Goal: Contribute content: Add original content to the website for others to see

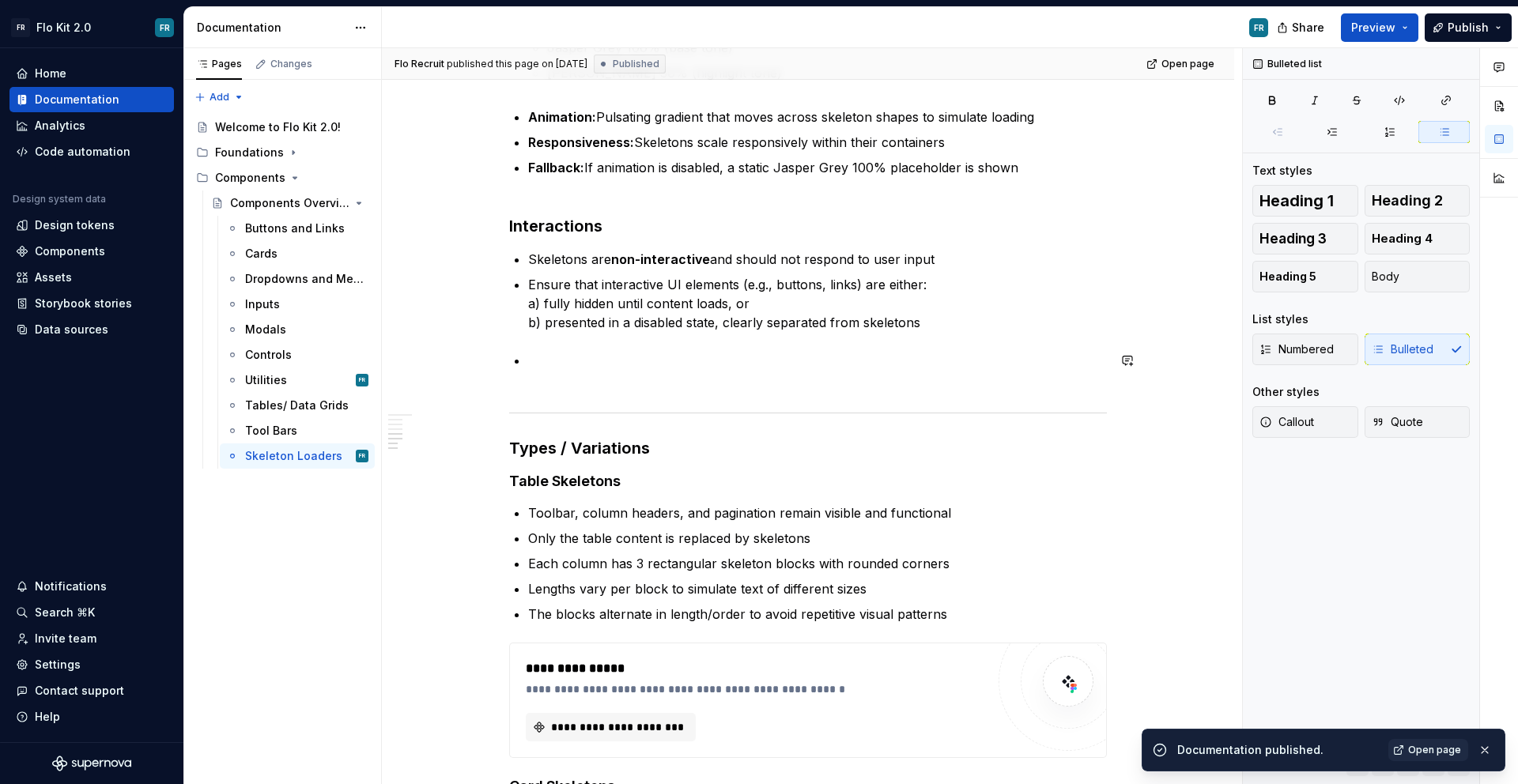
scroll to position [1014, 0]
click at [553, 367] on p at bounding box center [817, 372] width 579 height 38
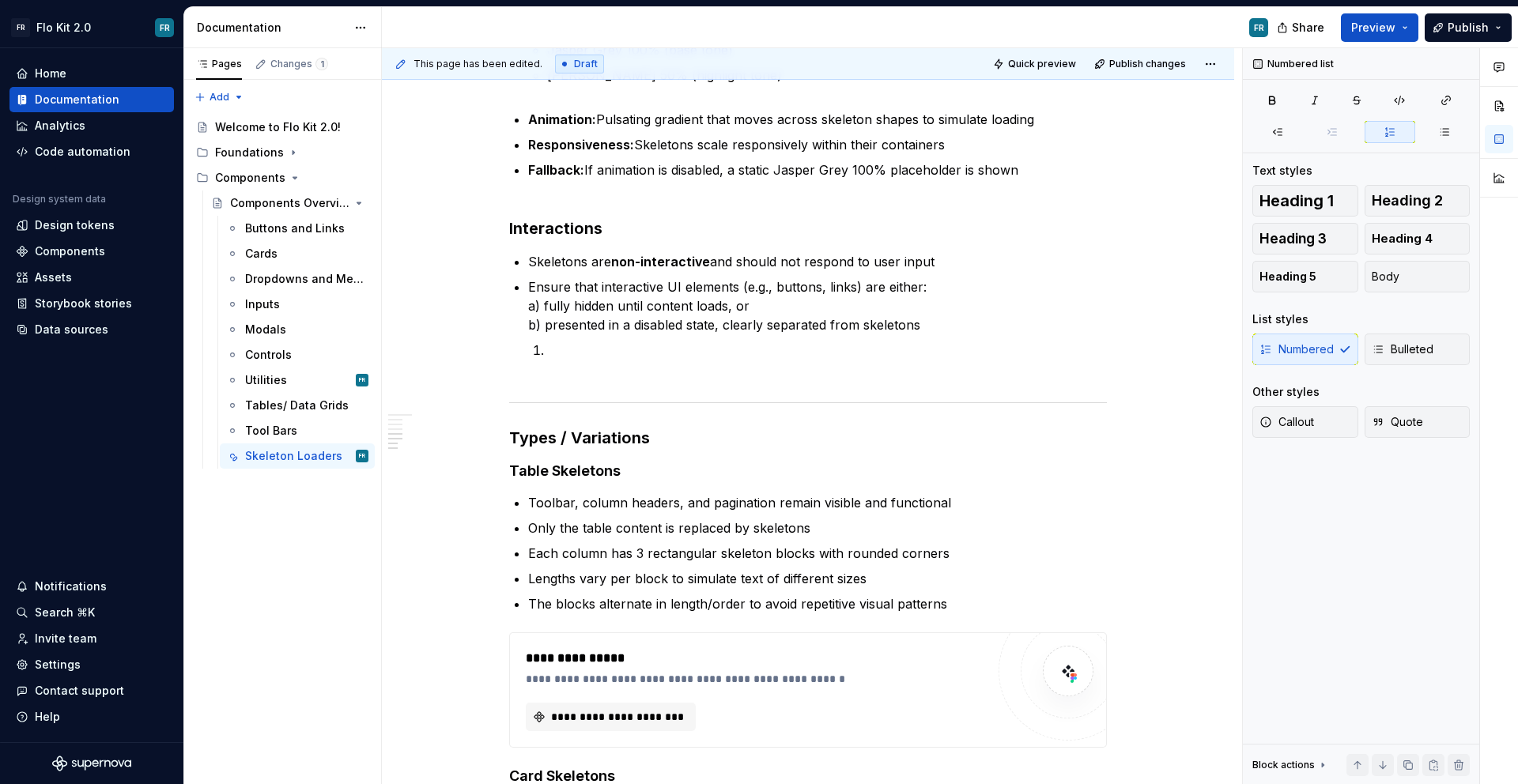
type textarea "*"
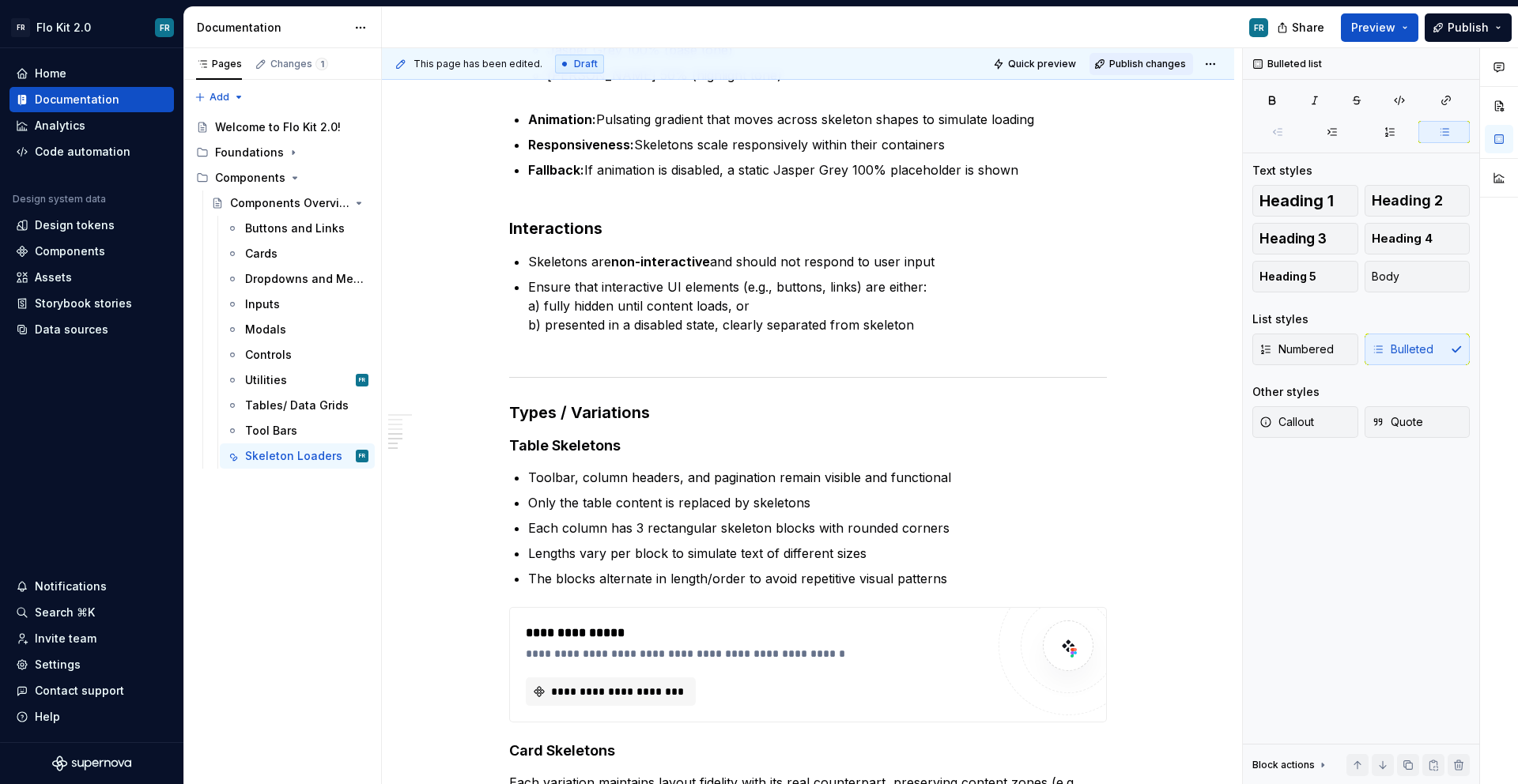
click at [1142, 66] on span "Publish changes" at bounding box center [1147, 64] width 77 height 13
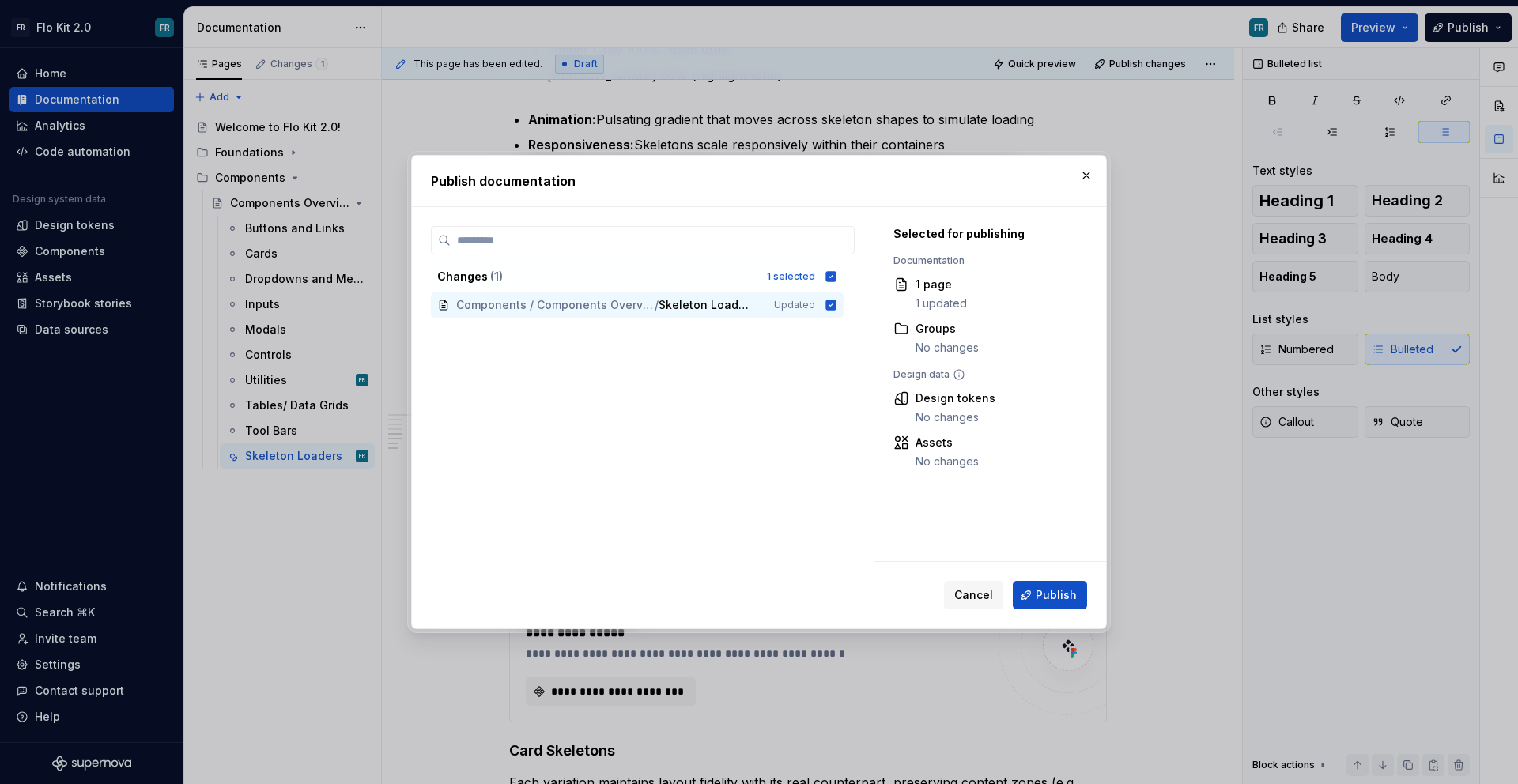
click at [1043, 578] on div "Cancel Publish" at bounding box center [990, 594] width 232 height 67
click at [1046, 581] on button "Publish" at bounding box center [1050, 594] width 74 height 29
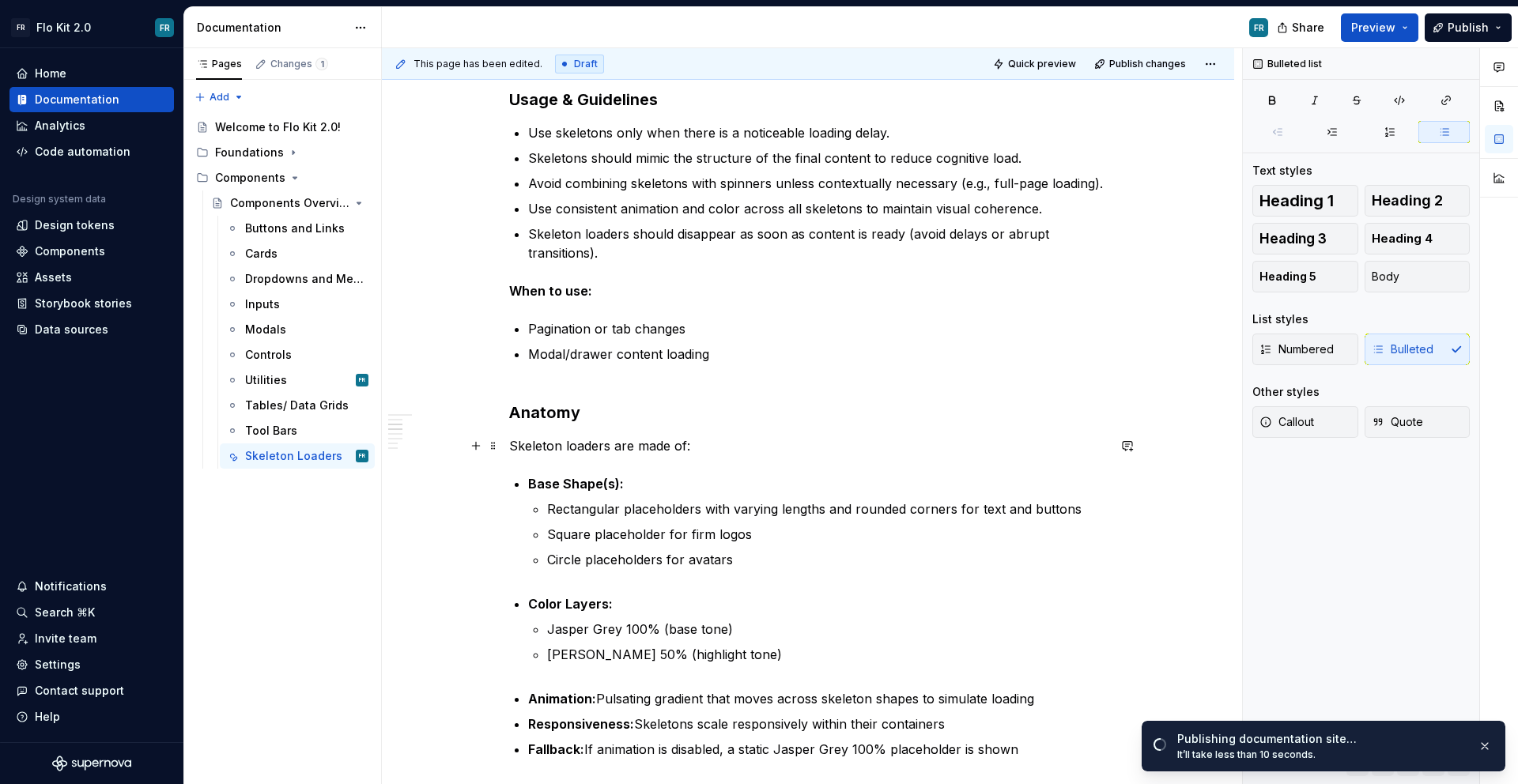
scroll to position [0, 0]
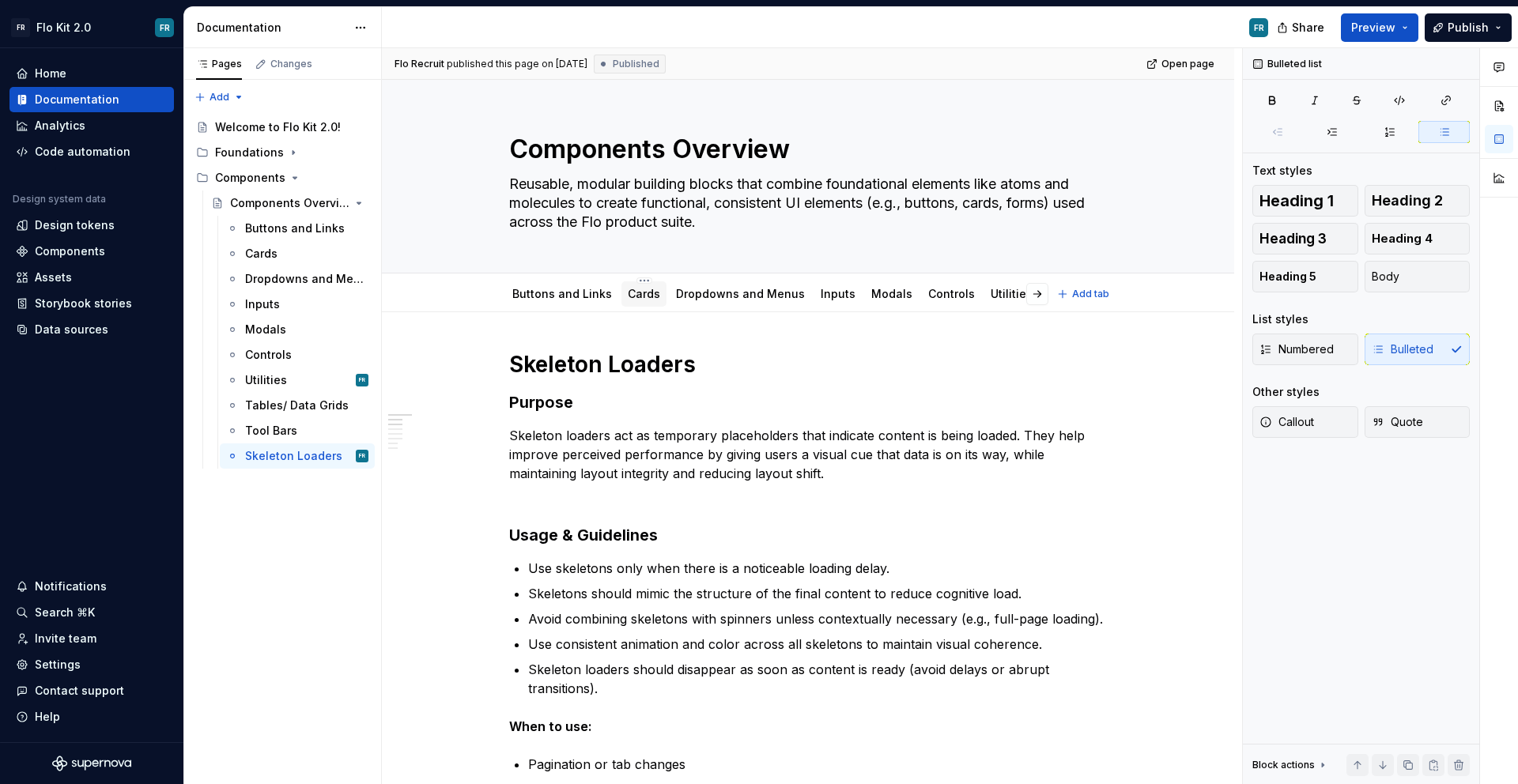
click at [638, 291] on link "Cards" at bounding box center [644, 293] width 32 height 13
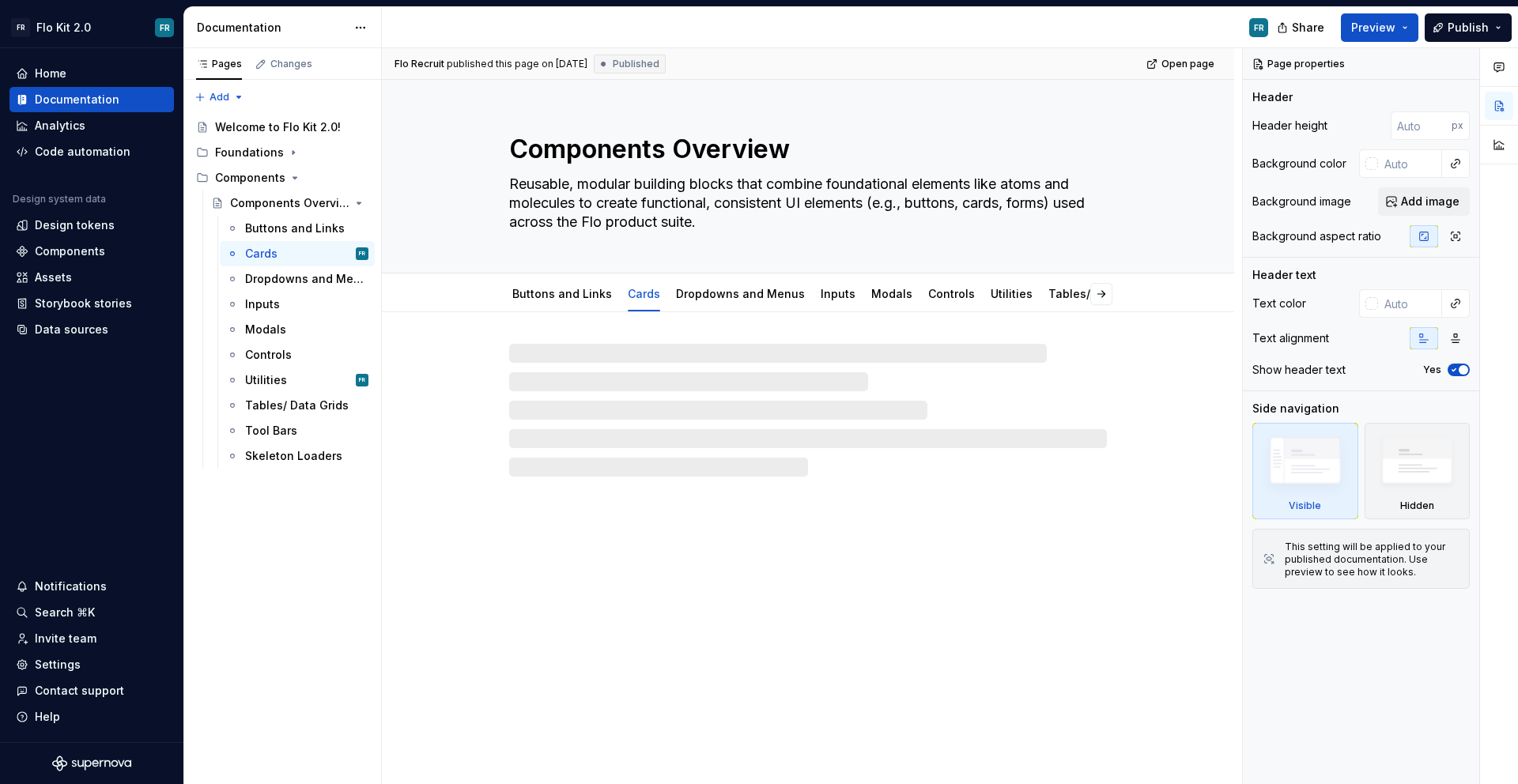
type textarea "*"
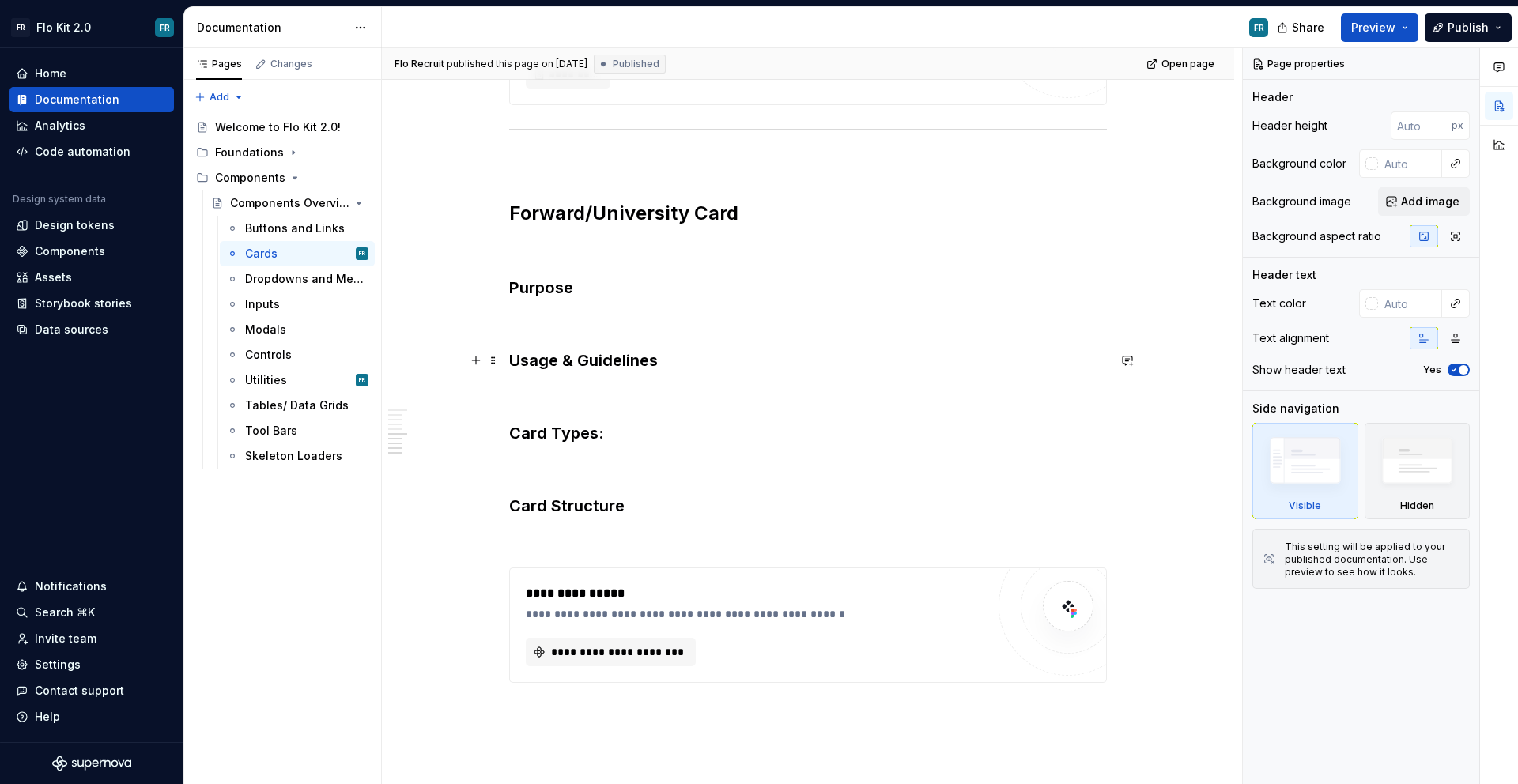
scroll to position [2645, 0]
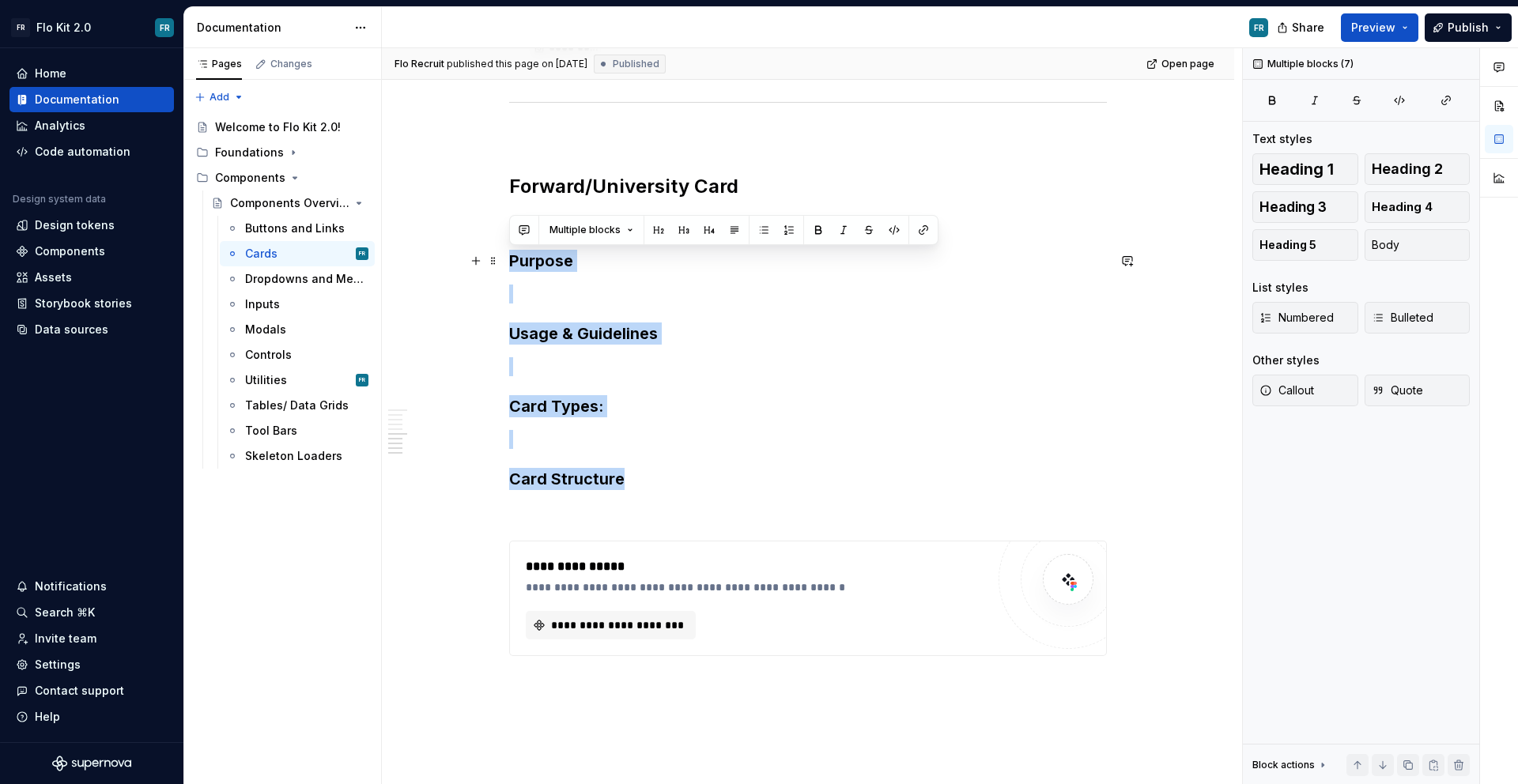
drag, startPoint x: 649, startPoint y: 485, endPoint x: 506, endPoint y: 271, distance: 257.4
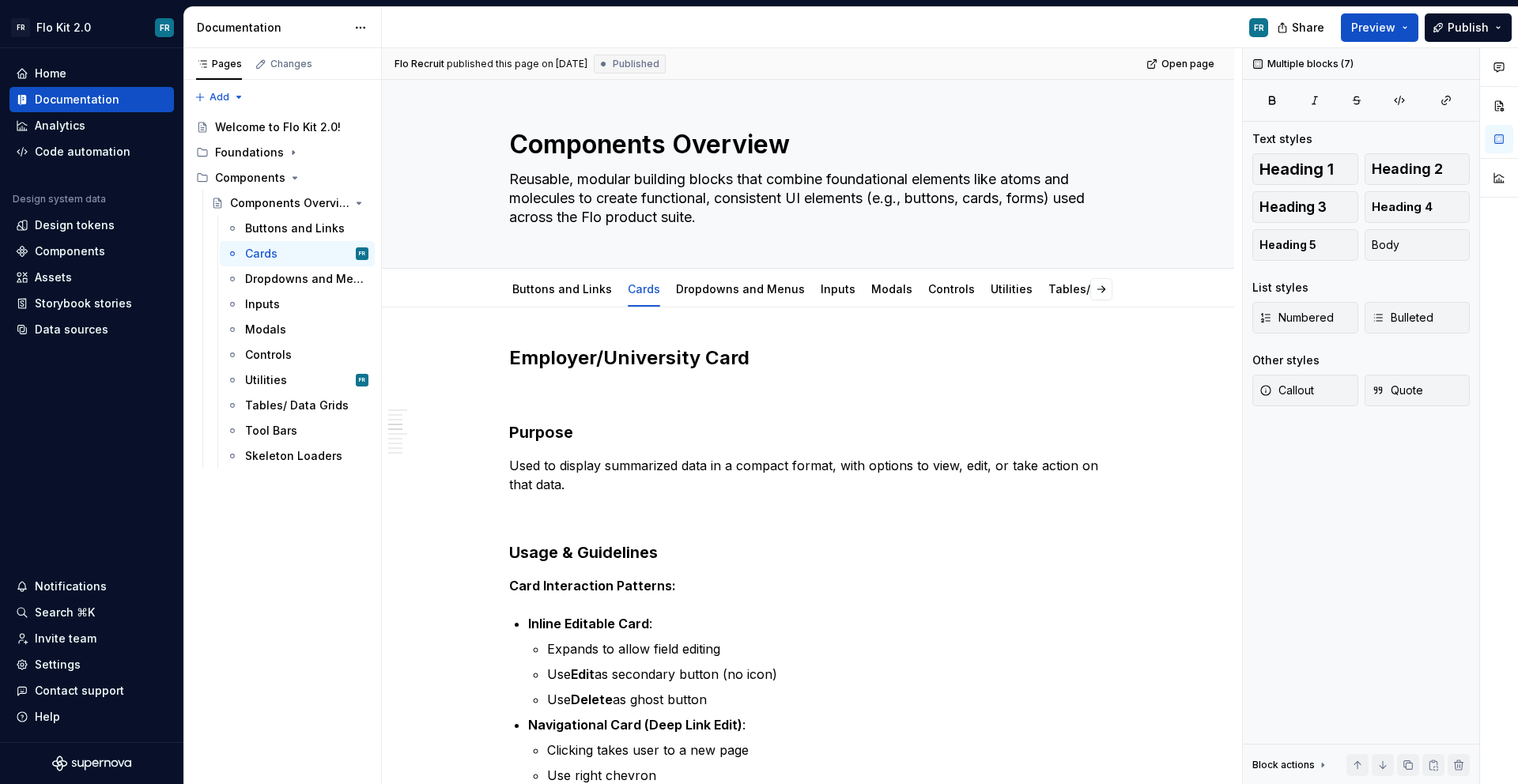
scroll to position [0, 0]
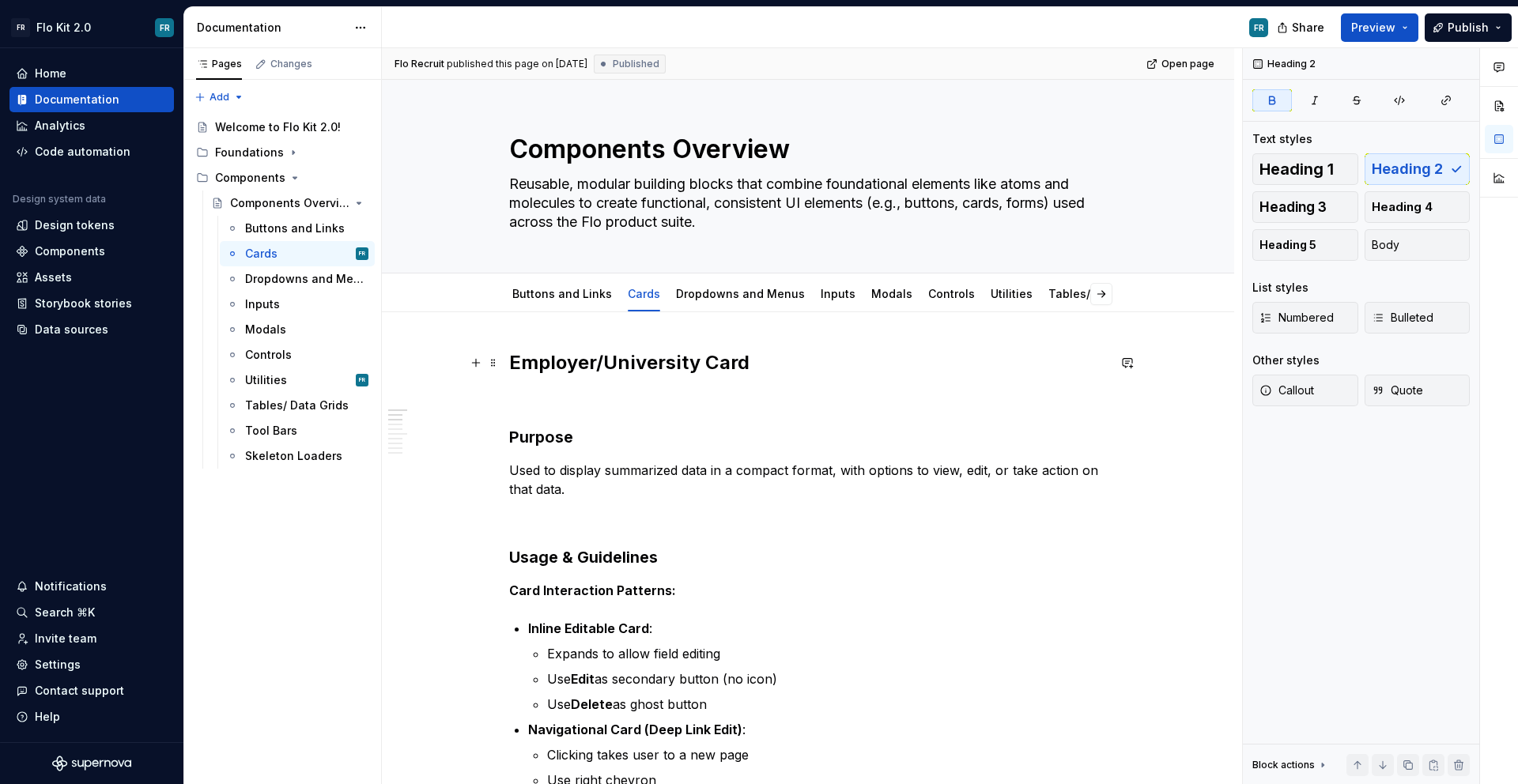
click at [766, 351] on h2 "Employer/University Card" at bounding box center [807, 362] width 598 height 25
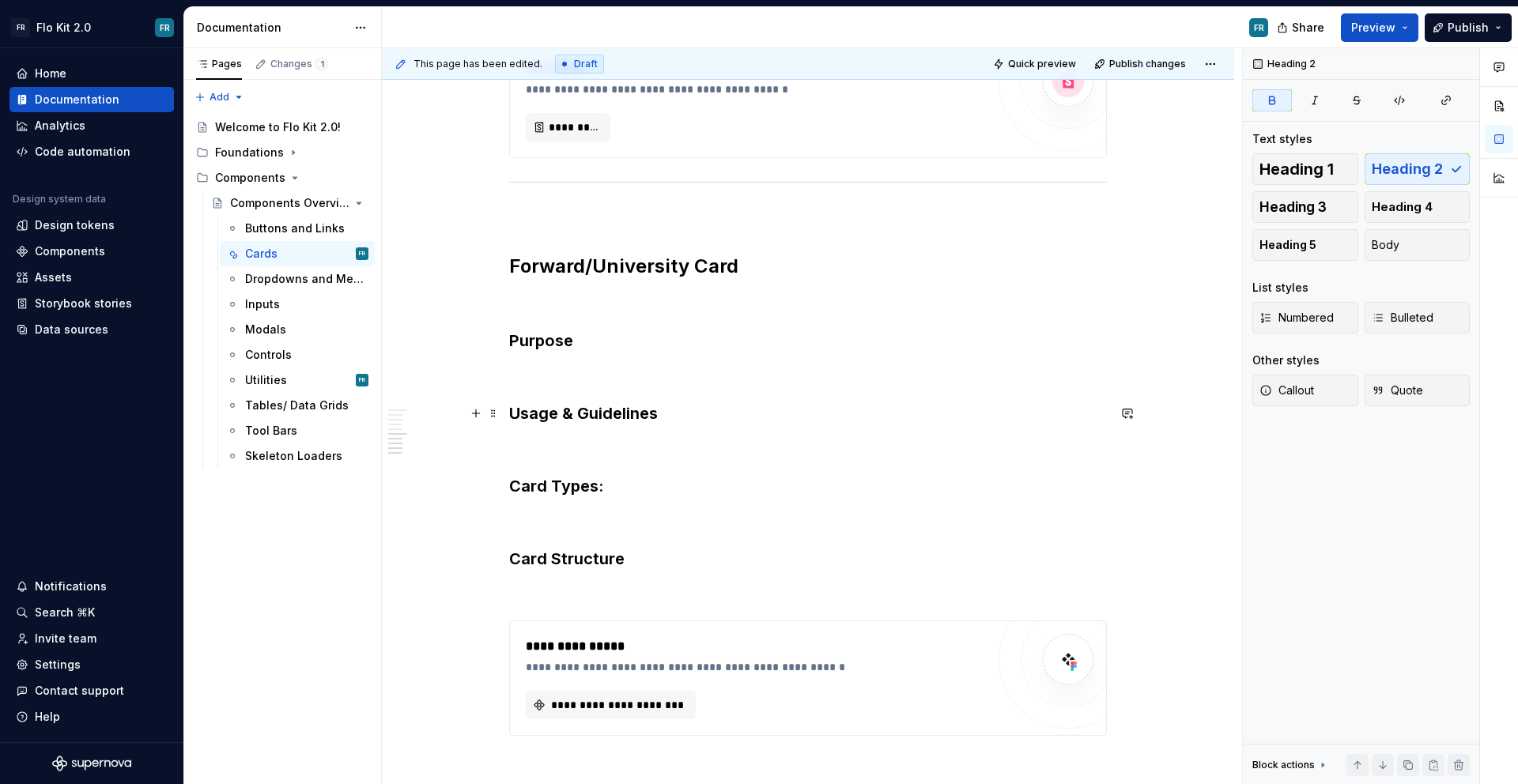
scroll to position [2593, 0]
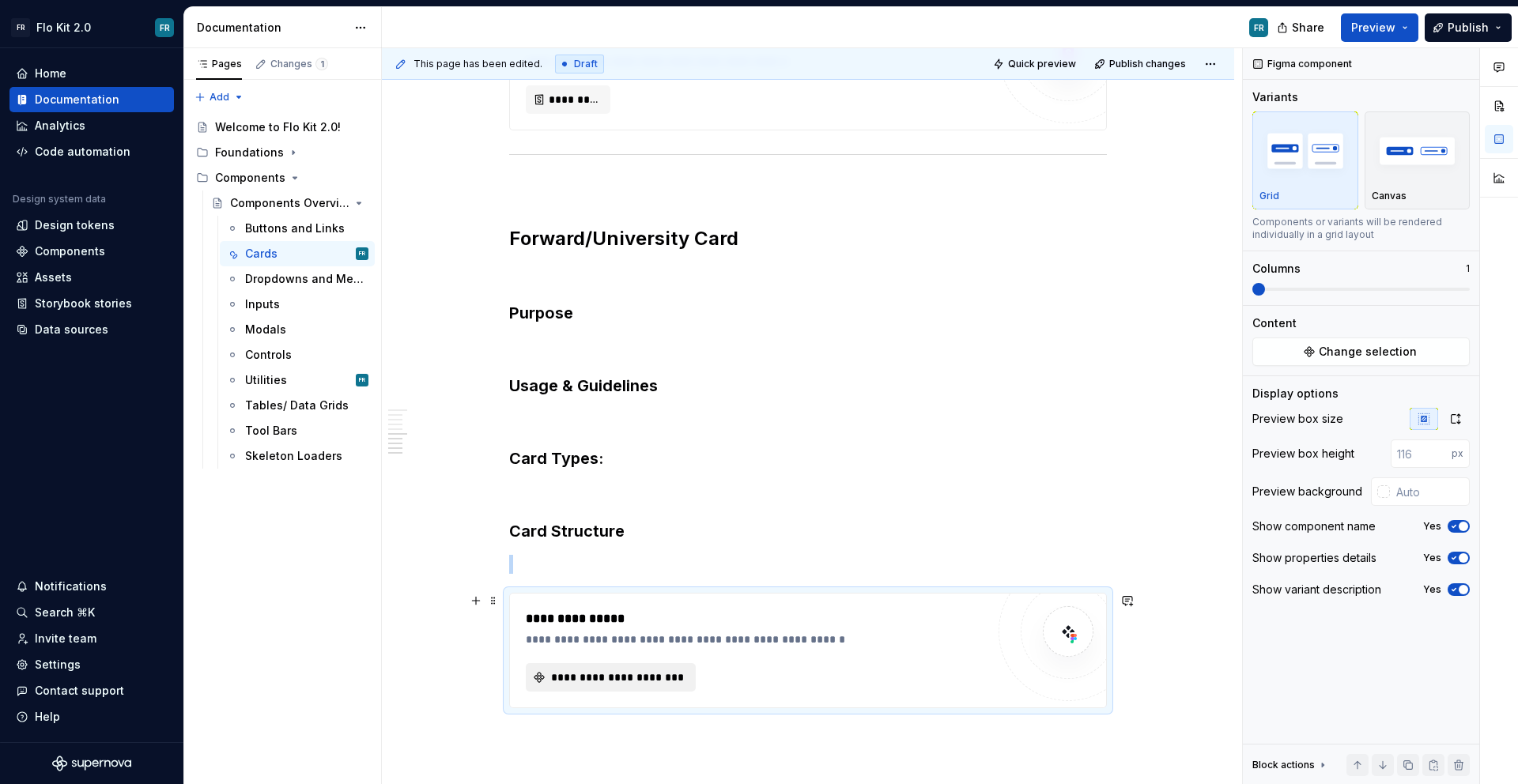
click at [614, 667] on button "**********" at bounding box center [611, 677] width 170 height 29
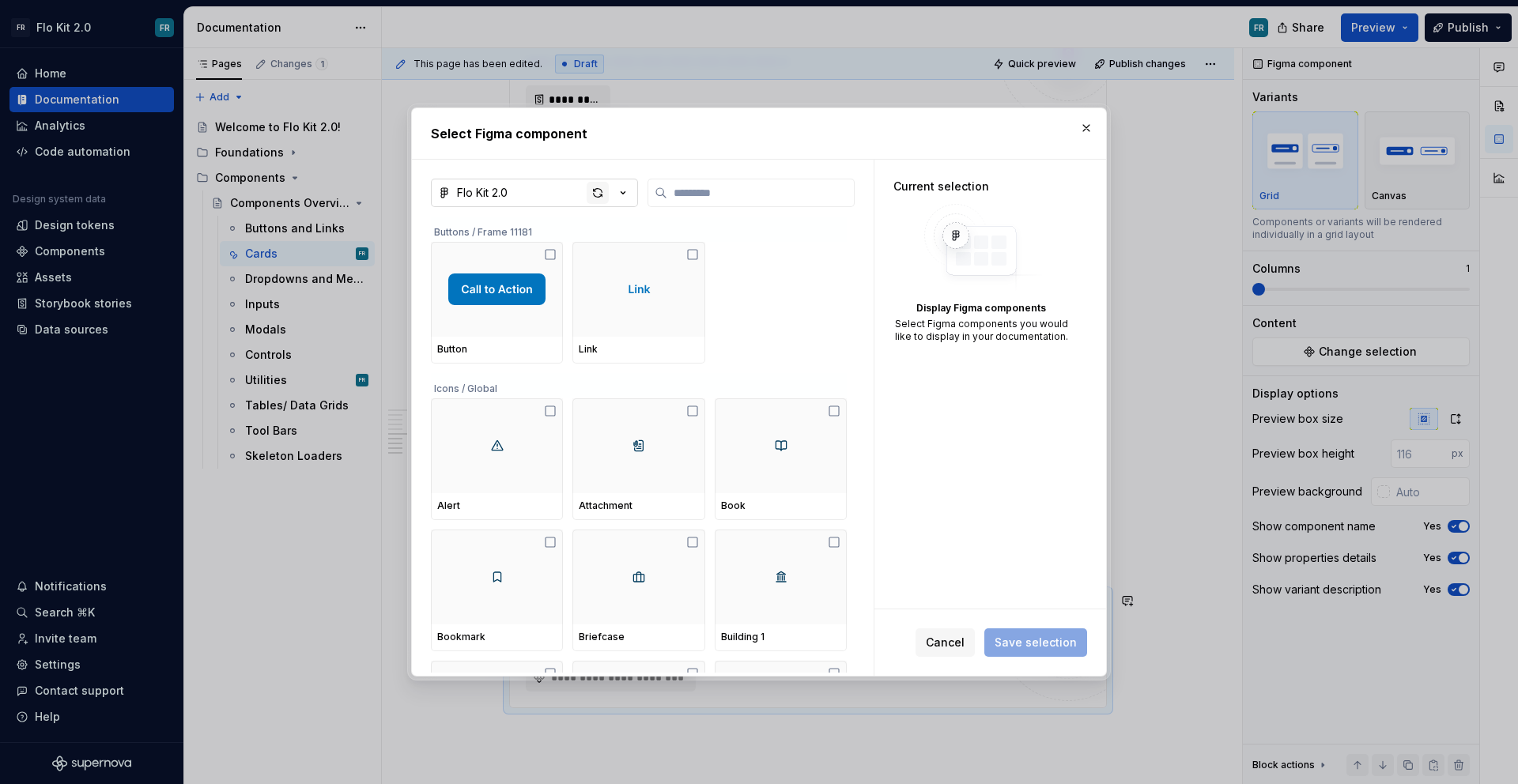
click at [601, 191] on div "button" at bounding box center [598, 193] width 22 height 22
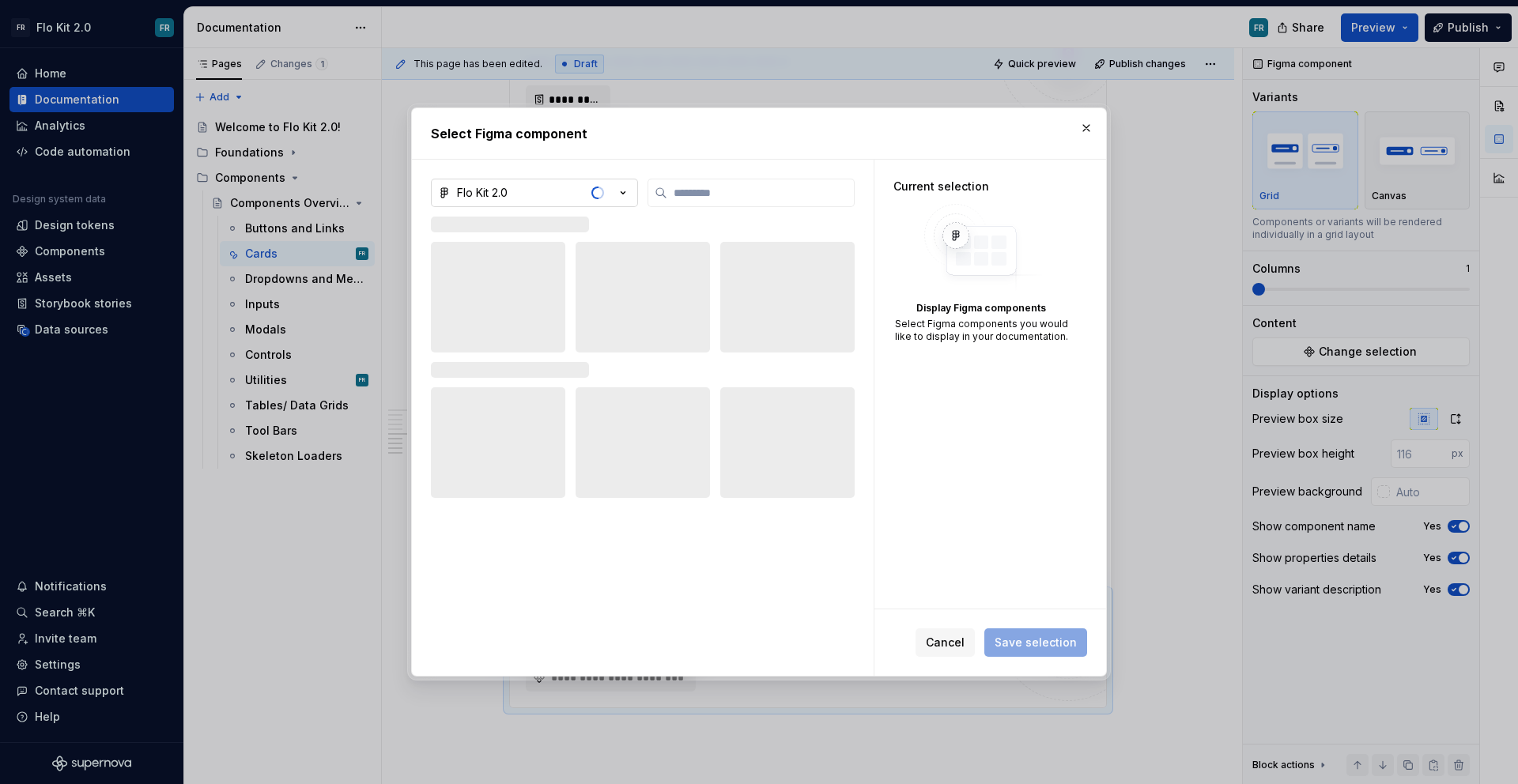
click at [1081, 133] on button "button" at bounding box center [1086, 128] width 22 height 22
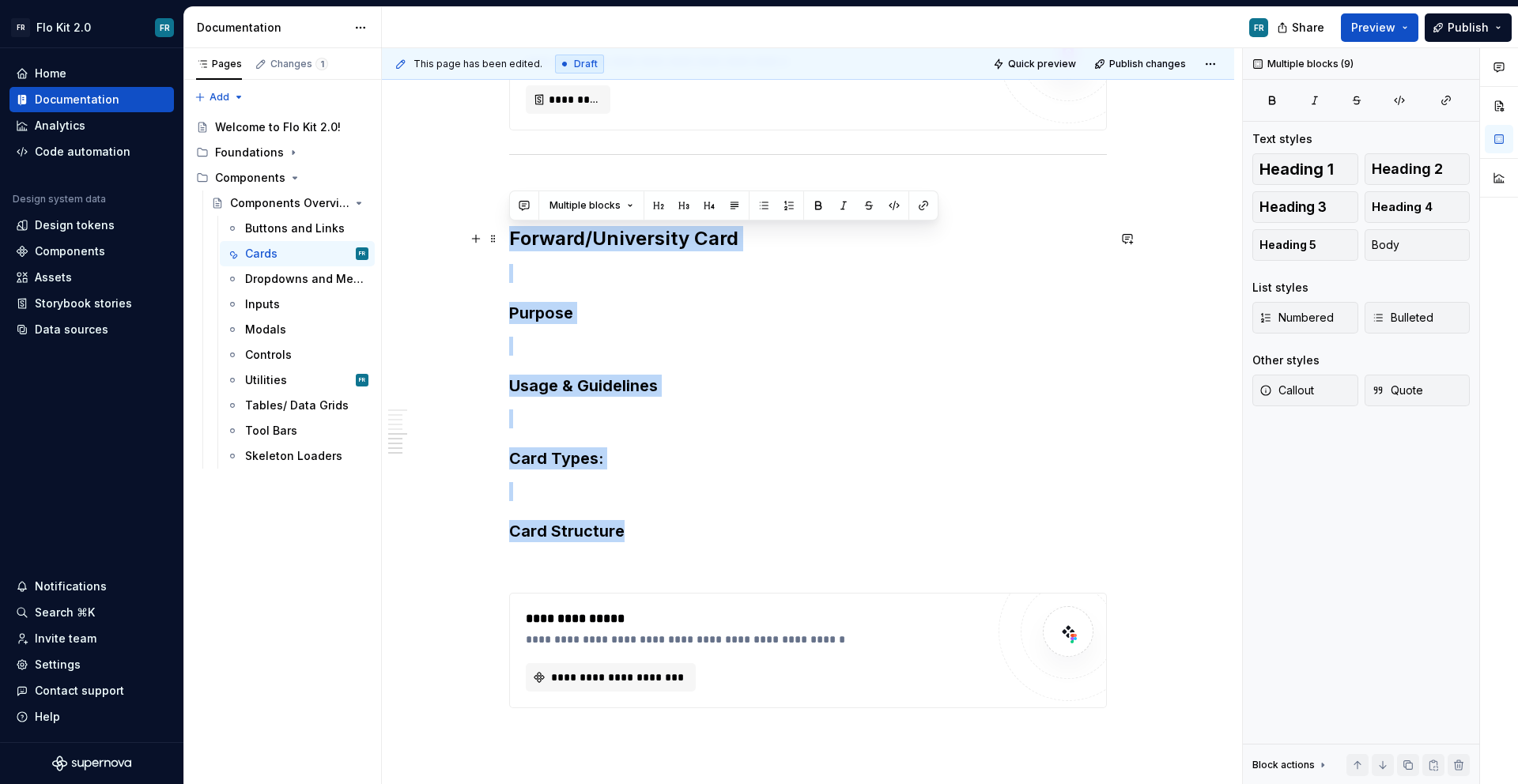
drag, startPoint x: 691, startPoint y: 542, endPoint x: 504, endPoint y: 245, distance: 351.0
copy div "Forward/University Card Purpose Usage & Guidelines Card Types: Card Structure"
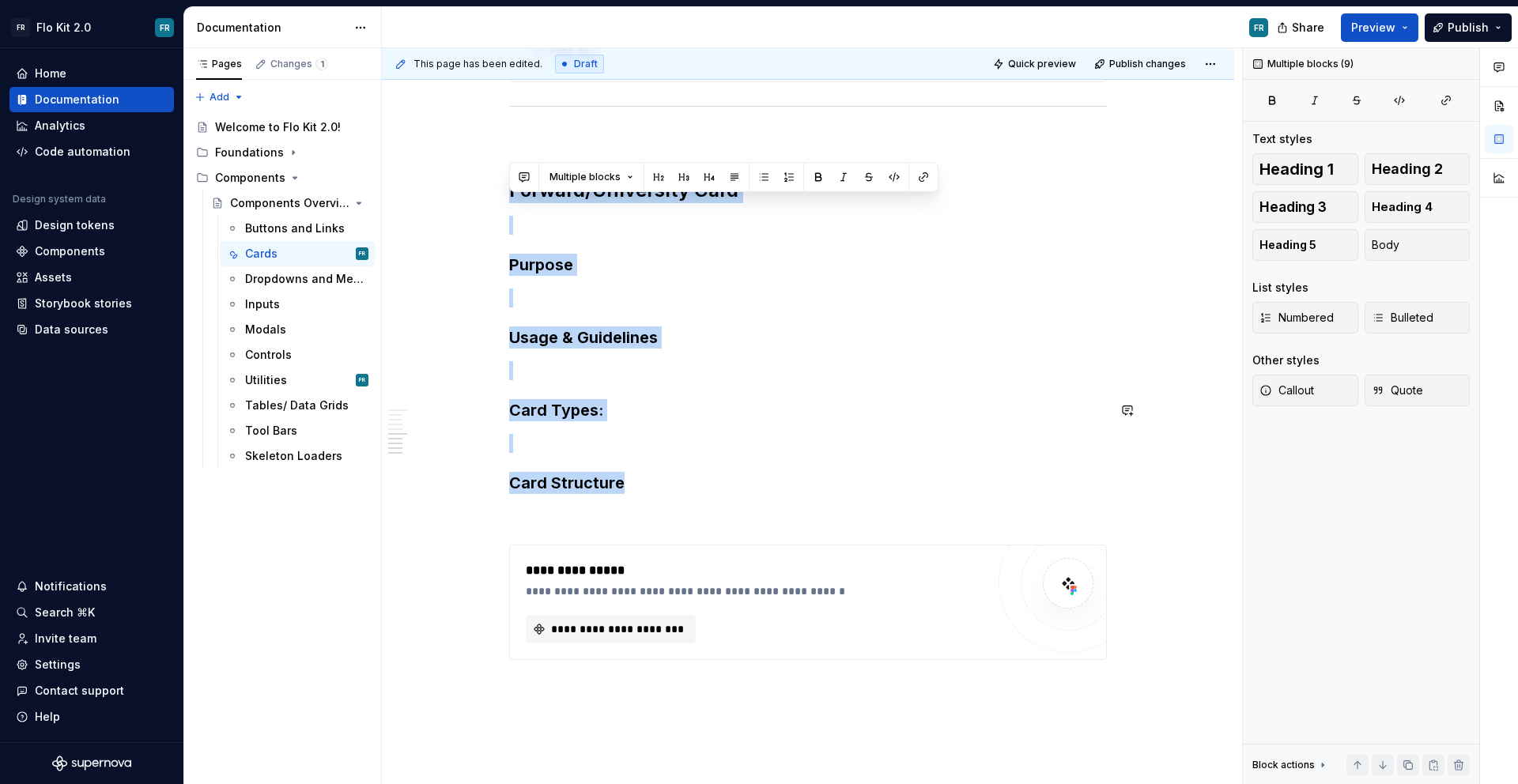
scroll to position [2808, 0]
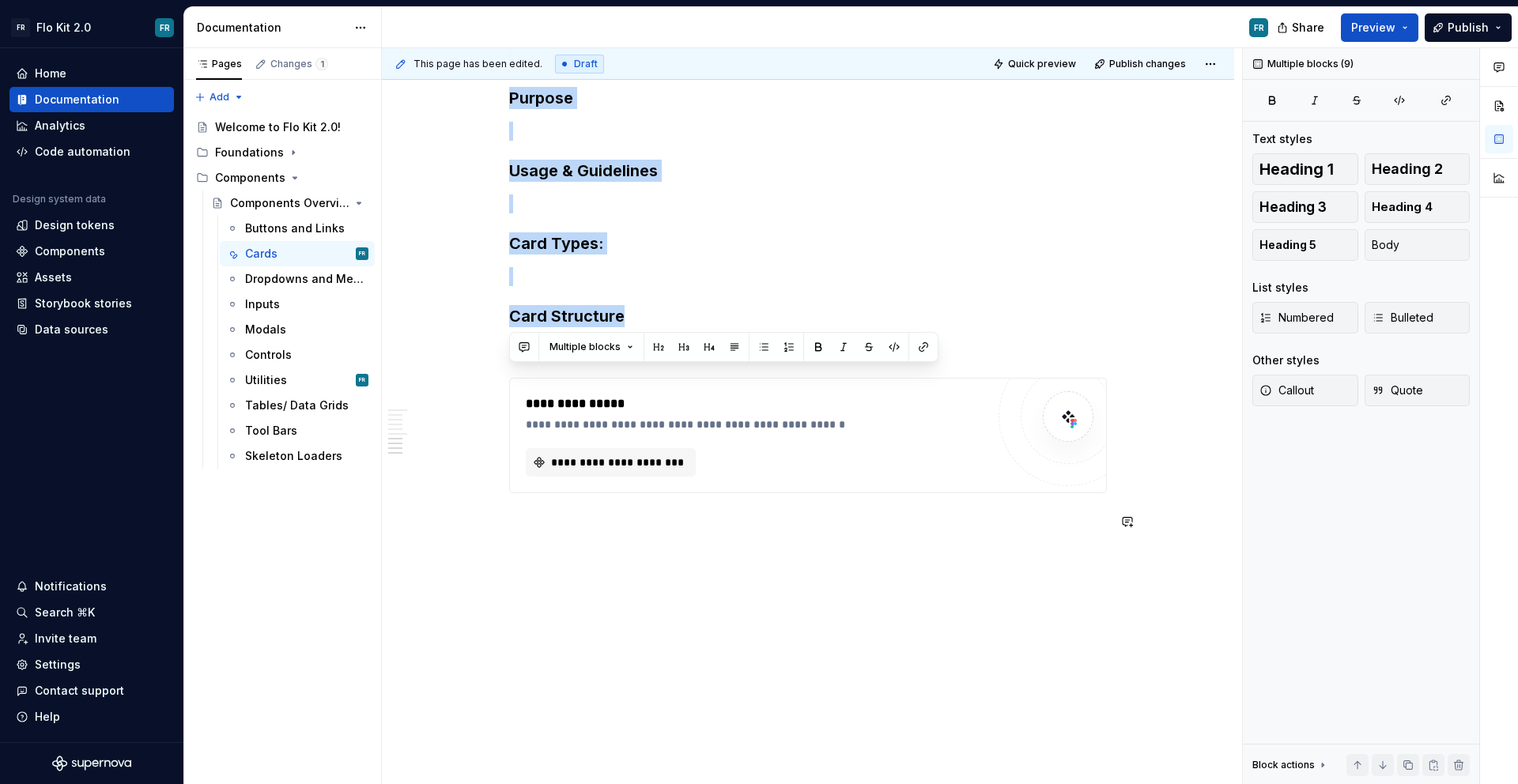
click at [554, 550] on div "This page has been edited. Draft Quick preview Publish changes Components Overv…" at bounding box center [812, 416] width 860 height 736
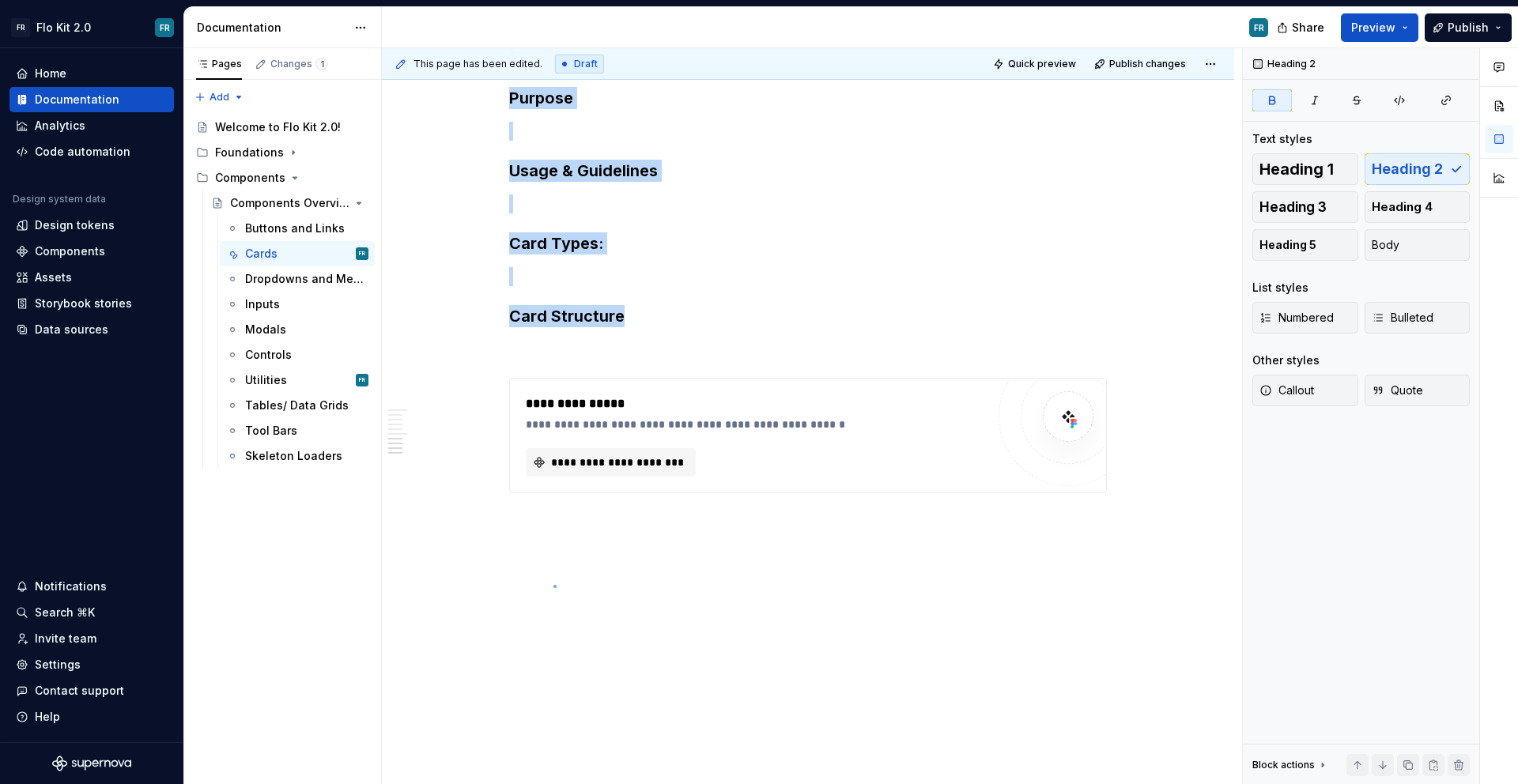
click at [553, 585] on div "This page has been edited. Draft Quick preview Publish changes Components Overv…" at bounding box center [812, 416] width 860 height 736
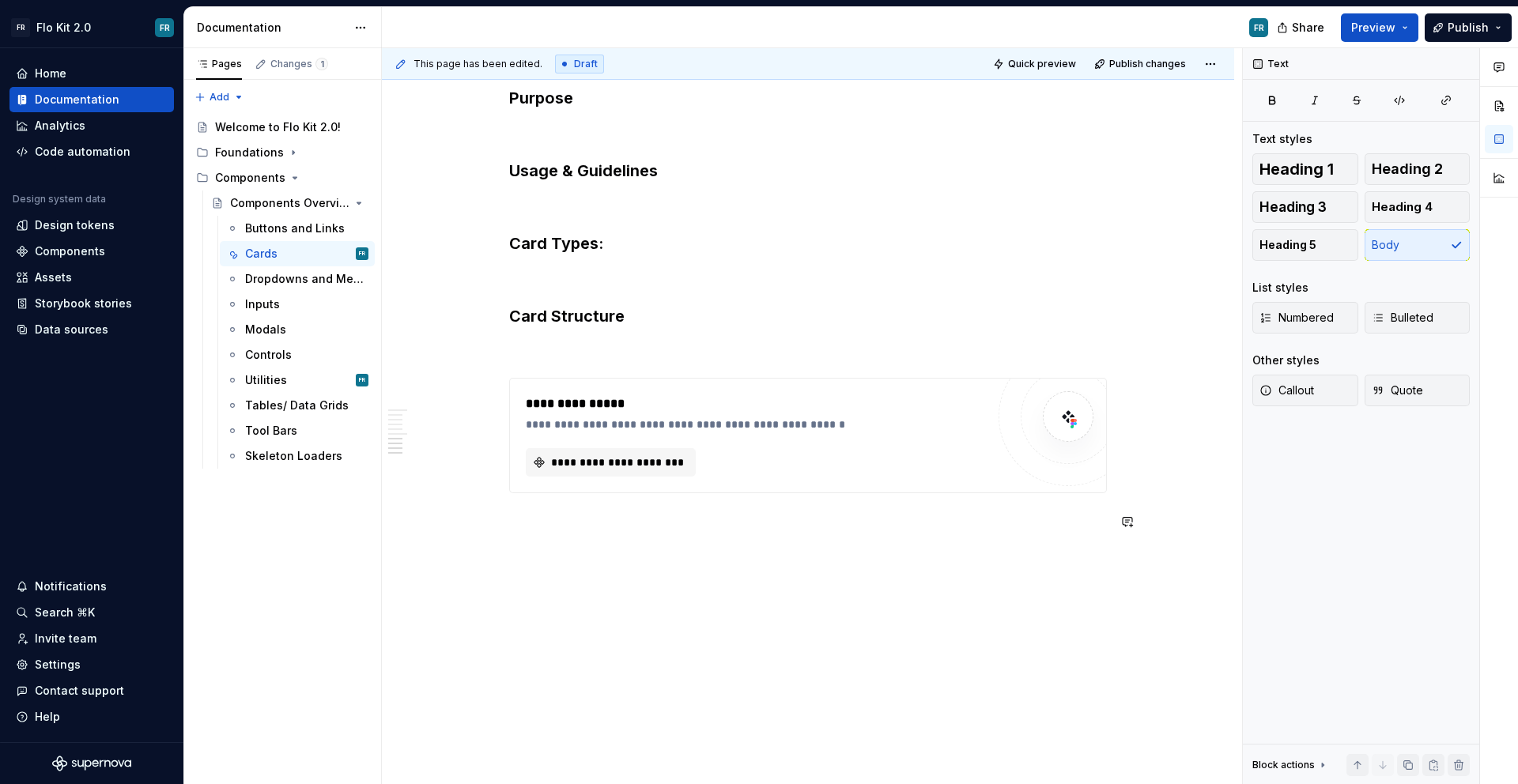
click at [622, 572] on div "This page has been edited. Draft Quick preview Publish changes Components Overv…" at bounding box center [812, 416] width 860 height 736
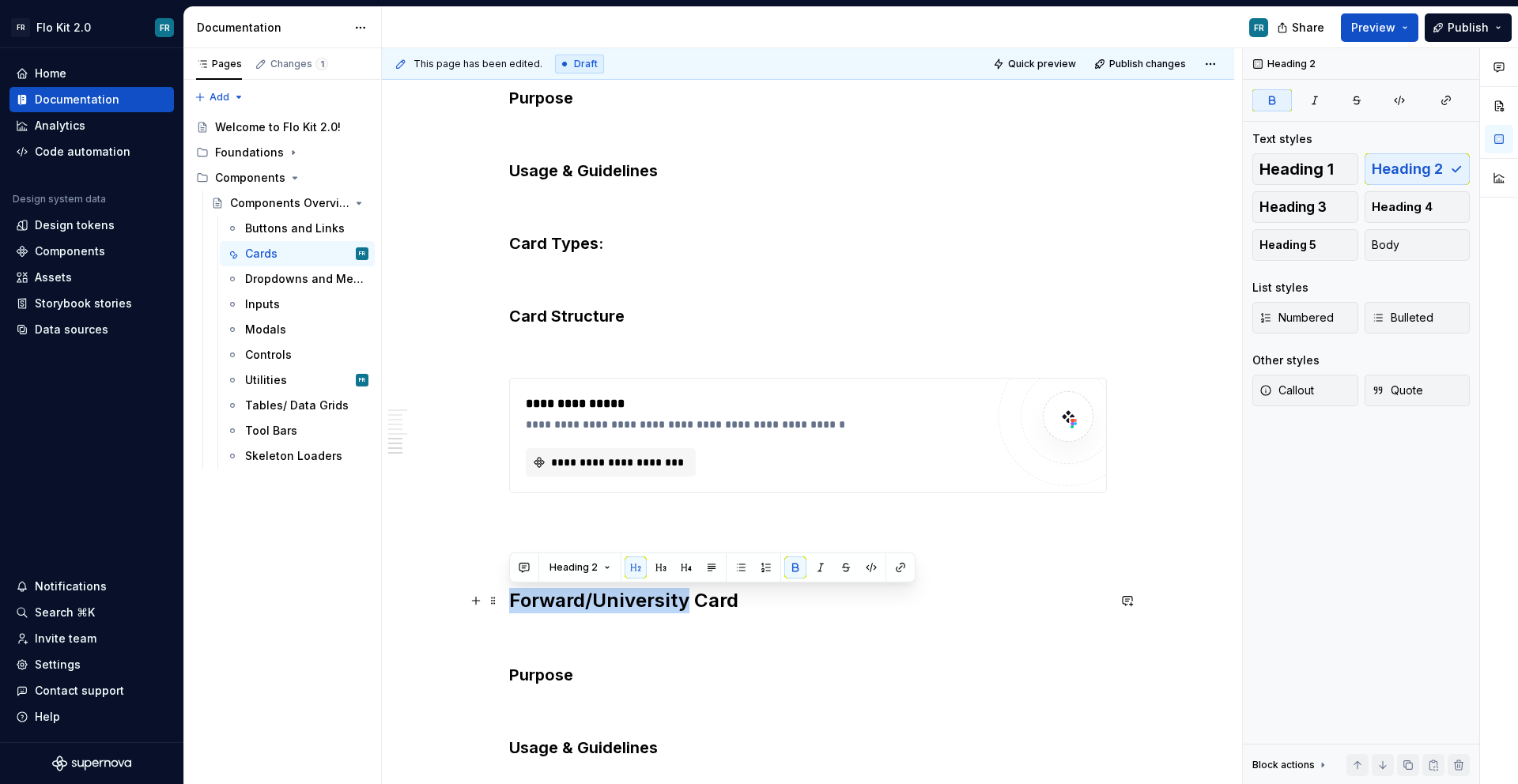
drag, startPoint x: 687, startPoint y: 598, endPoint x: 505, endPoint y: 602, distance: 182.0
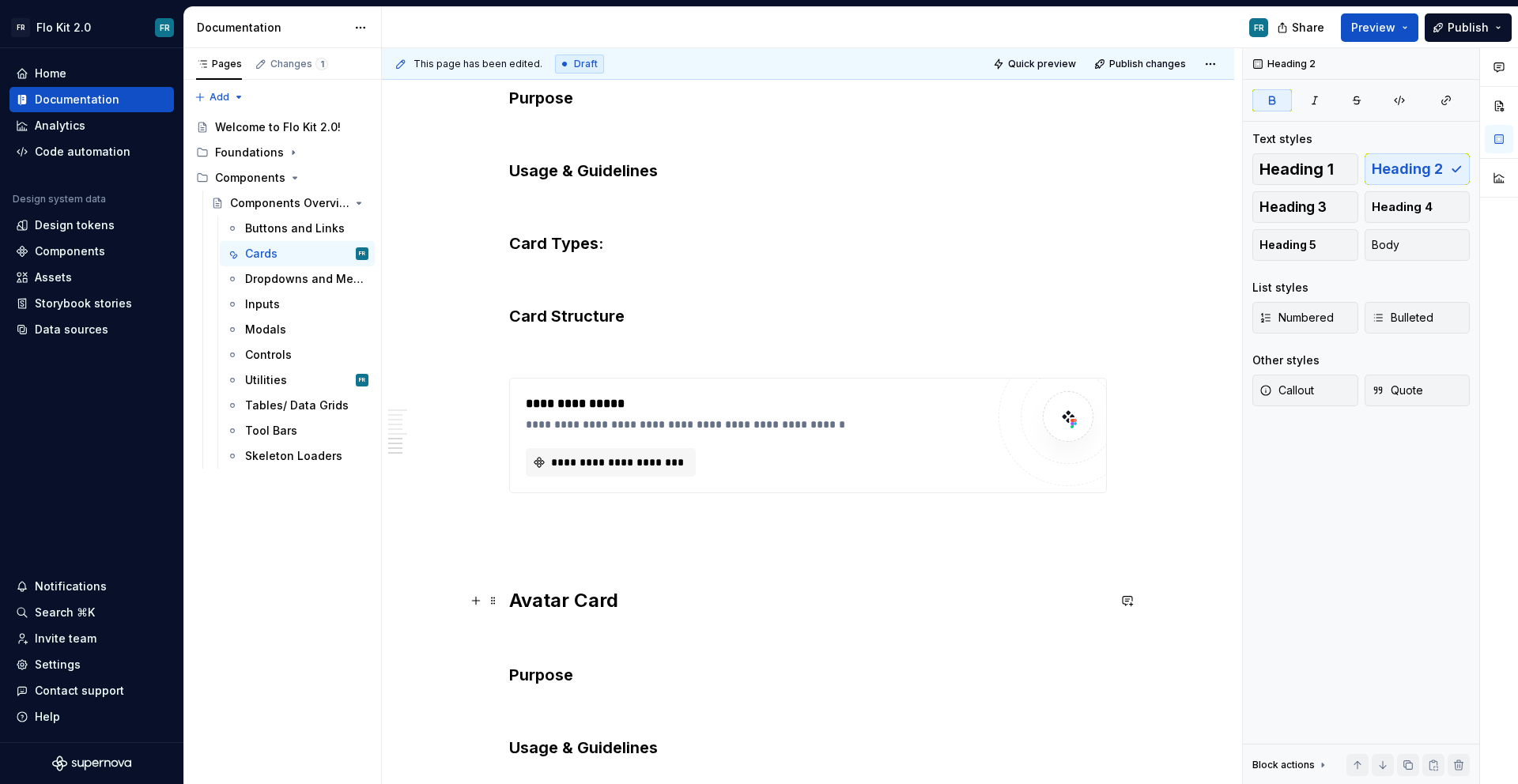
click at [637, 603] on h2 "Avatar Card" at bounding box center [807, 599] width 598 height 25
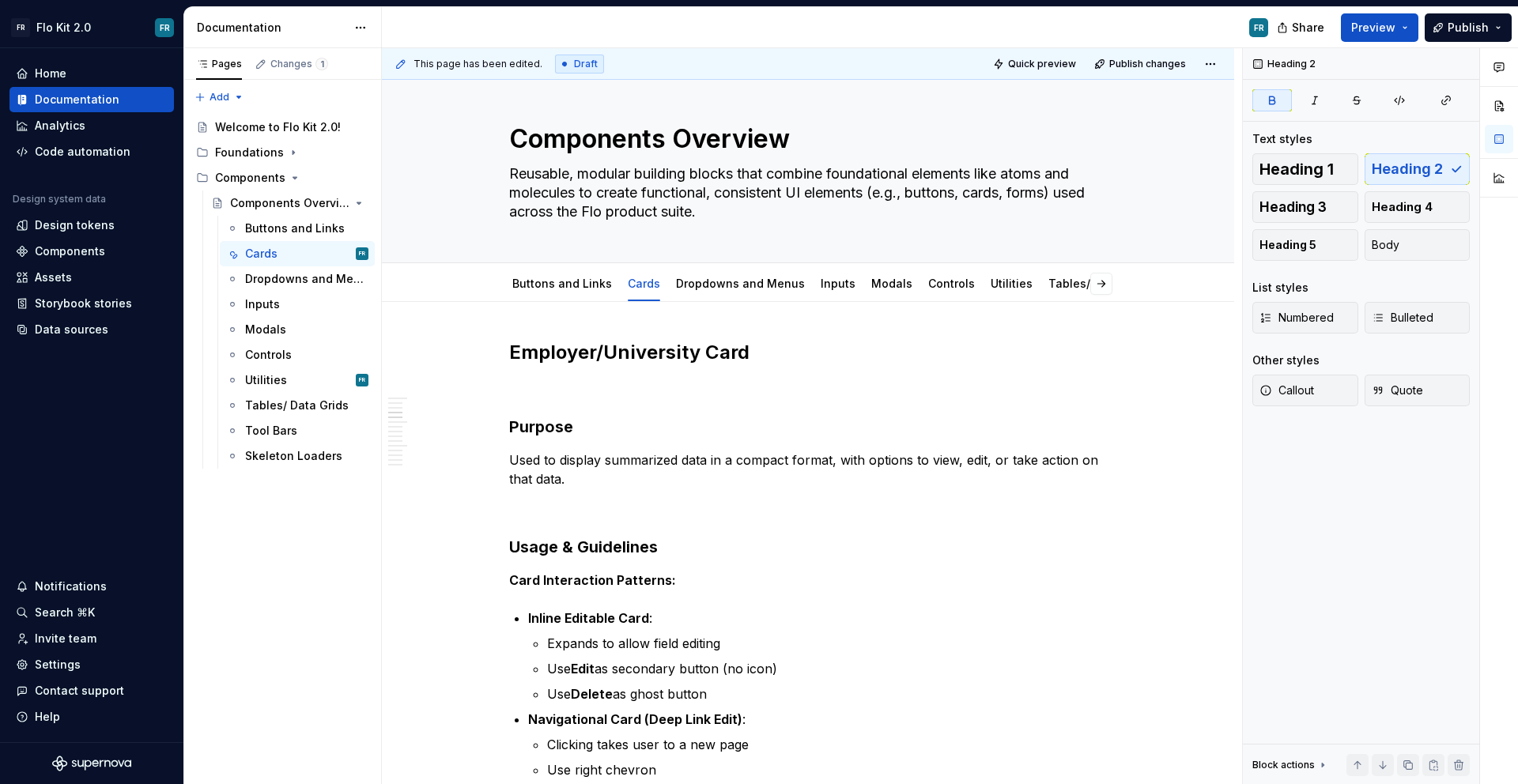
scroll to position [0, 0]
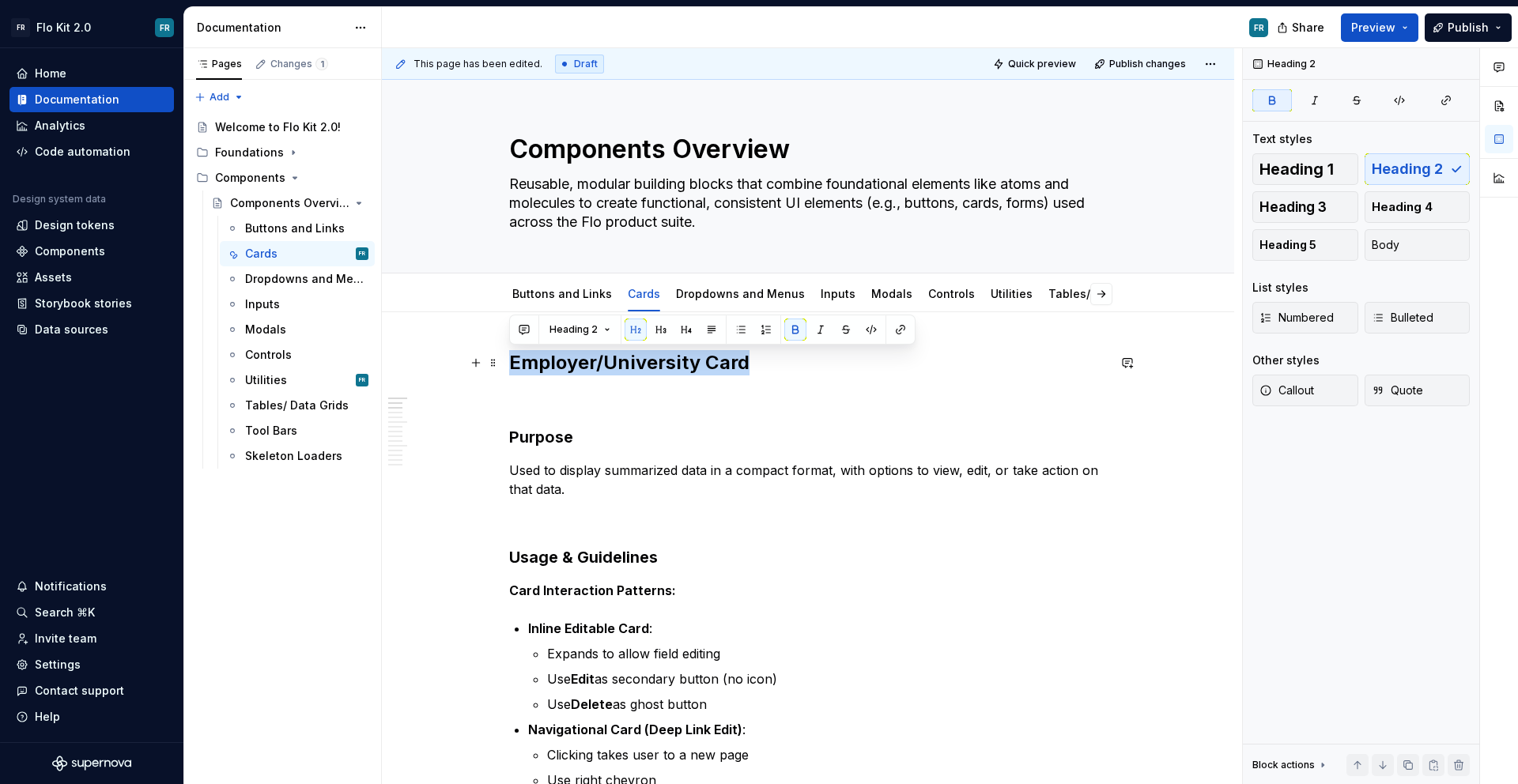
drag, startPoint x: 755, startPoint y: 371, endPoint x: 511, endPoint y: 368, distance: 244.0
click at [511, 368] on h2 "Employer/University Card" at bounding box center [807, 362] width 598 height 25
drag, startPoint x: 658, startPoint y: 359, endPoint x: 683, endPoint y: 365, distance: 25.7
click at [658, 358] on strong "Employer/University Card" at bounding box center [629, 362] width 241 height 23
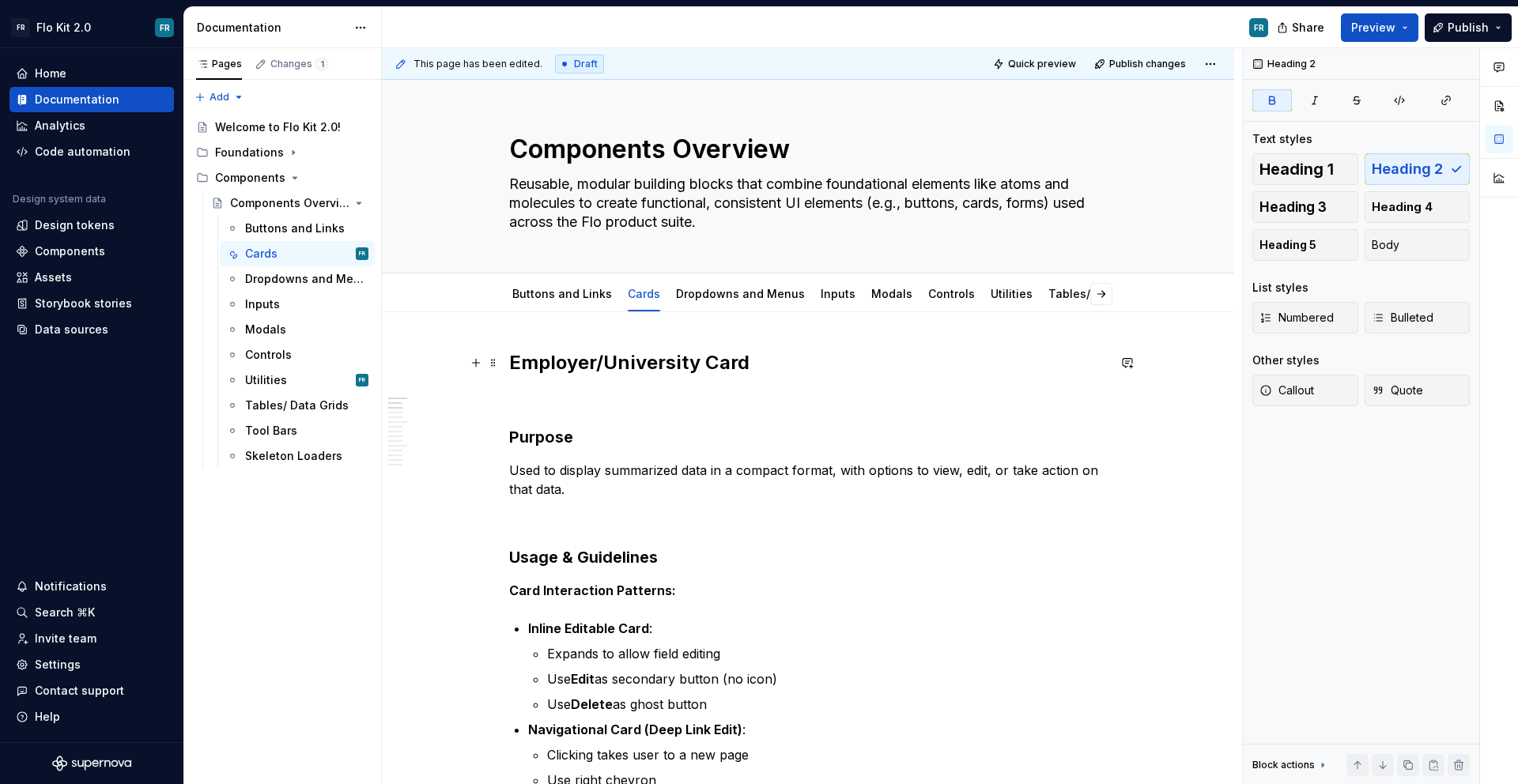
click at [697, 367] on strong "Employer/University Card" at bounding box center [629, 362] width 241 height 23
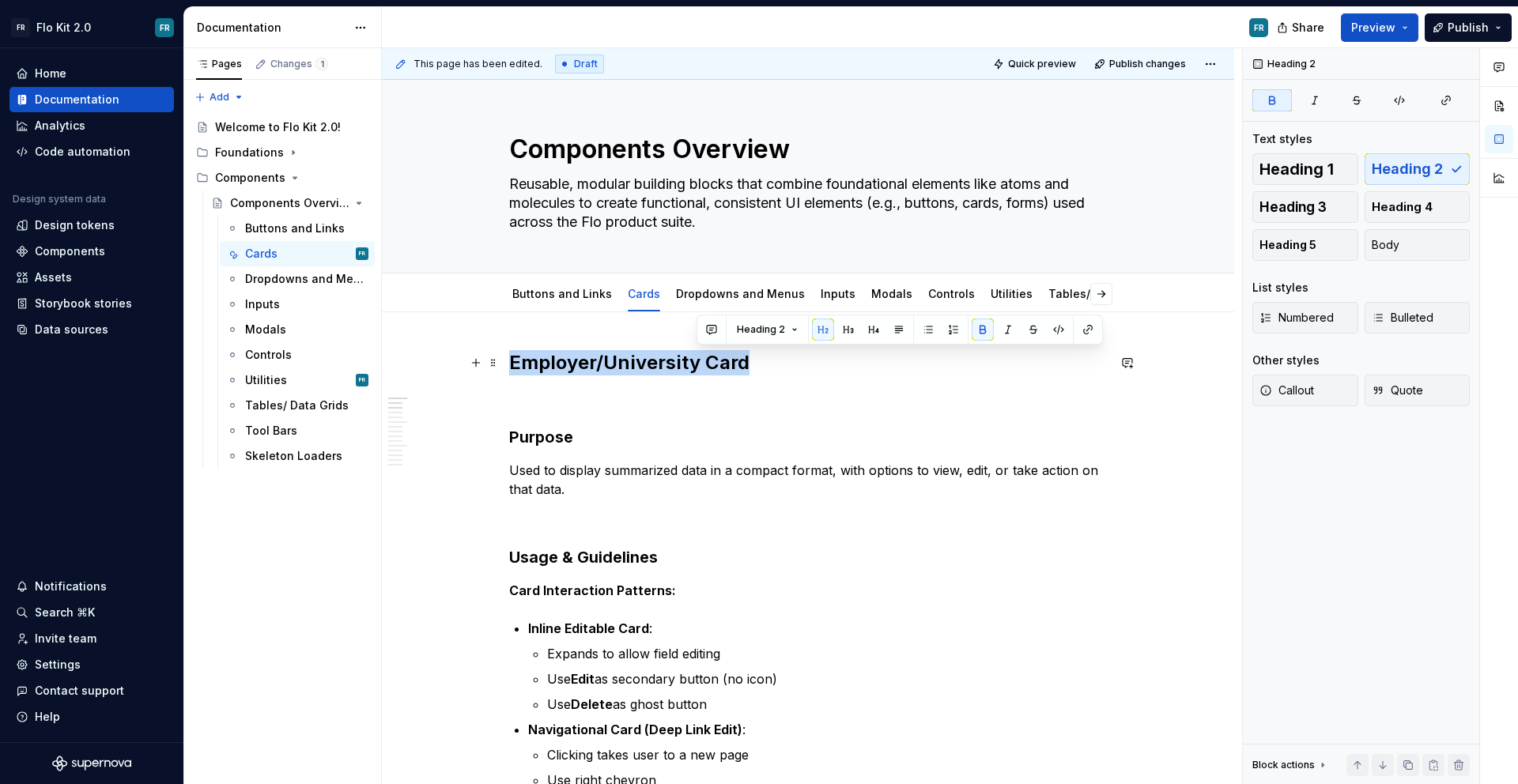
click at [697, 367] on strong "Employer/University Card" at bounding box center [629, 362] width 241 height 23
click at [603, 331] on button "Heading 2" at bounding box center [579, 329] width 75 height 22
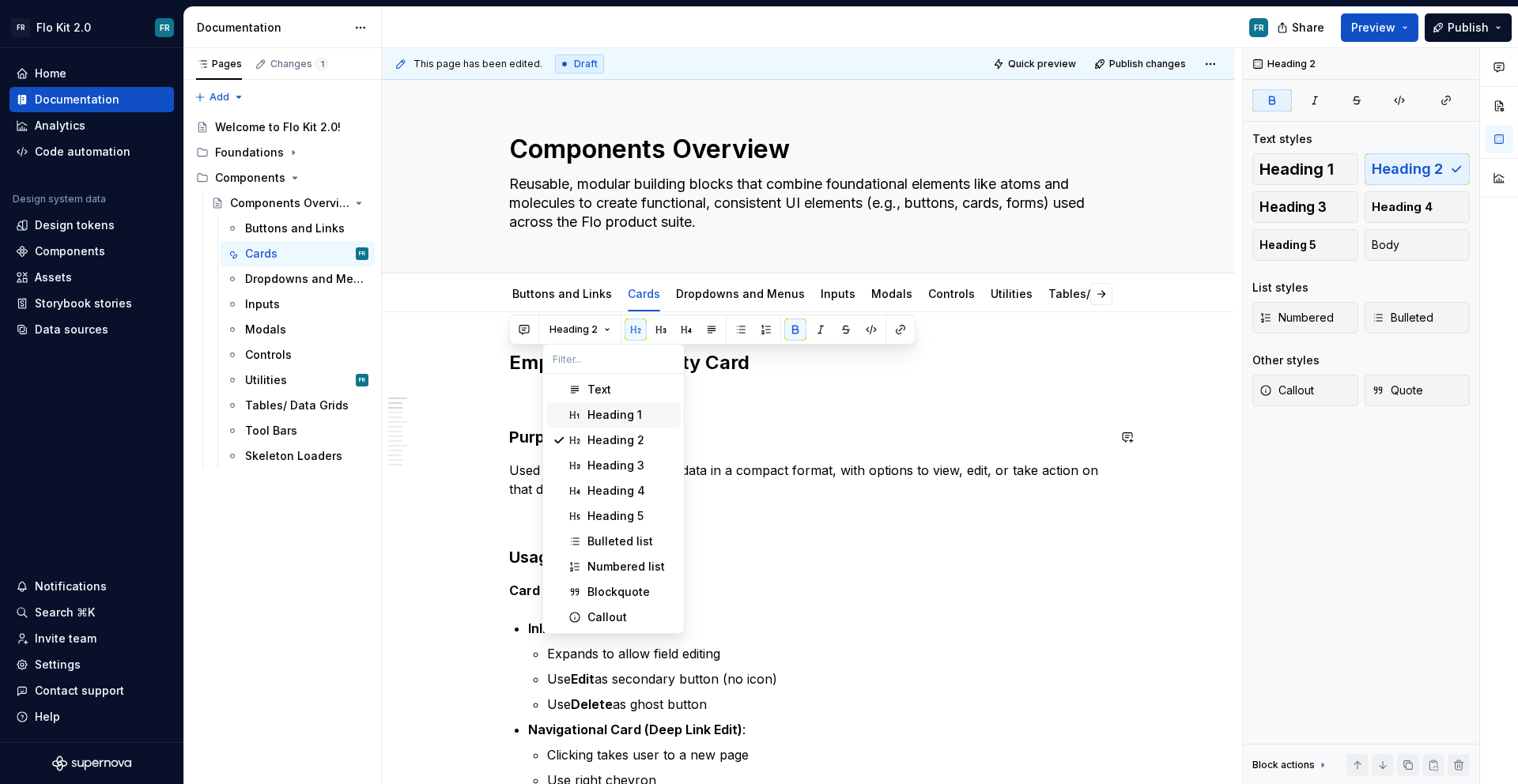
click at [622, 416] on div "Heading 1" at bounding box center [615, 415] width 55 height 16
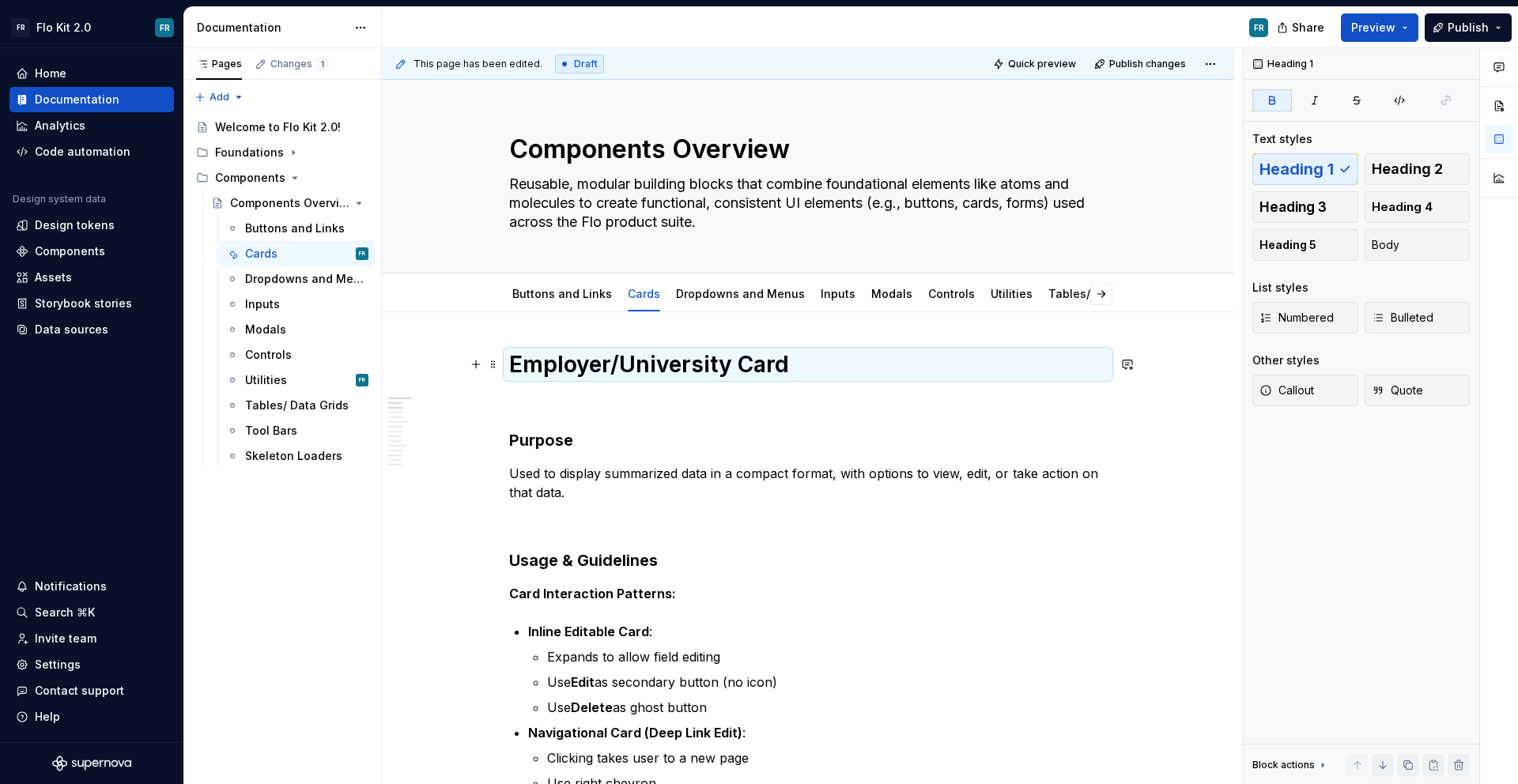
click at [734, 369] on strong "Employer/University Card" at bounding box center [649, 364] width 279 height 27
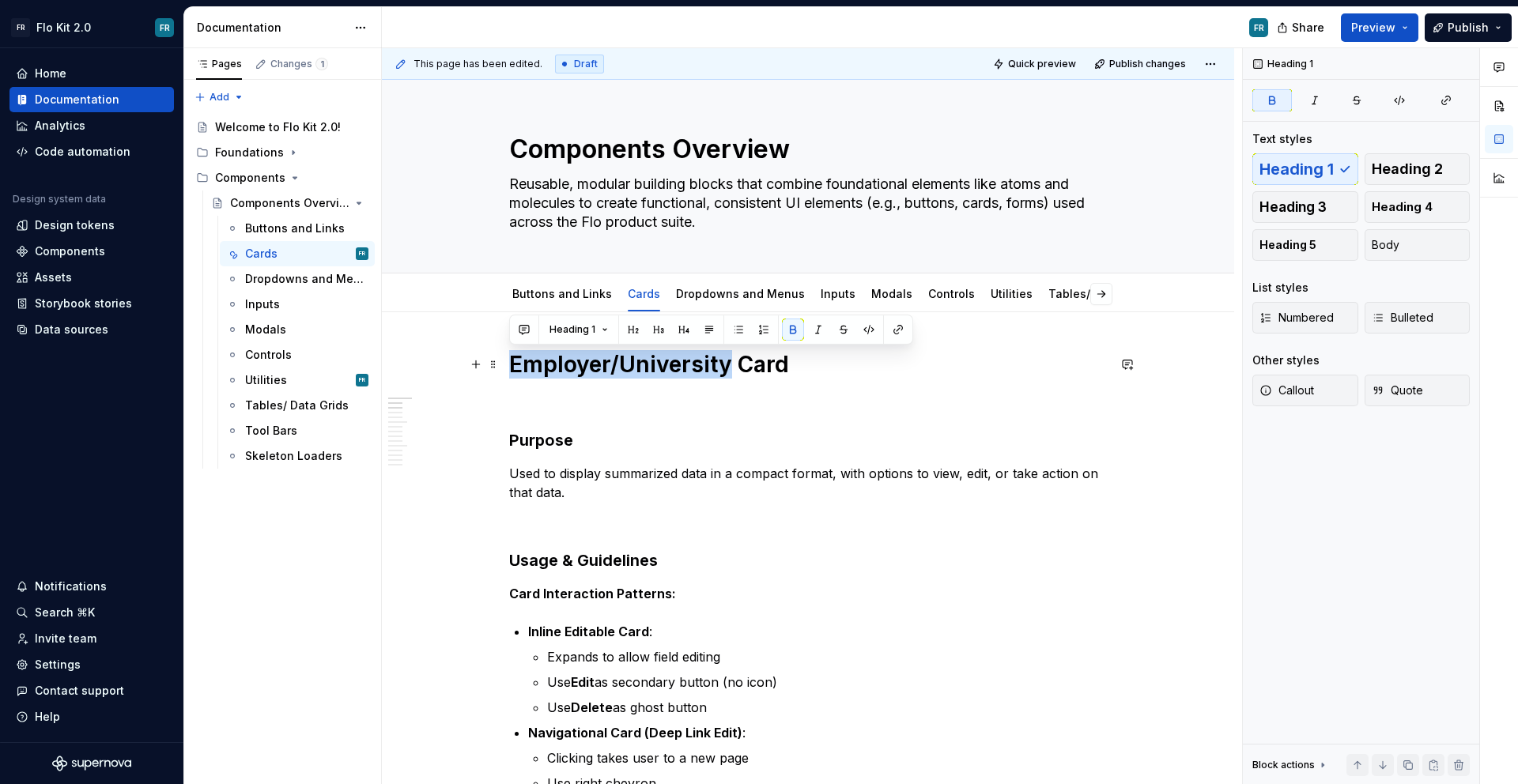
drag, startPoint x: 729, startPoint y: 367, endPoint x: 504, endPoint y: 375, distance: 225.1
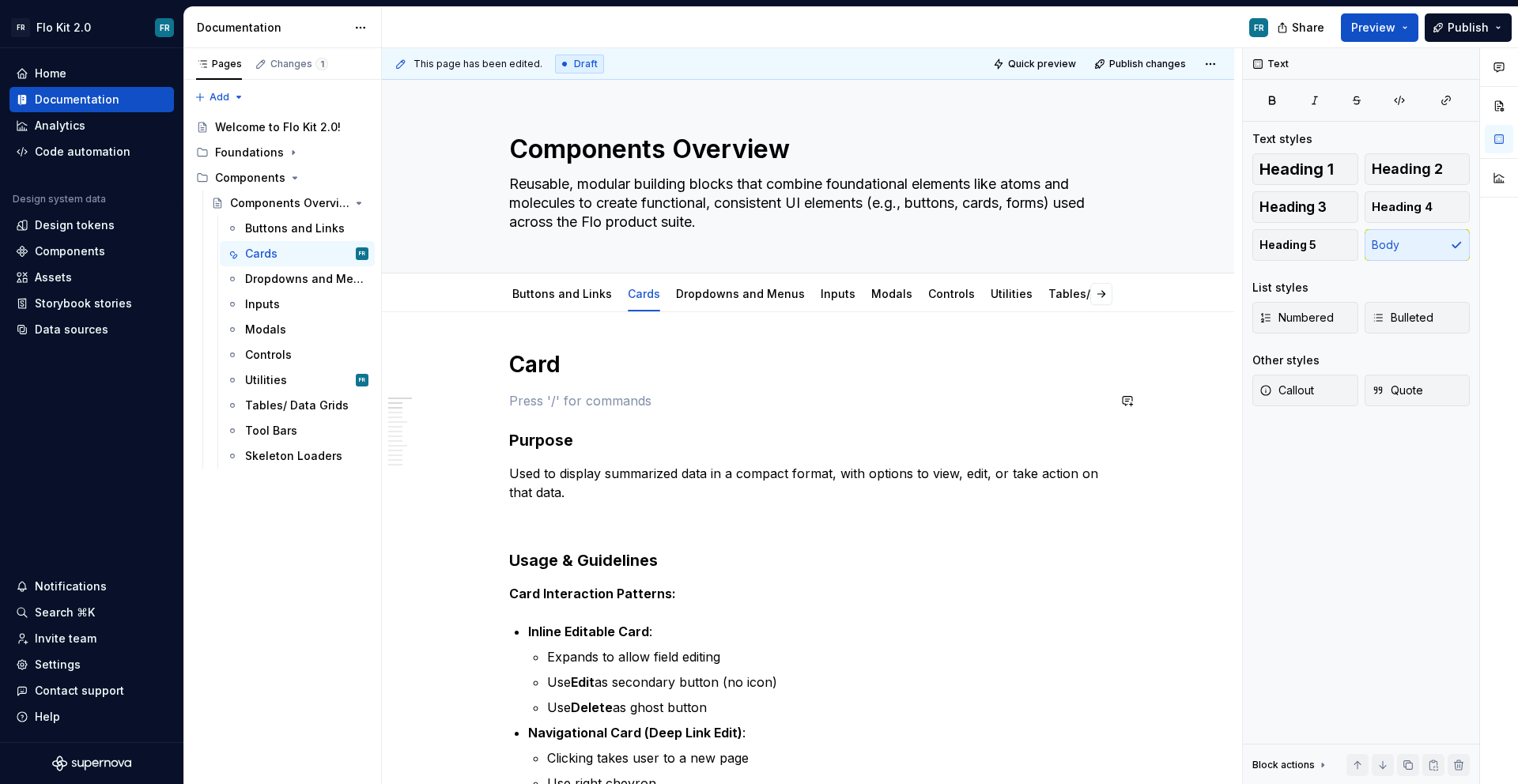
click at [573, 367] on h1 "Card" at bounding box center [807, 364] width 598 height 29
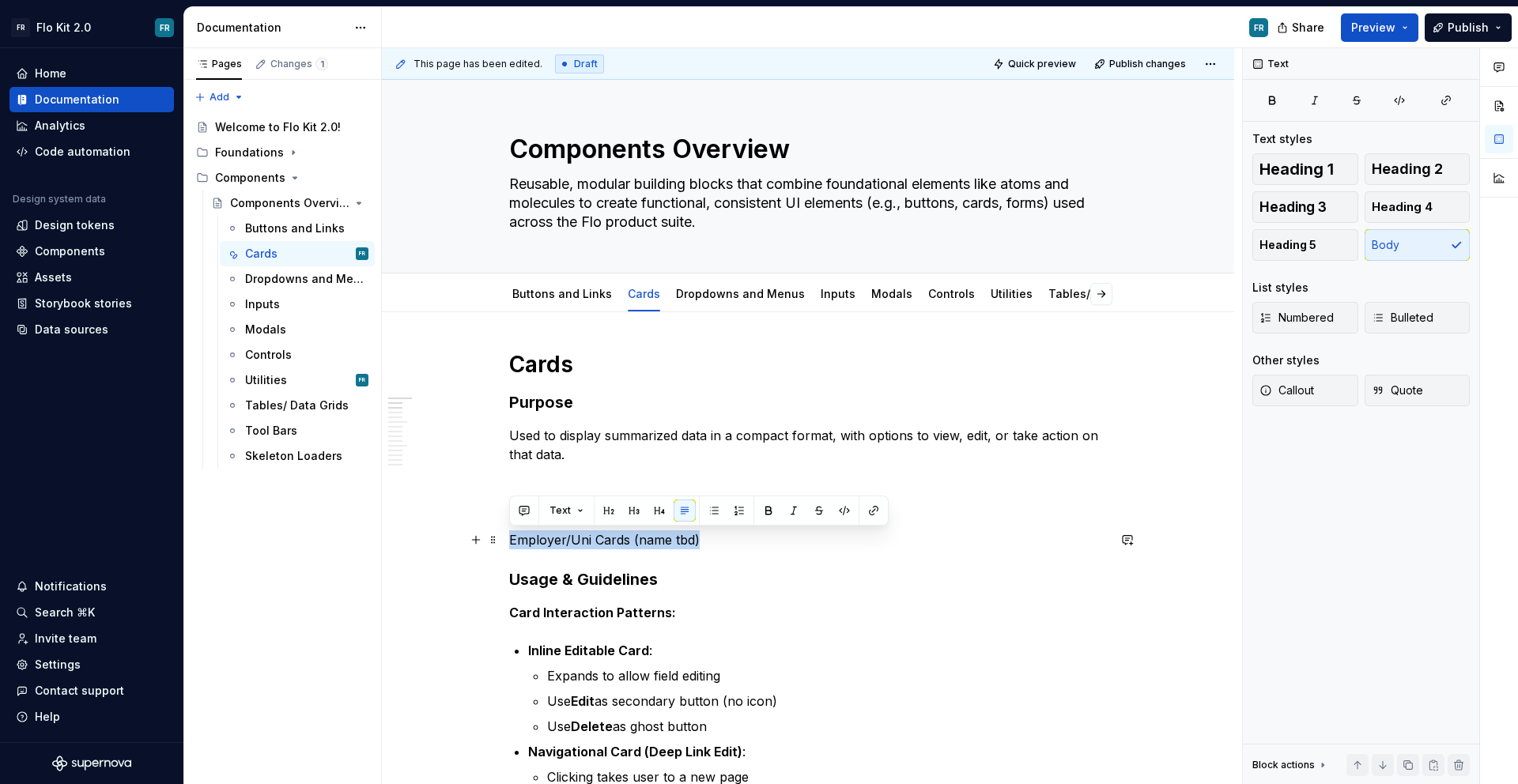
drag, startPoint x: 719, startPoint y: 544, endPoint x: 506, endPoint y: 542, distance: 213.0
click at [614, 510] on button "button" at bounding box center [609, 511] width 22 height 22
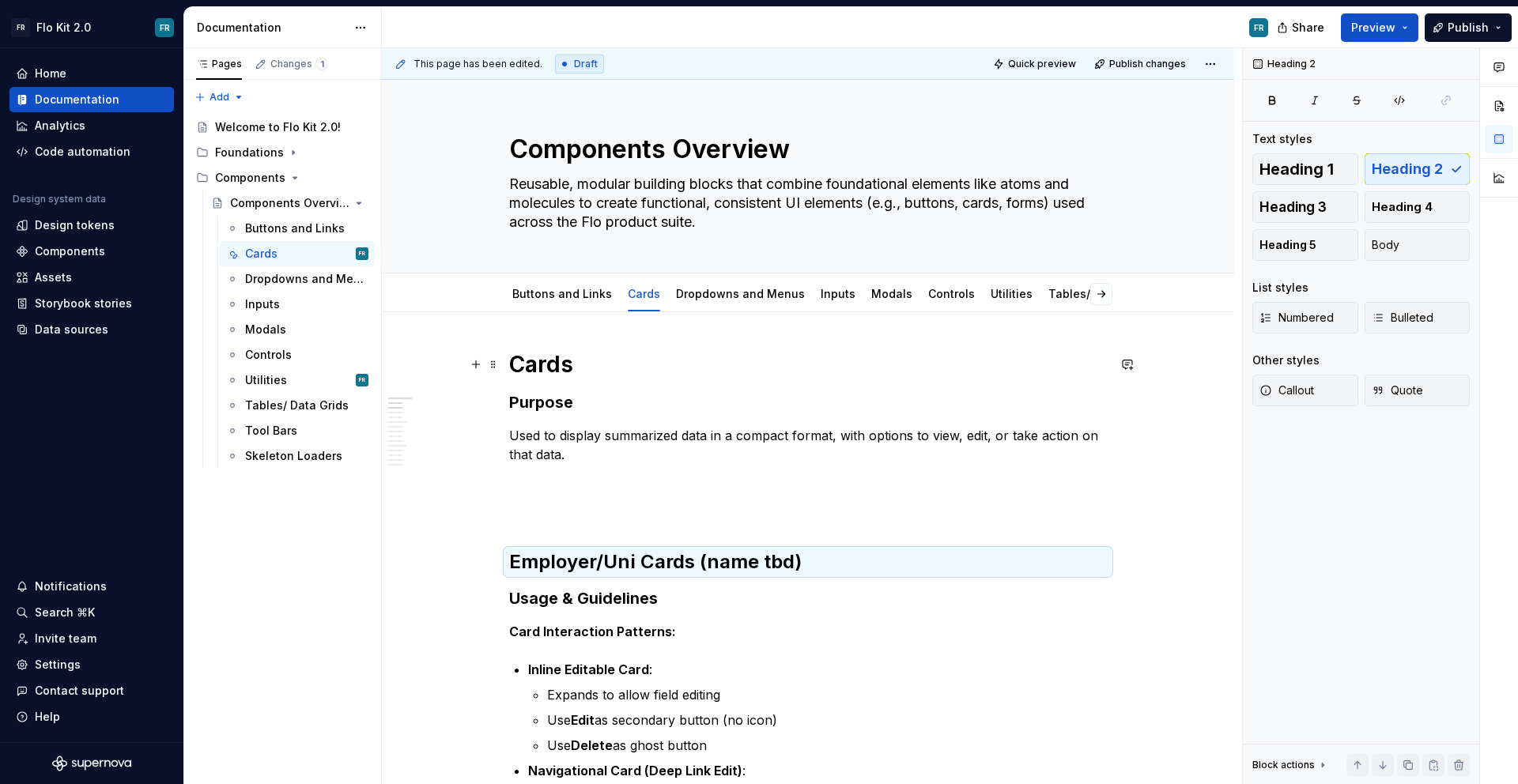
click at [517, 367] on strong "Cards" at bounding box center [541, 364] width 64 height 27
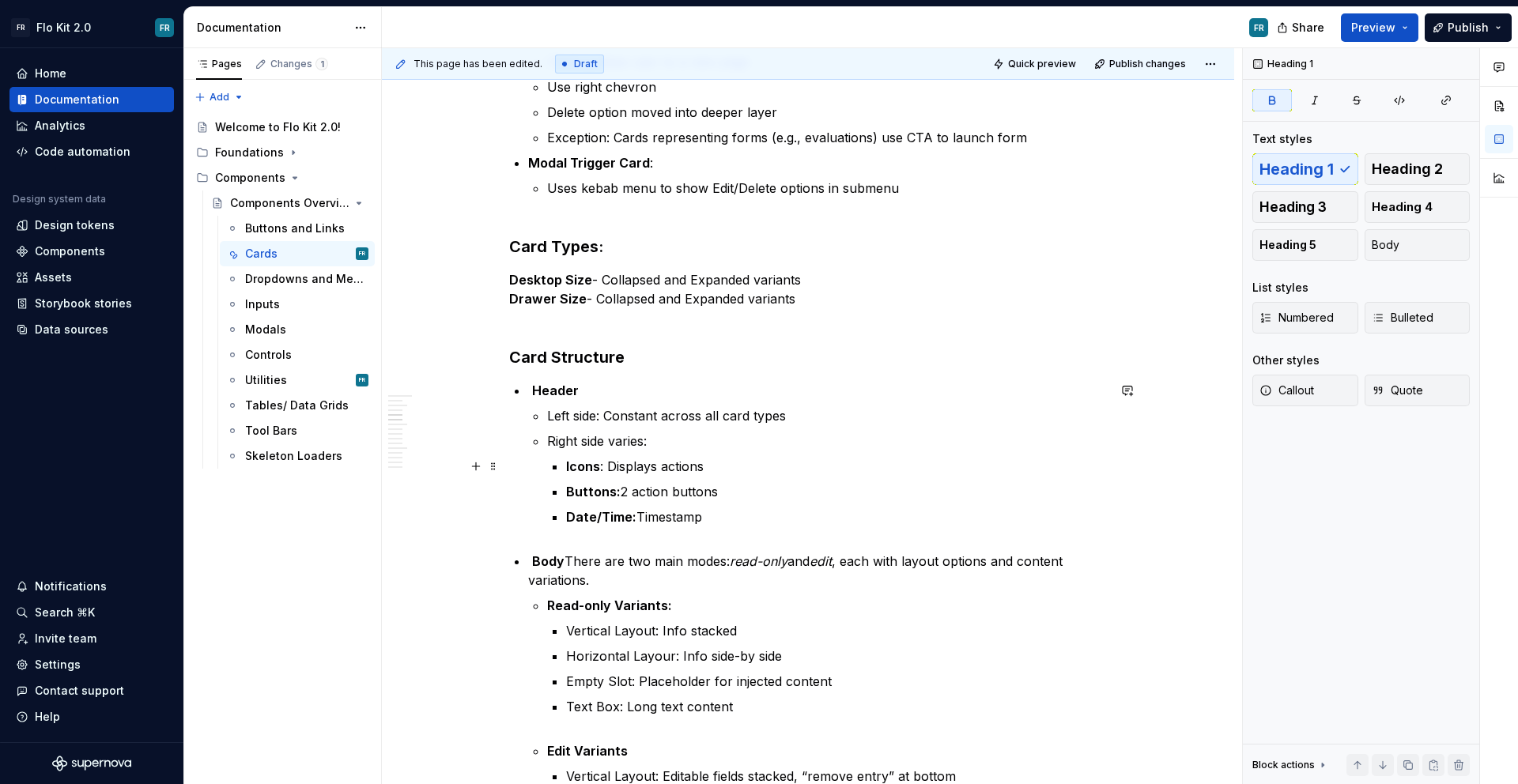
scroll to position [310, 0]
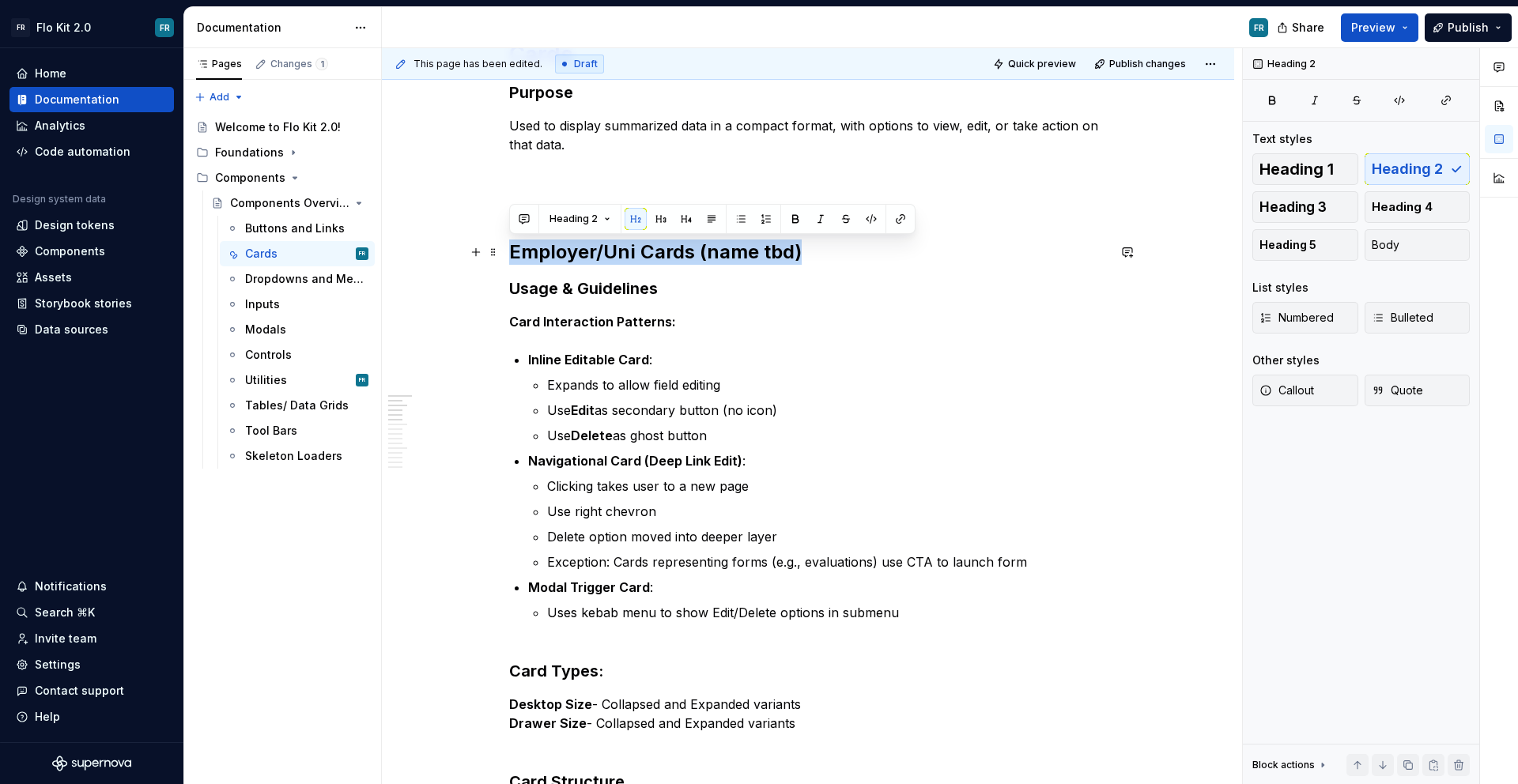
drag, startPoint x: 808, startPoint y: 247, endPoint x: 508, endPoint y: 255, distance: 300.1
click at [509, 255] on h2 "Employer/Uni Cards (name tbd)" at bounding box center [807, 251] width 598 height 25
copy h2 "Employer/Uni Cards (name tbd)"
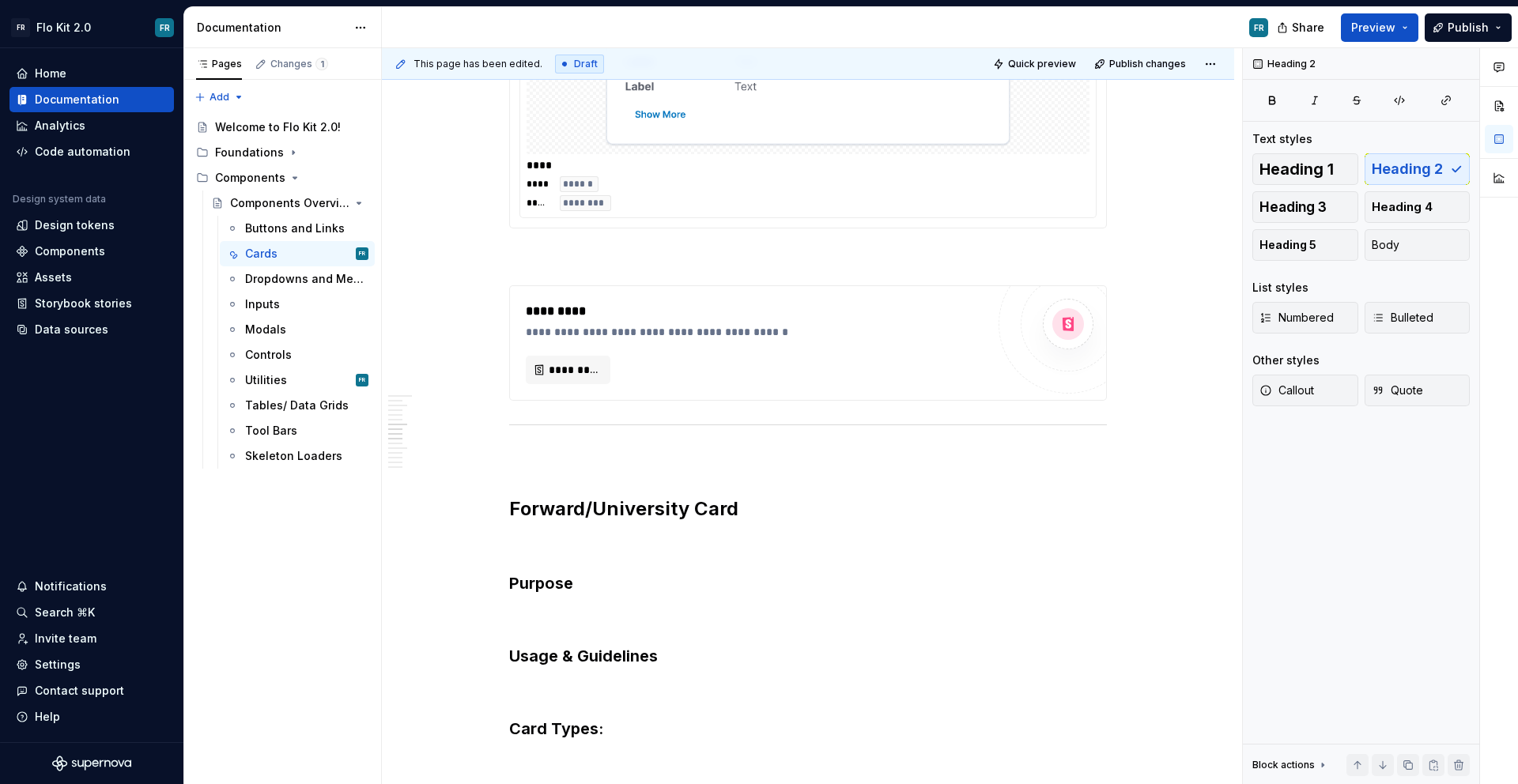
scroll to position [2369, 0]
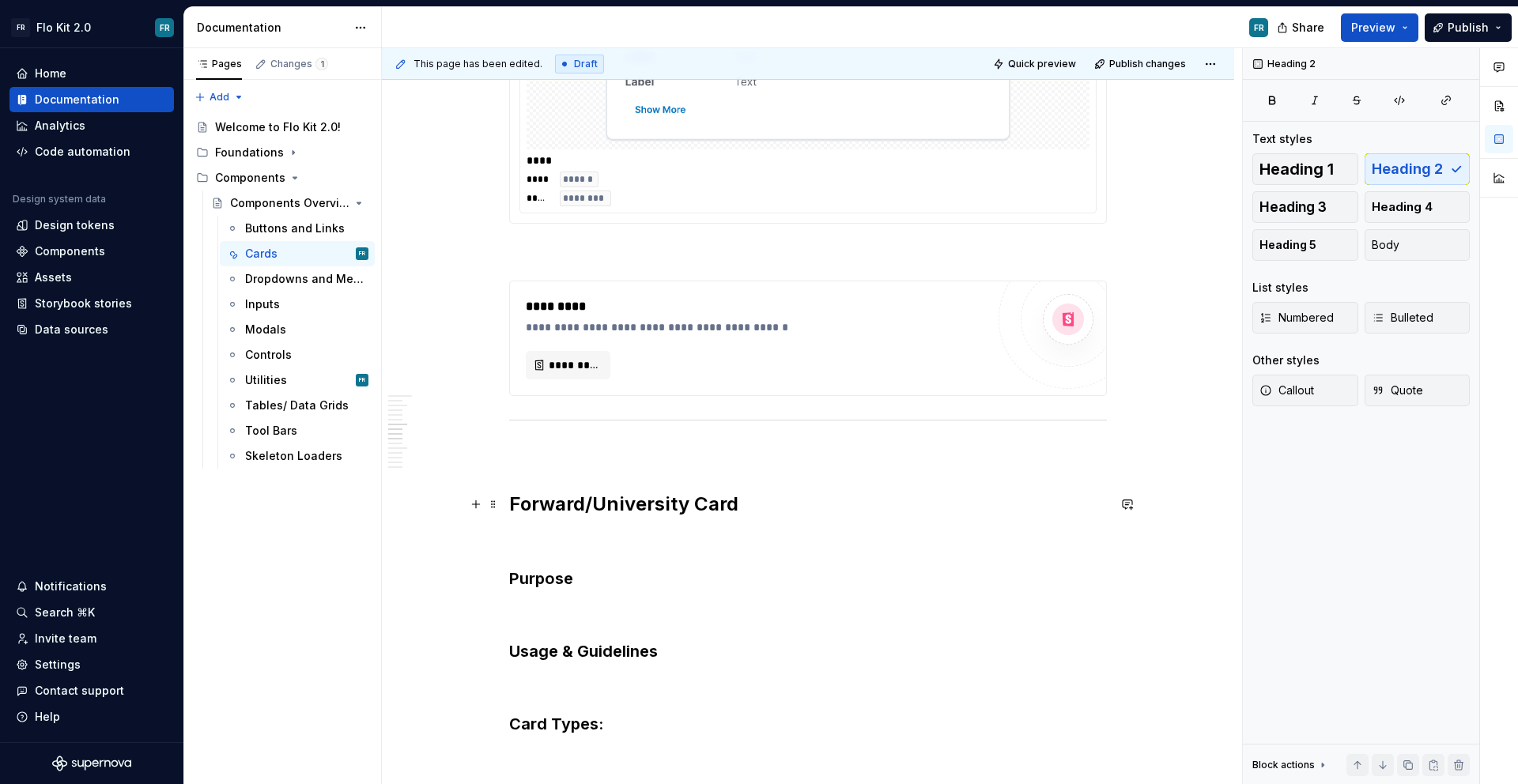
click at [680, 509] on strong "Forward/University Card" at bounding box center [624, 503] width 230 height 23
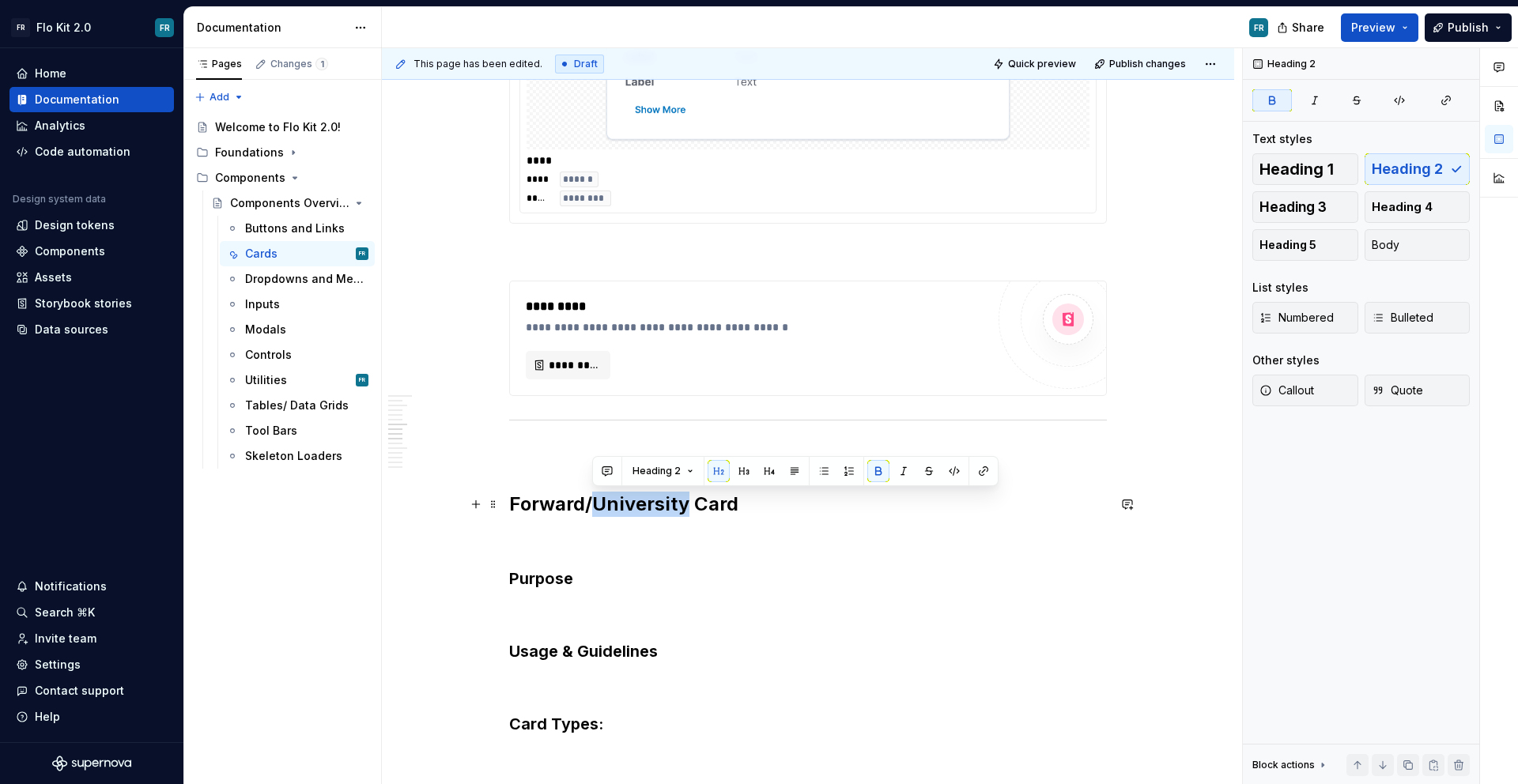
click at [680, 508] on strong "Forward/University Card" at bounding box center [624, 503] width 230 height 23
click at [815, 506] on h2 "Forward/University Card" at bounding box center [807, 504] width 598 height 25
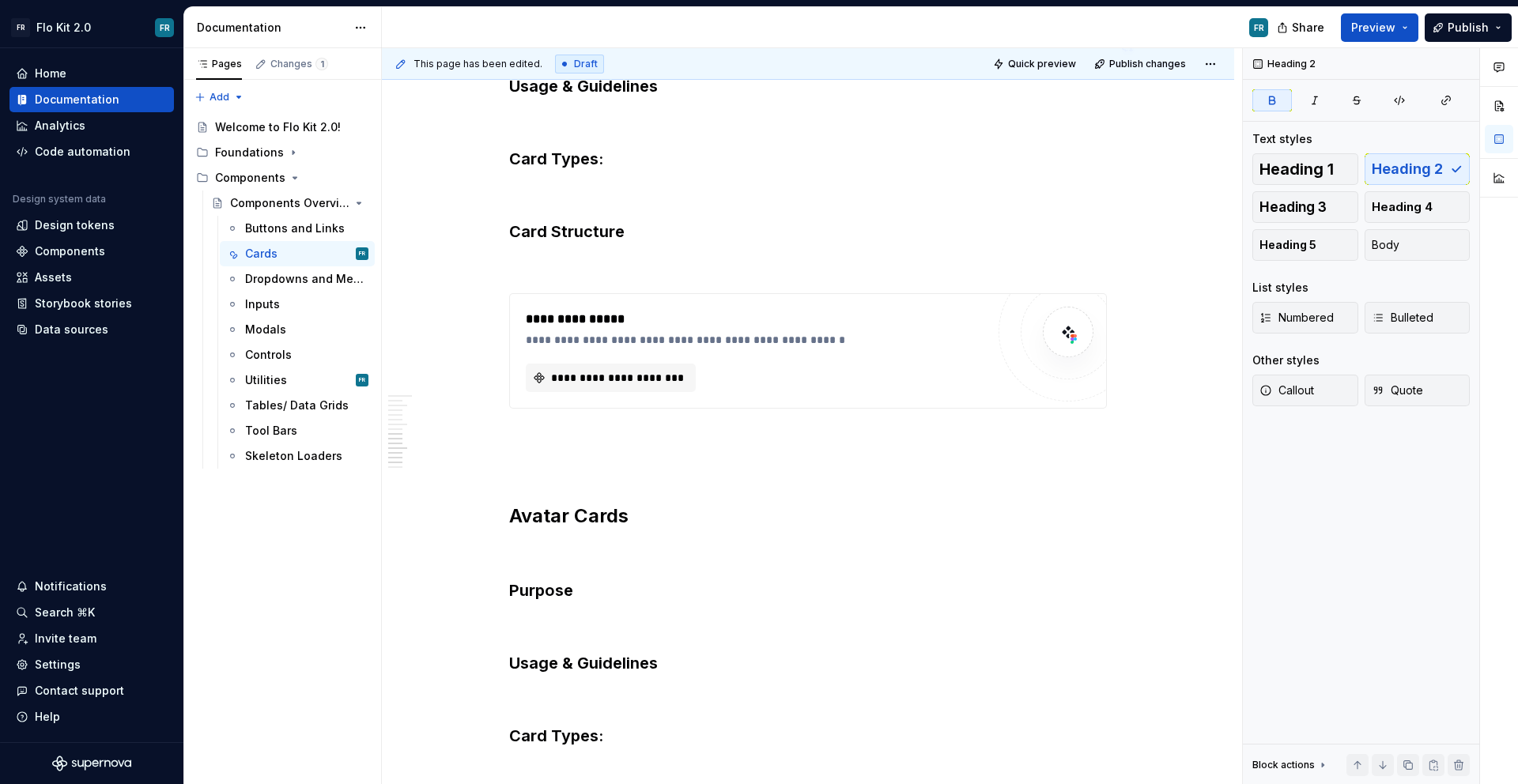
scroll to position [2935, 0]
click at [584, 515] on strong "Avatar Cards" at bounding box center [569, 515] width 120 height 23
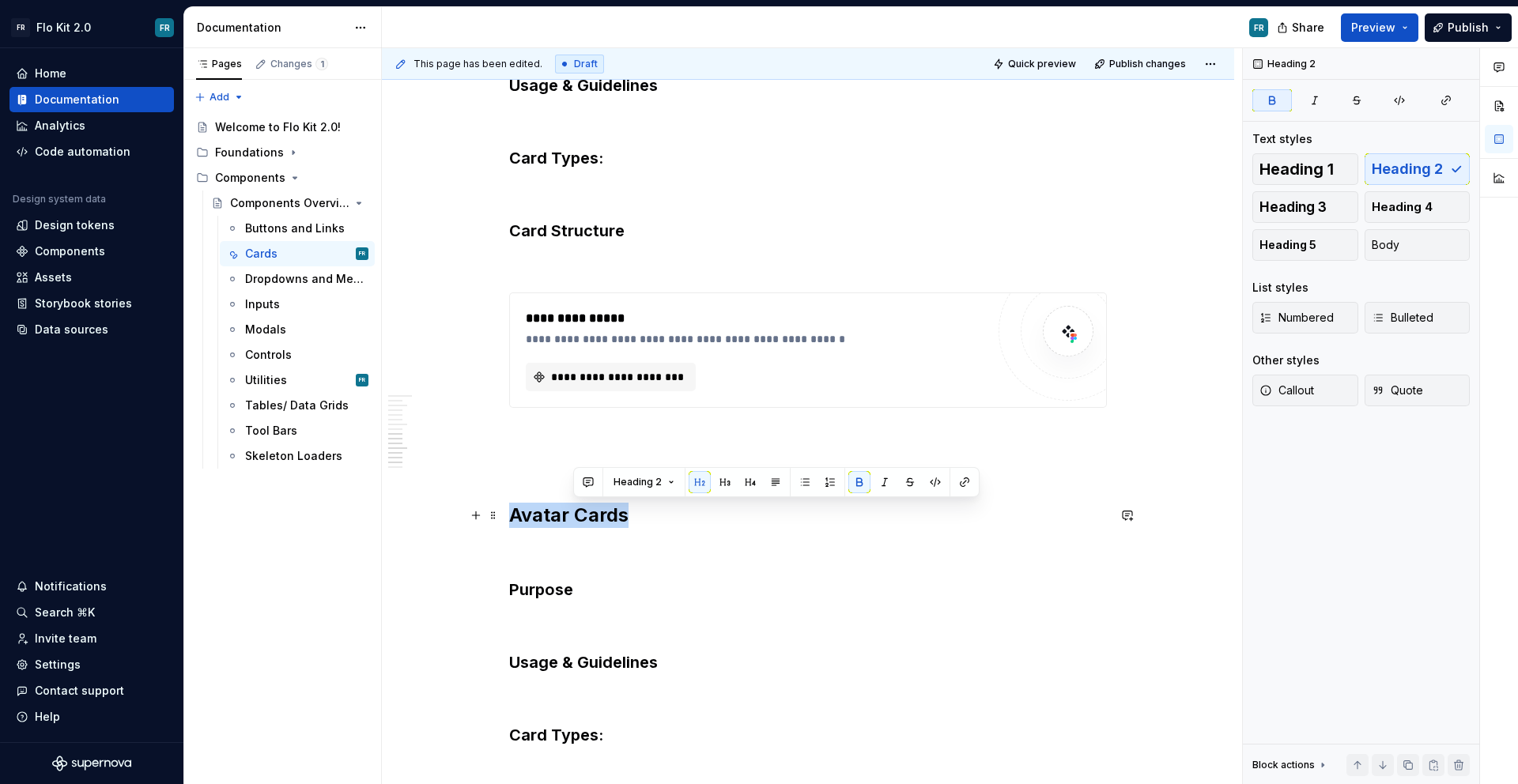
click at [584, 515] on strong "Avatar Cards" at bounding box center [569, 515] width 120 height 23
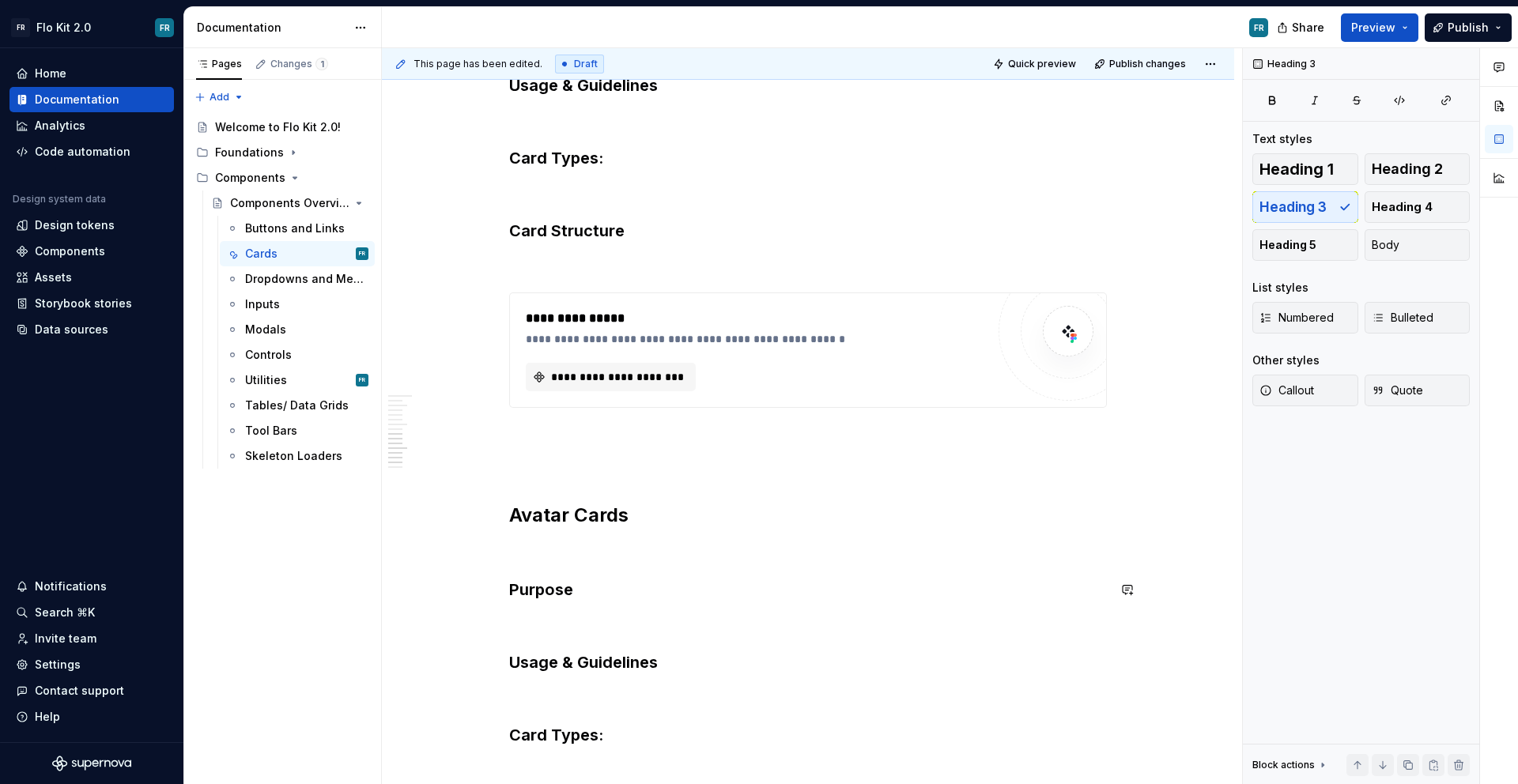
drag, startPoint x: 600, startPoint y: 593, endPoint x: 511, endPoint y: 588, distance: 89.1
click at [511, 588] on h3 "Purpose" at bounding box center [807, 589] width 598 height 22
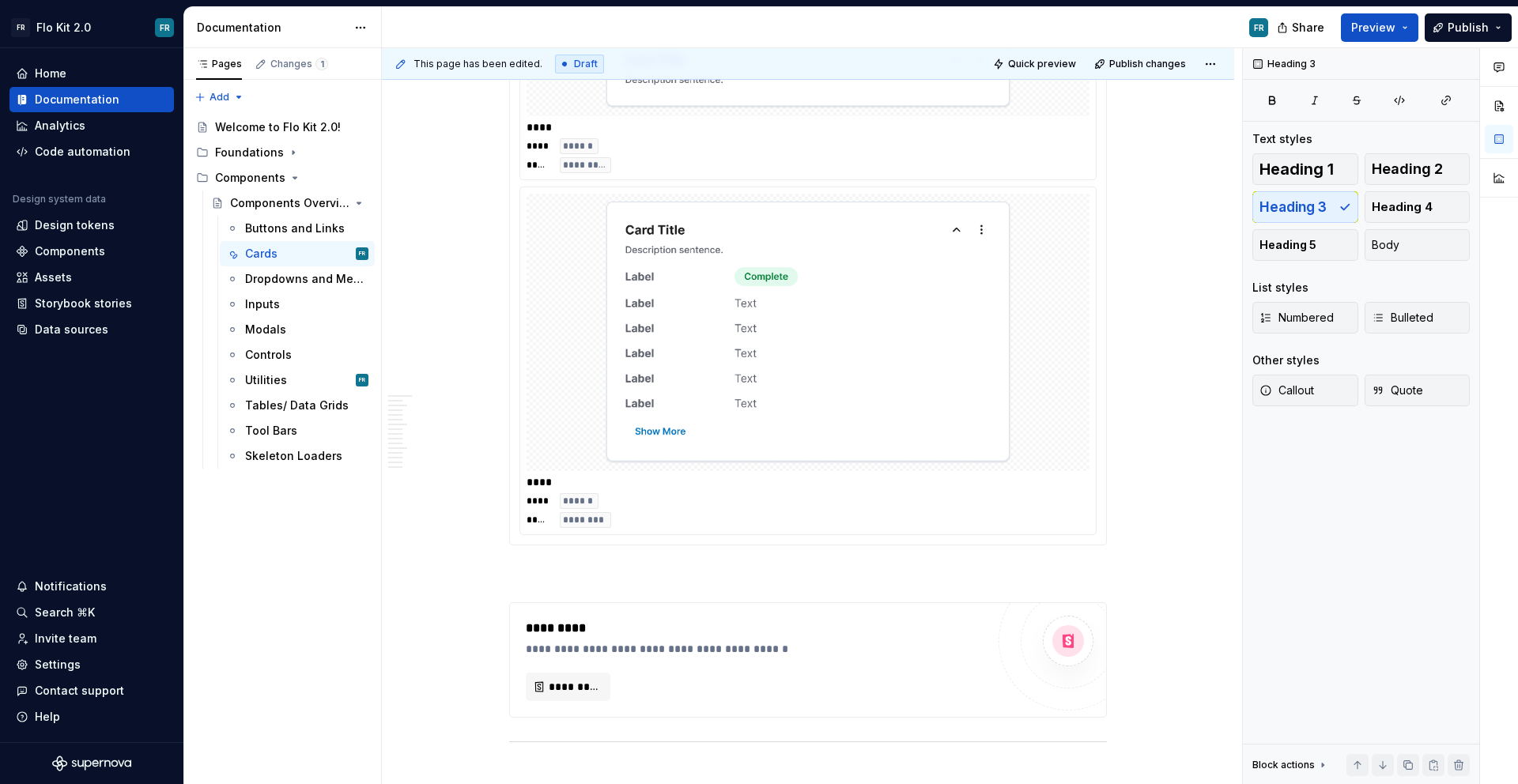
scroll to position [2519, 0]
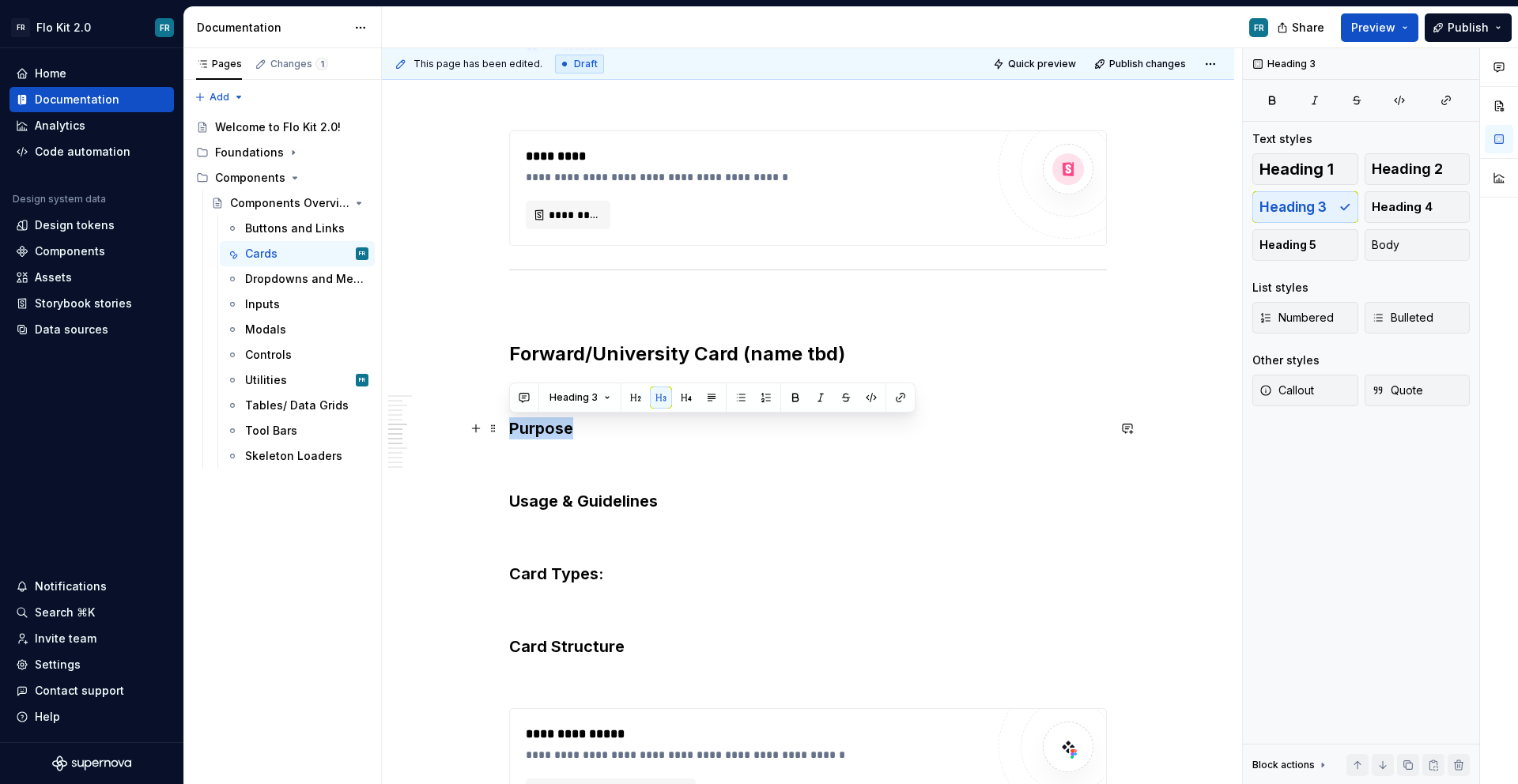
drag, startPoint x: 599, startPoint y: 416, endPoint x: 595, endPoint y: 430, distance: 14.6
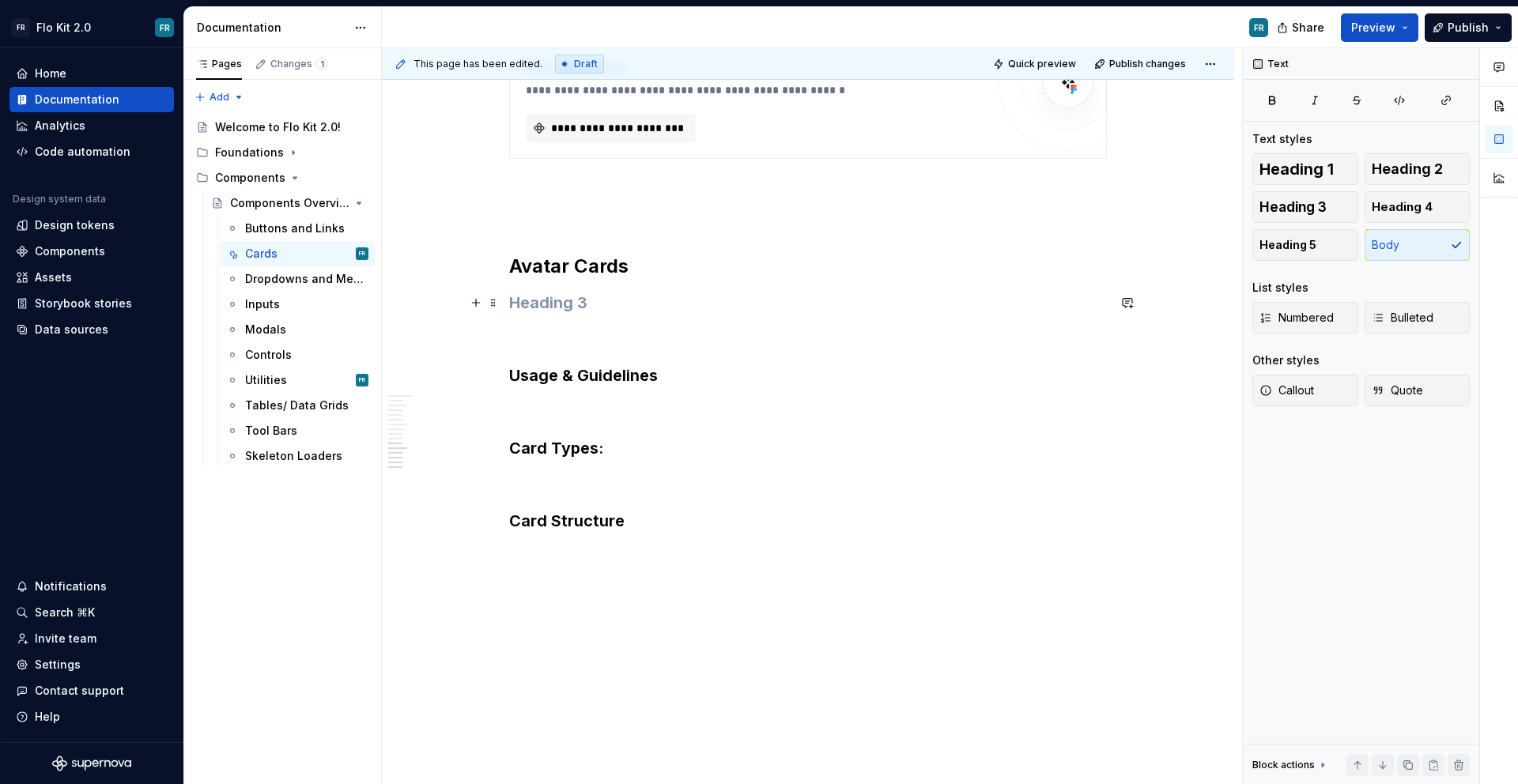
scroll to position [3146, 0]
click at [555, 627] on div "This page has been edited. Draft Quick preview Publish changes Components Overv…" at bounding box center [812, 416] width 860 height 736
click at [565, 567] on div "This page has been edited. Draft Quick preview Publish changes Components Overv…" at bounding box center [812, 416] width 860 height 736
click at [603, 567] on div "This page has been edited. Draft Quick preview Publish changes Components Overv…" at bounding box center [812, 416] width 860 height 736
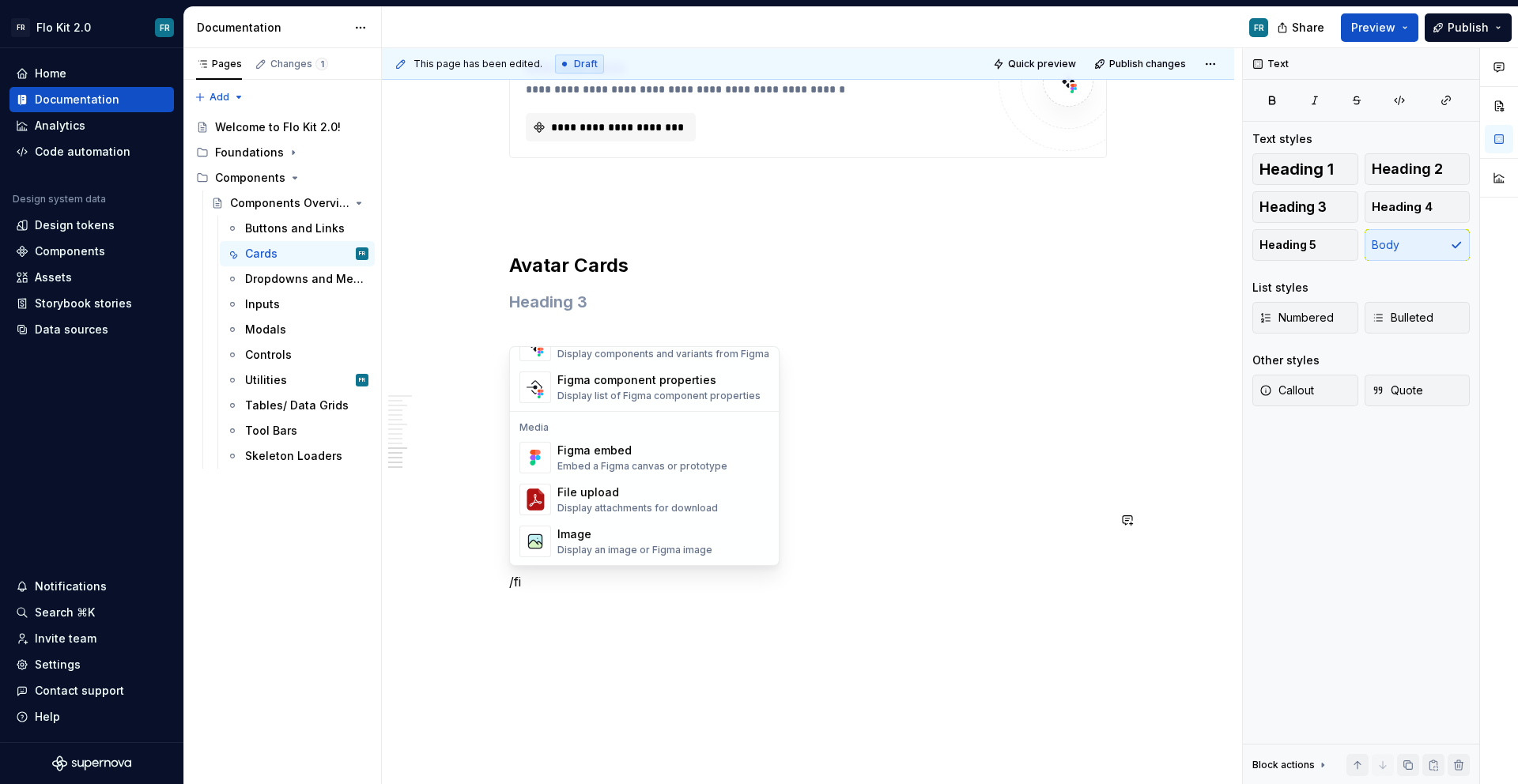
scroll to position [48, 0]
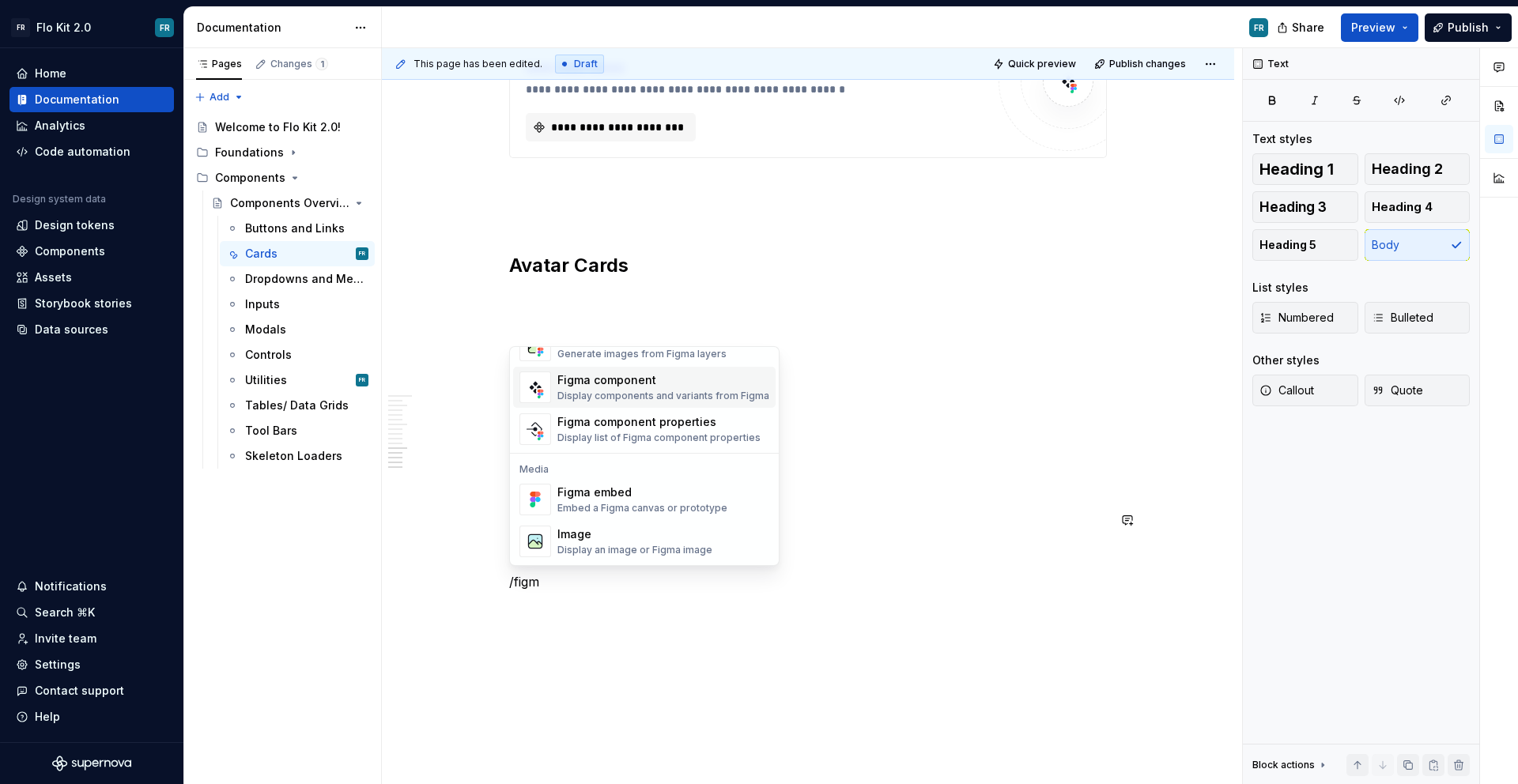
click at [637, 390] on div "Display components and variants from Figma" at bounding box center [663, 396] width 212 height 13
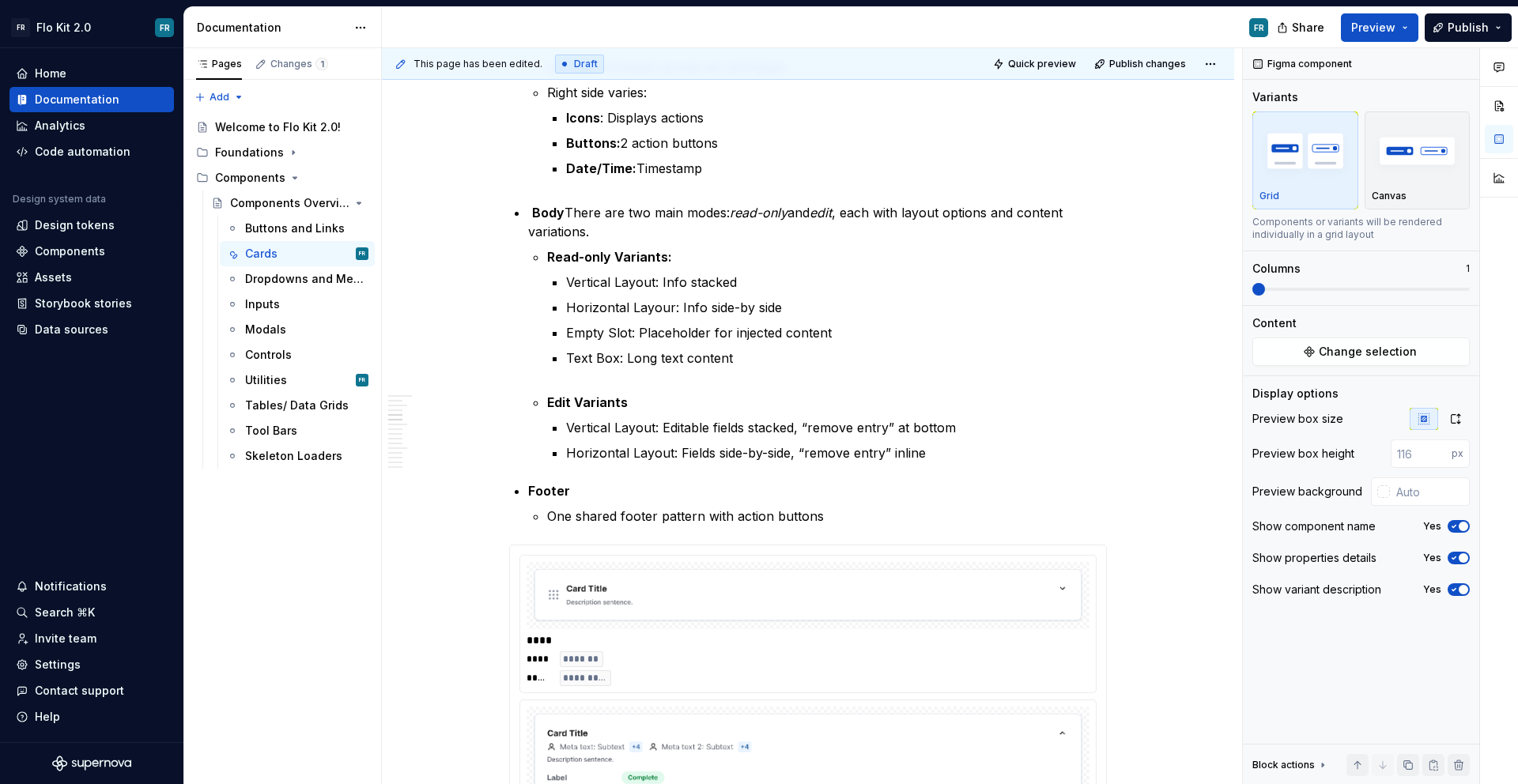
scroll to position [523, 0]
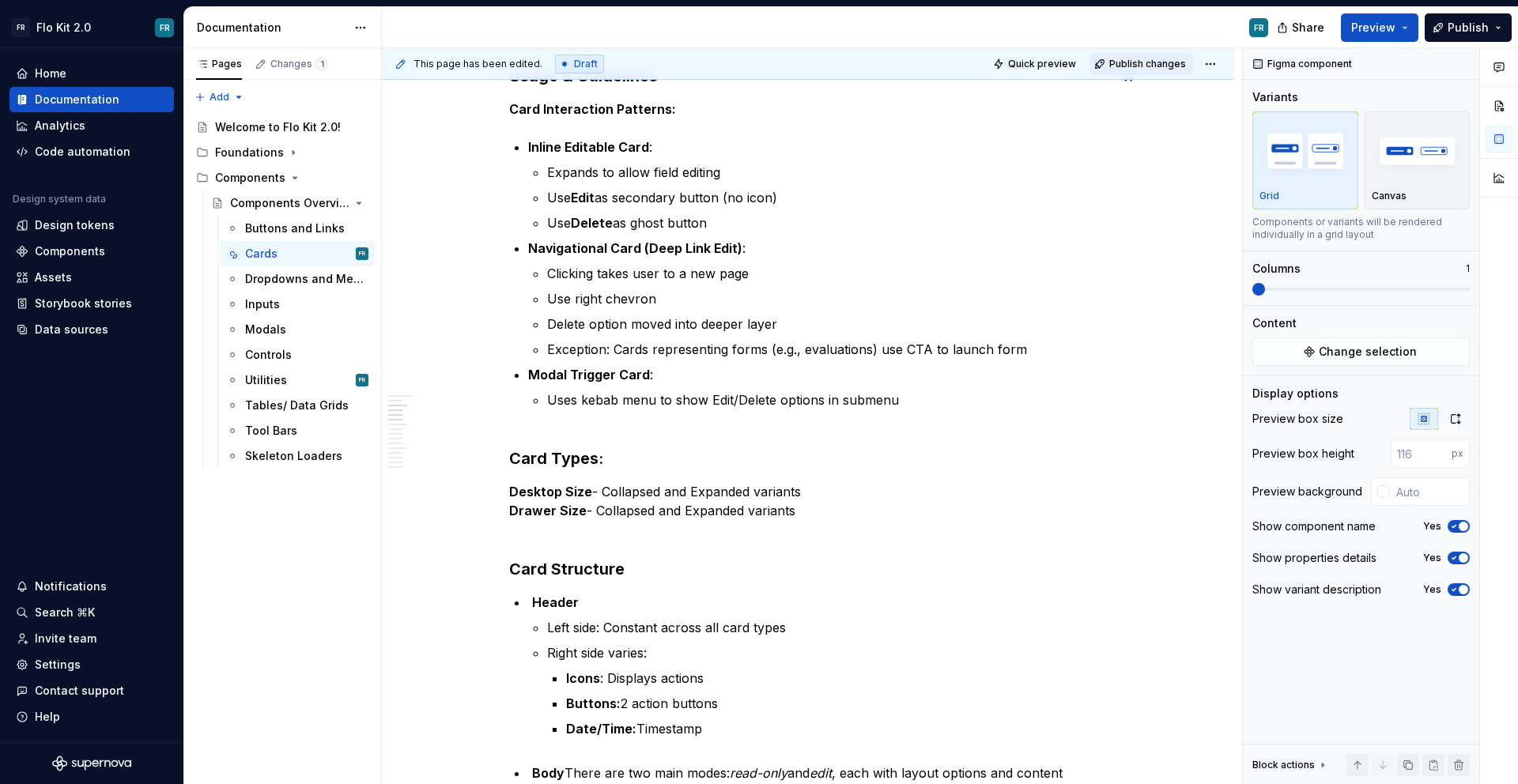
click at [1119, 69] on span "Publish changes" at bounding box center [1147, 64] width 77 height 13
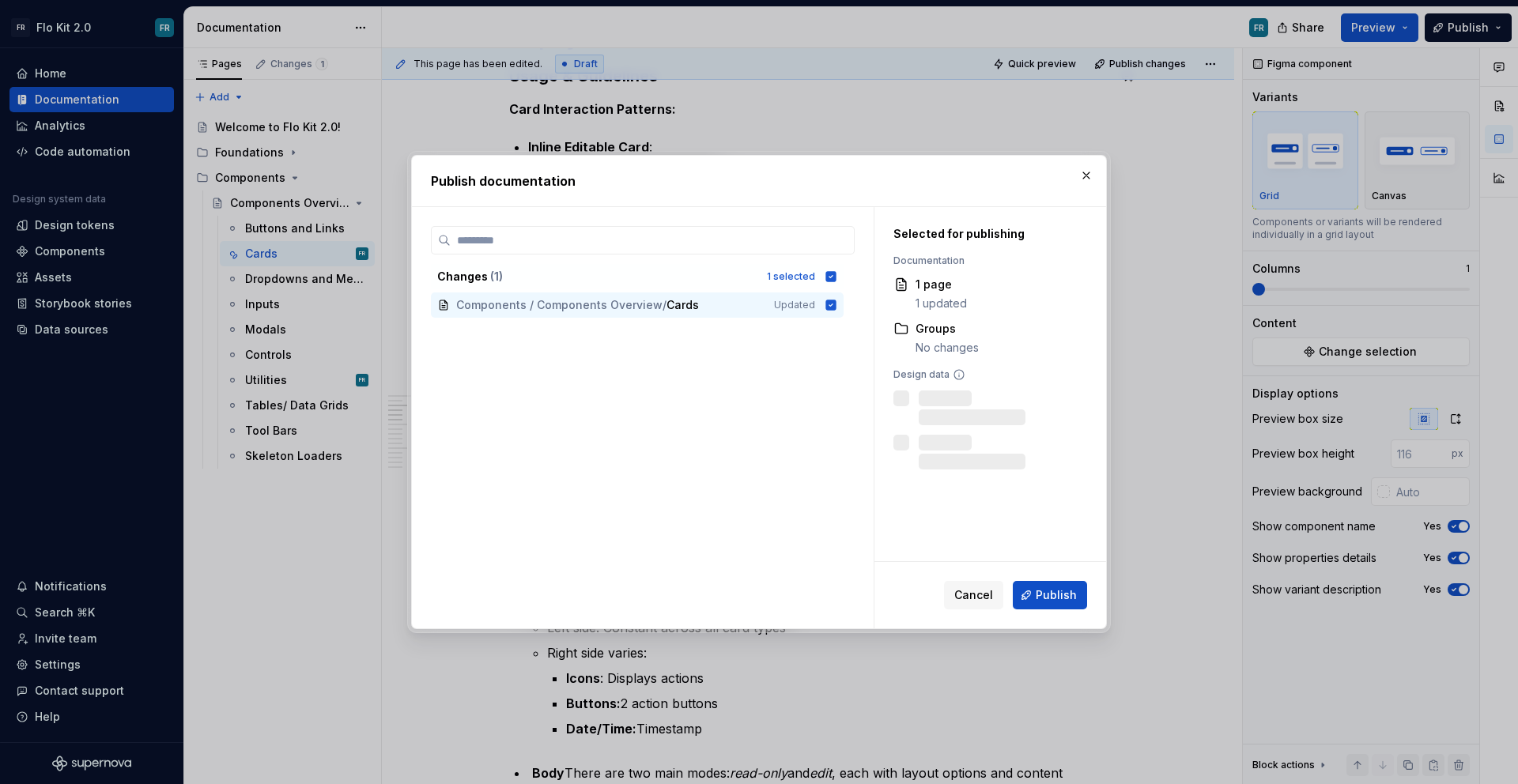
drag, startPoint x: 1032, startPoint y: 587, endPoint x: 1016, endPoint y: 579, distance: 17.9
click at [1032, 587] on button "Publish" at bounding box center [1050, 594] width 74 height 29
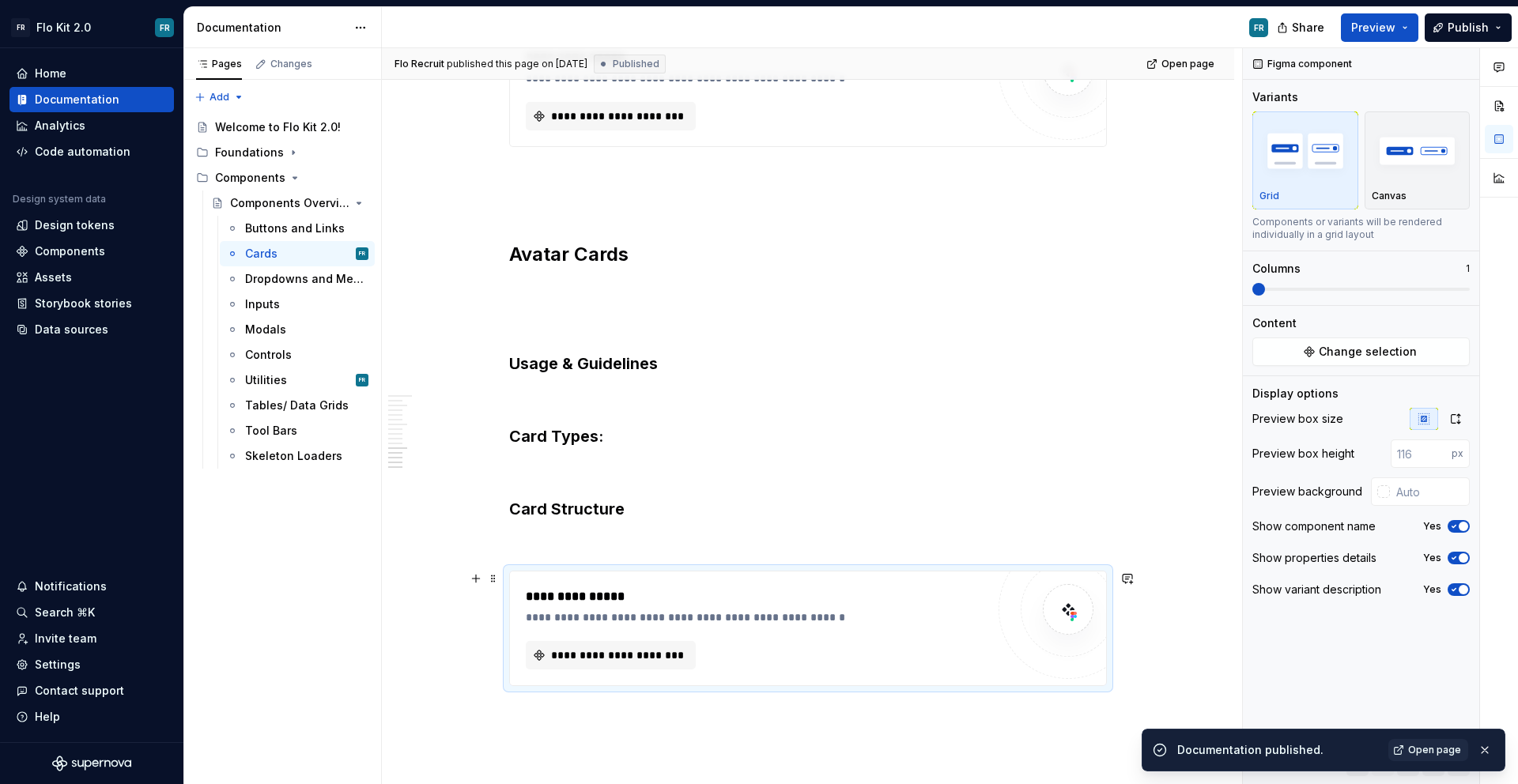
scroll to position [3313, 0]
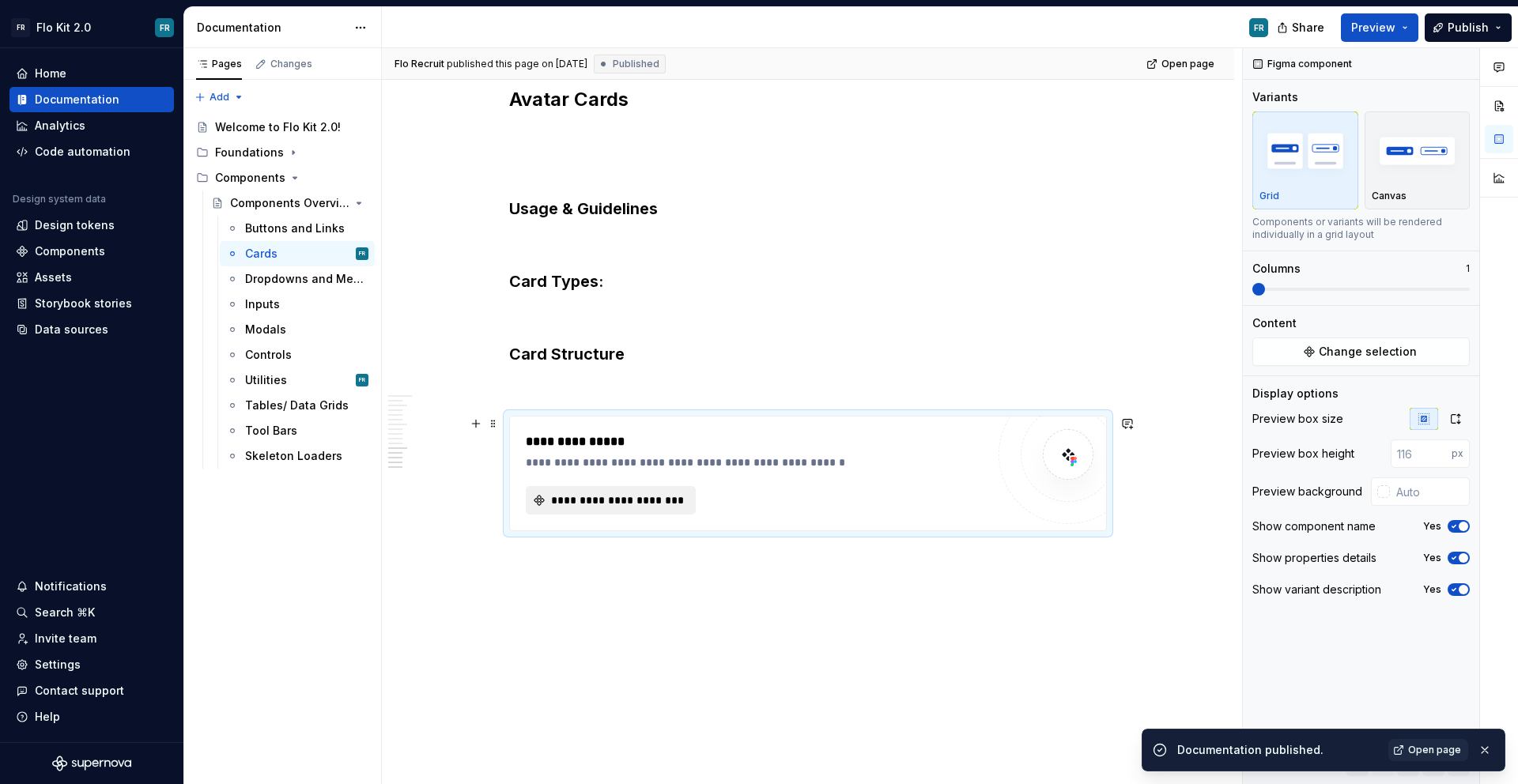
click at [612, 508] on button "**********" at bounding box center [611, 500] width 170 height 29
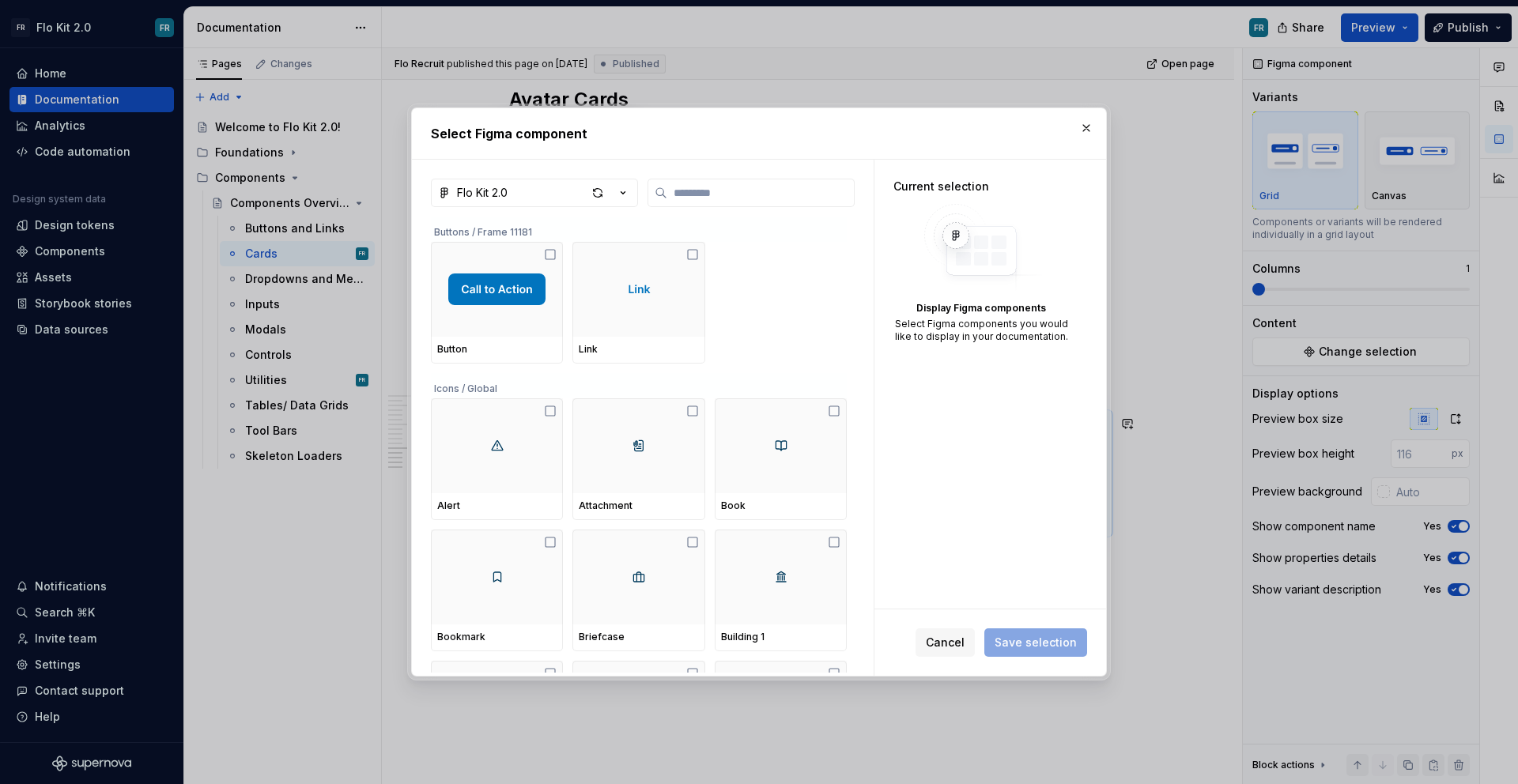
type textarea "*"
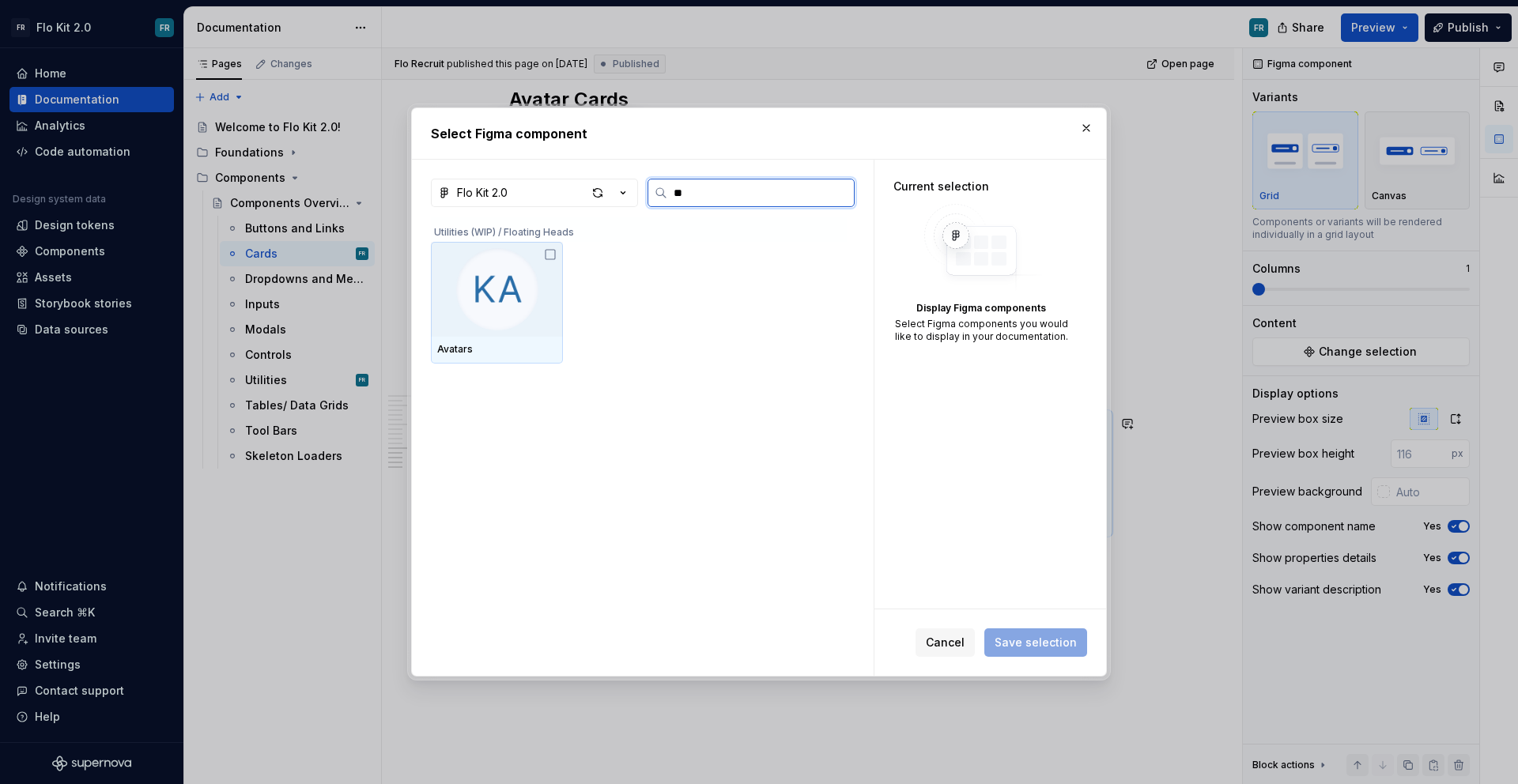
type input "*"
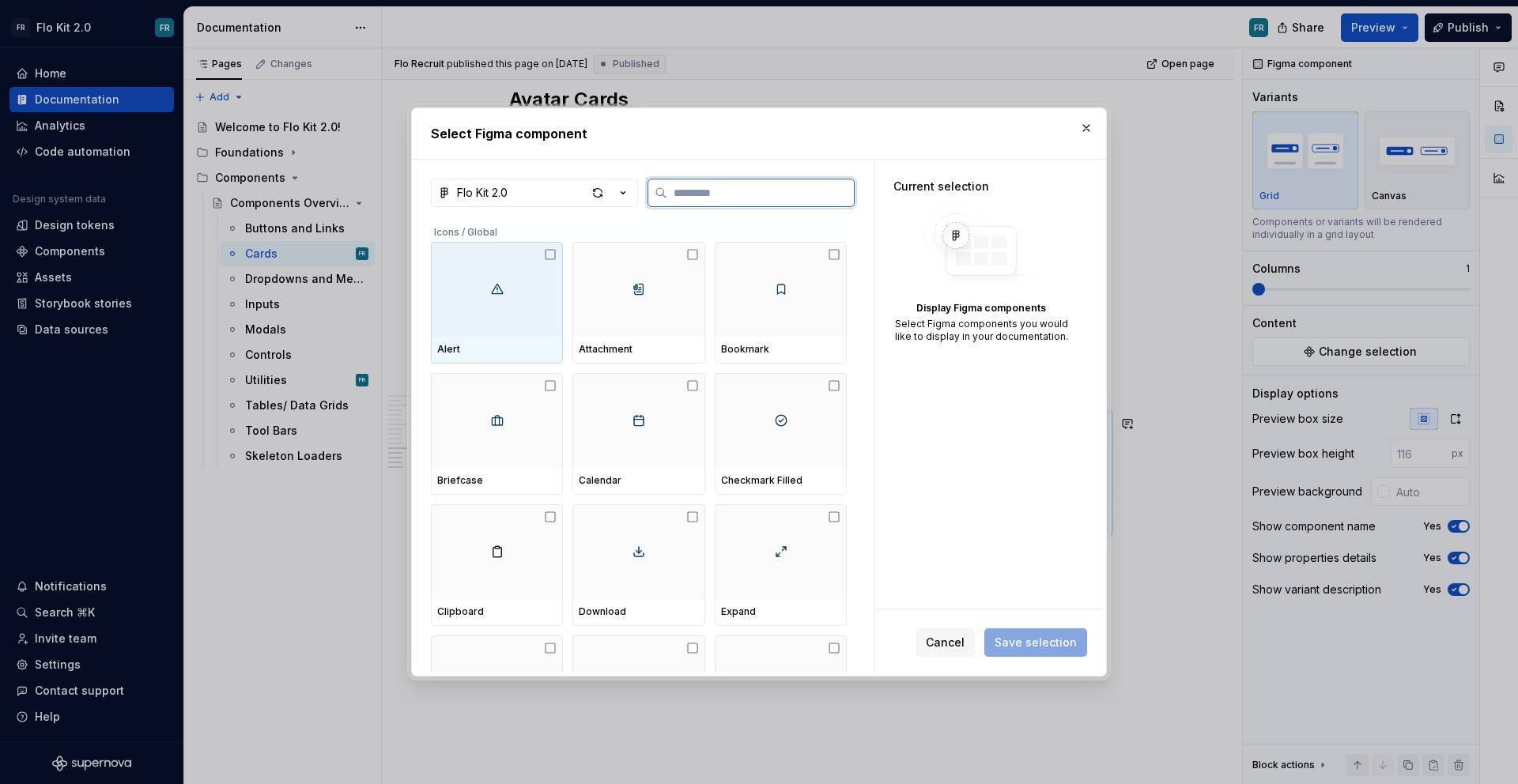
type input "*"
type input "***"
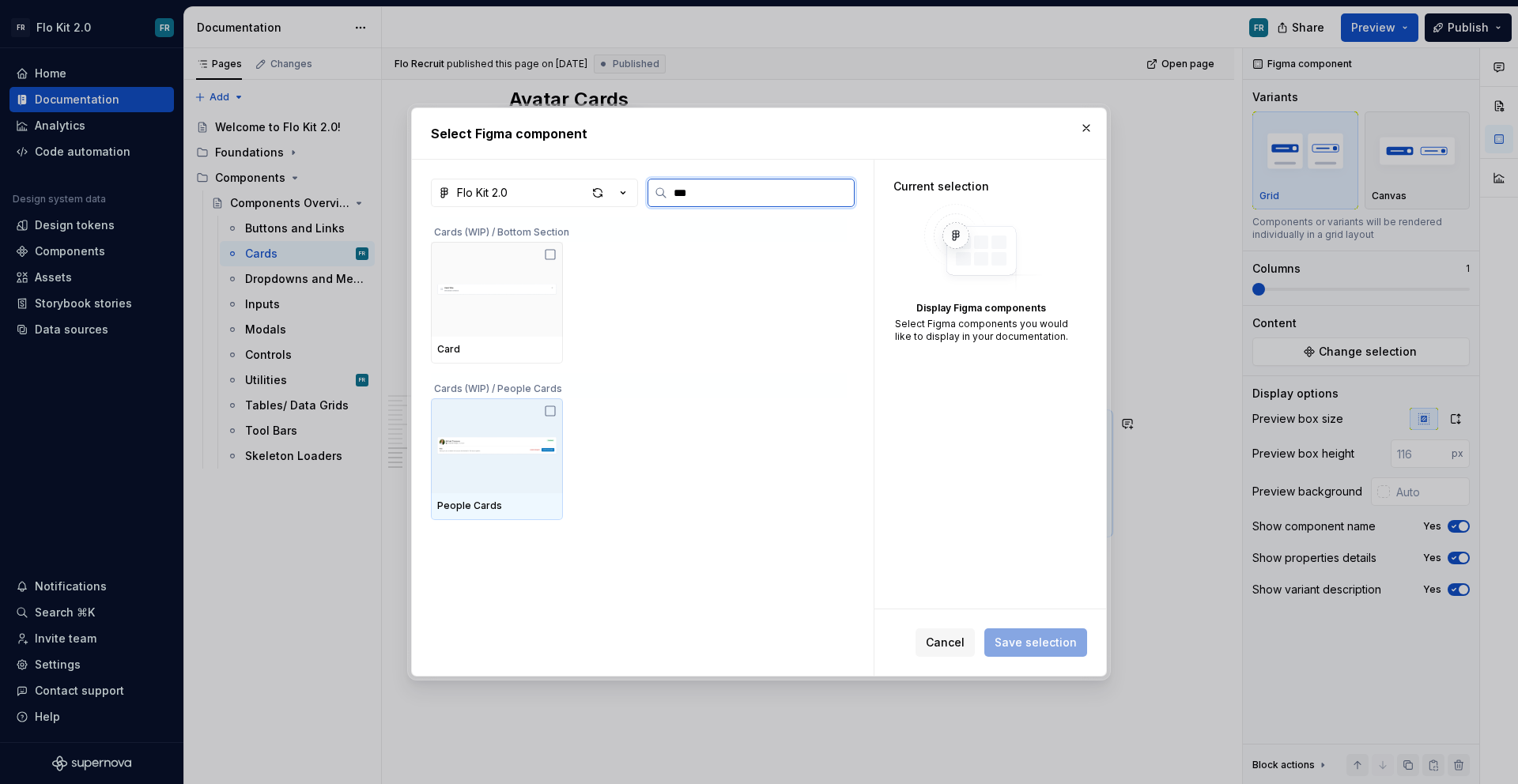
click at [512, 452] on img at bounding box center [497, 446] width 120 height 82
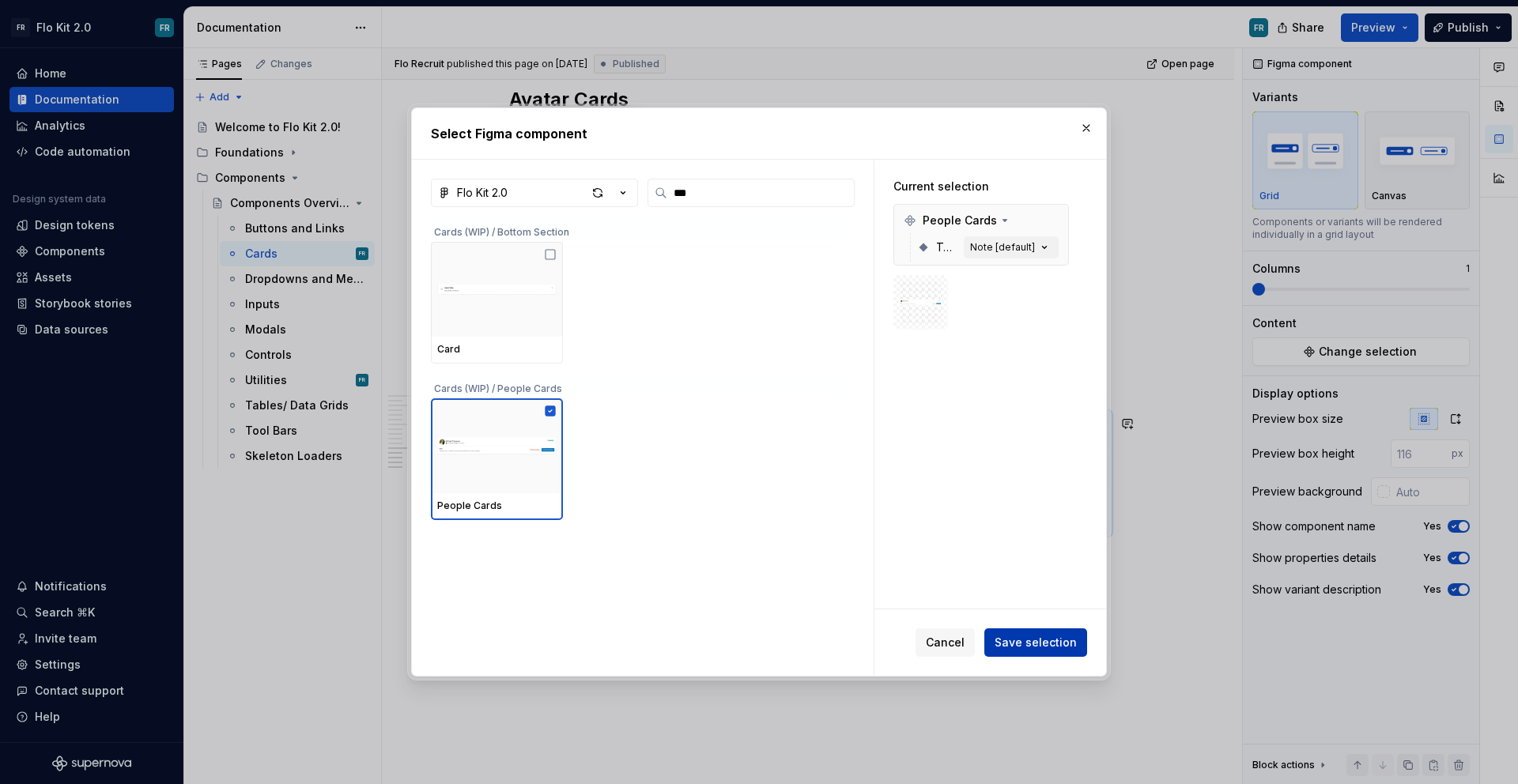
click at [1045, 644] on span "Save selection" at bounding box center [1035, 642] width 82 height 16
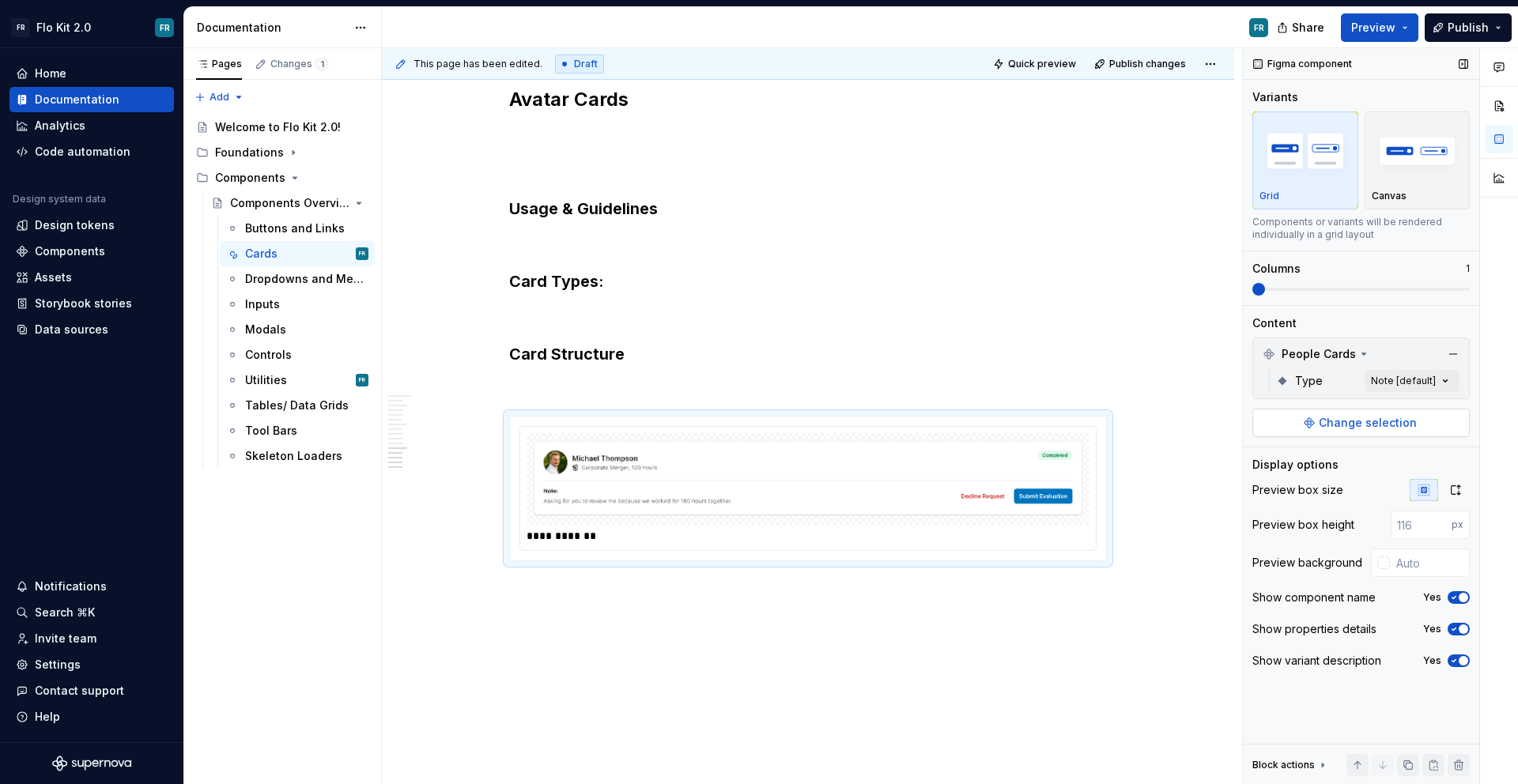
click at [1333, 424] on span "Change selection" at bounding box center [1367, 423] width 98 height 16
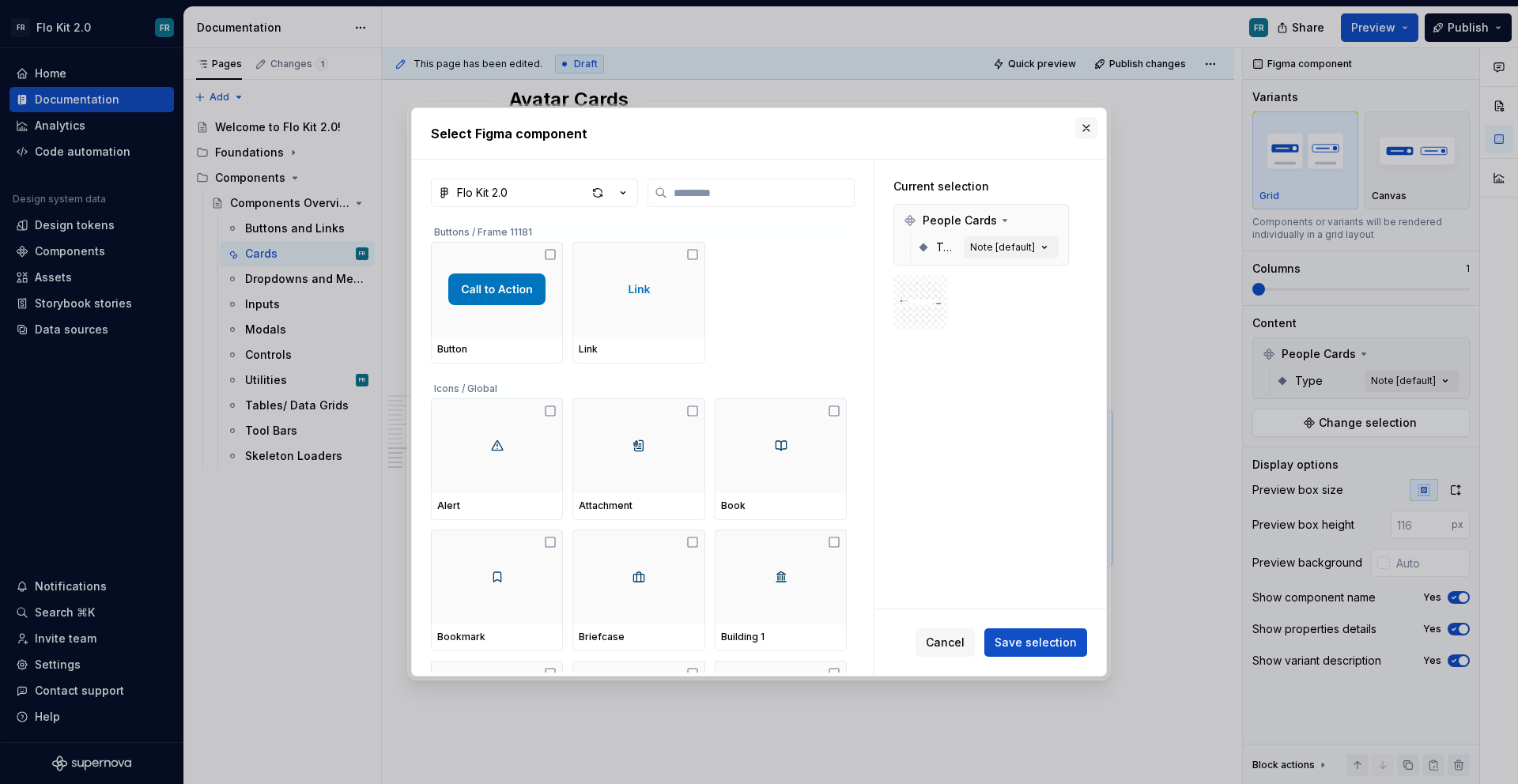
click at [1092, 124] on button "button" at bounding box center [1086, 128] width 22 height 22
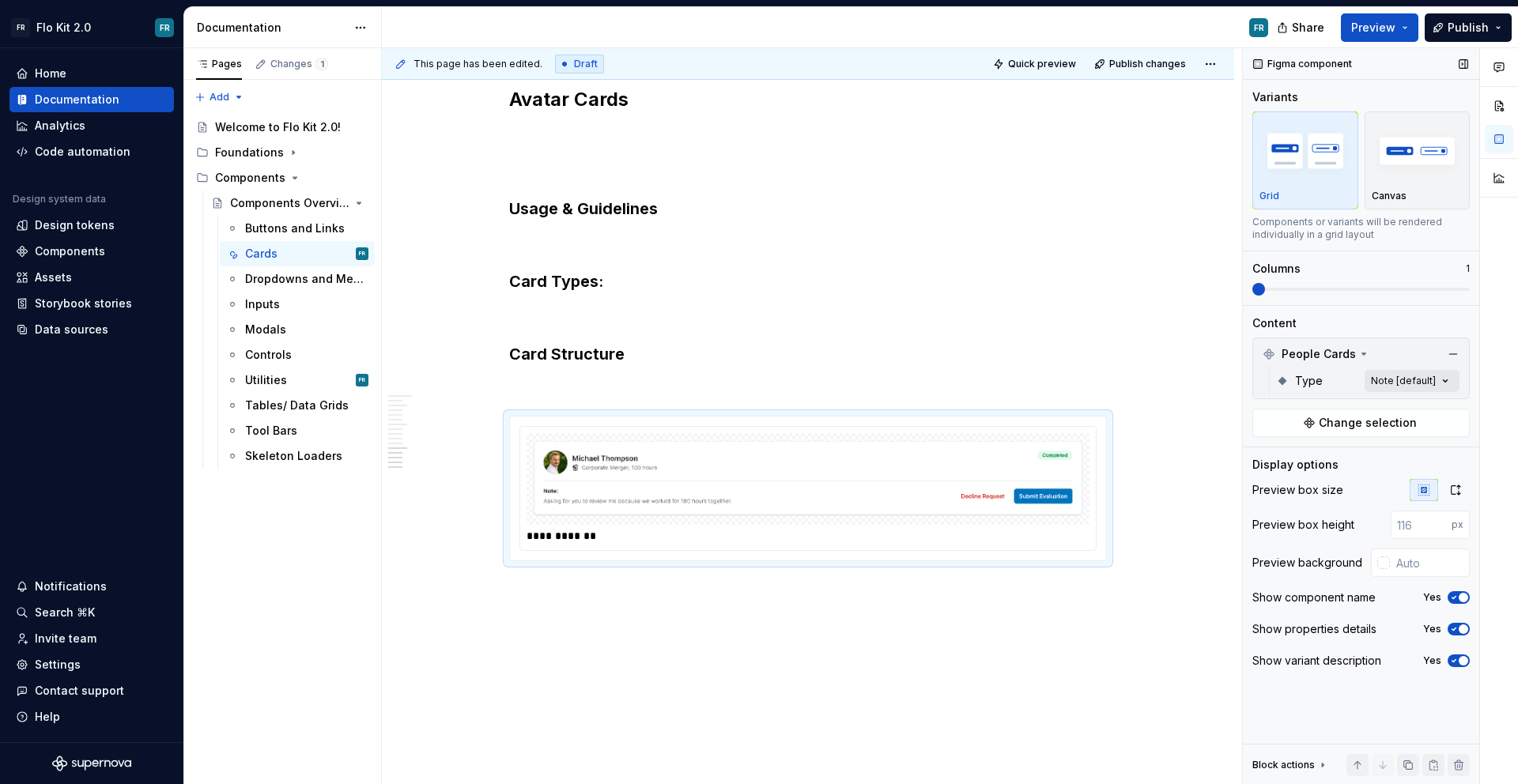
click at [1368, 377] on div "Comments Open comments No comments yet Select ‘Comment’ from the block context …" at bounding box center [1380, 416] width 275 height 736
click at [1295, 457] on span "Actions" at bounding box center [1295, 457] width 41 height 16
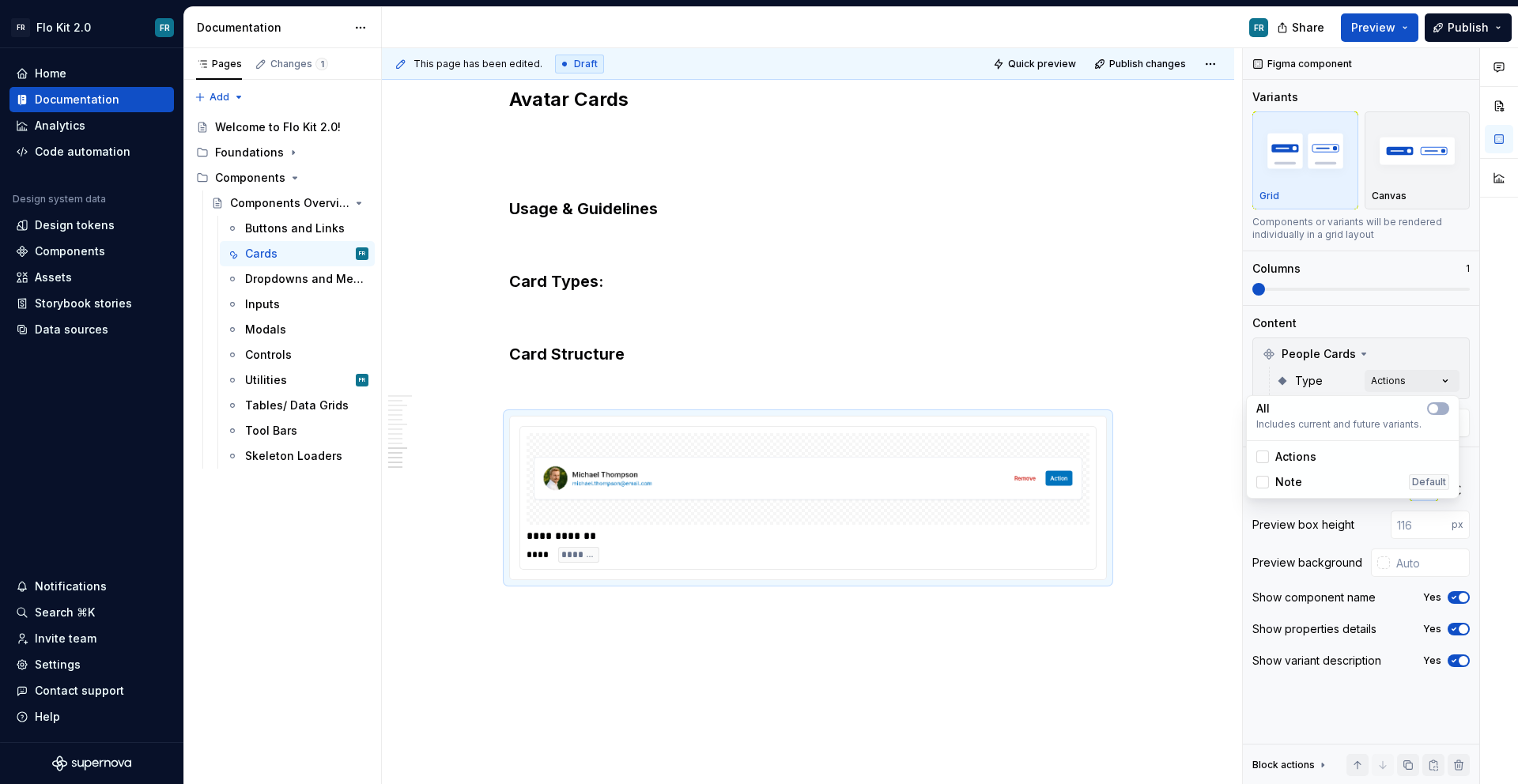
click at [1298, 474] on span "Note" at bounding box center [1288, 482] width 27 height 16
click at [1433, 411] on span "button" at bounding box center [1433, 409] width 10 height 10
click at [1488, 433] on div at bounding box center [1499, 416] width 38 height 736
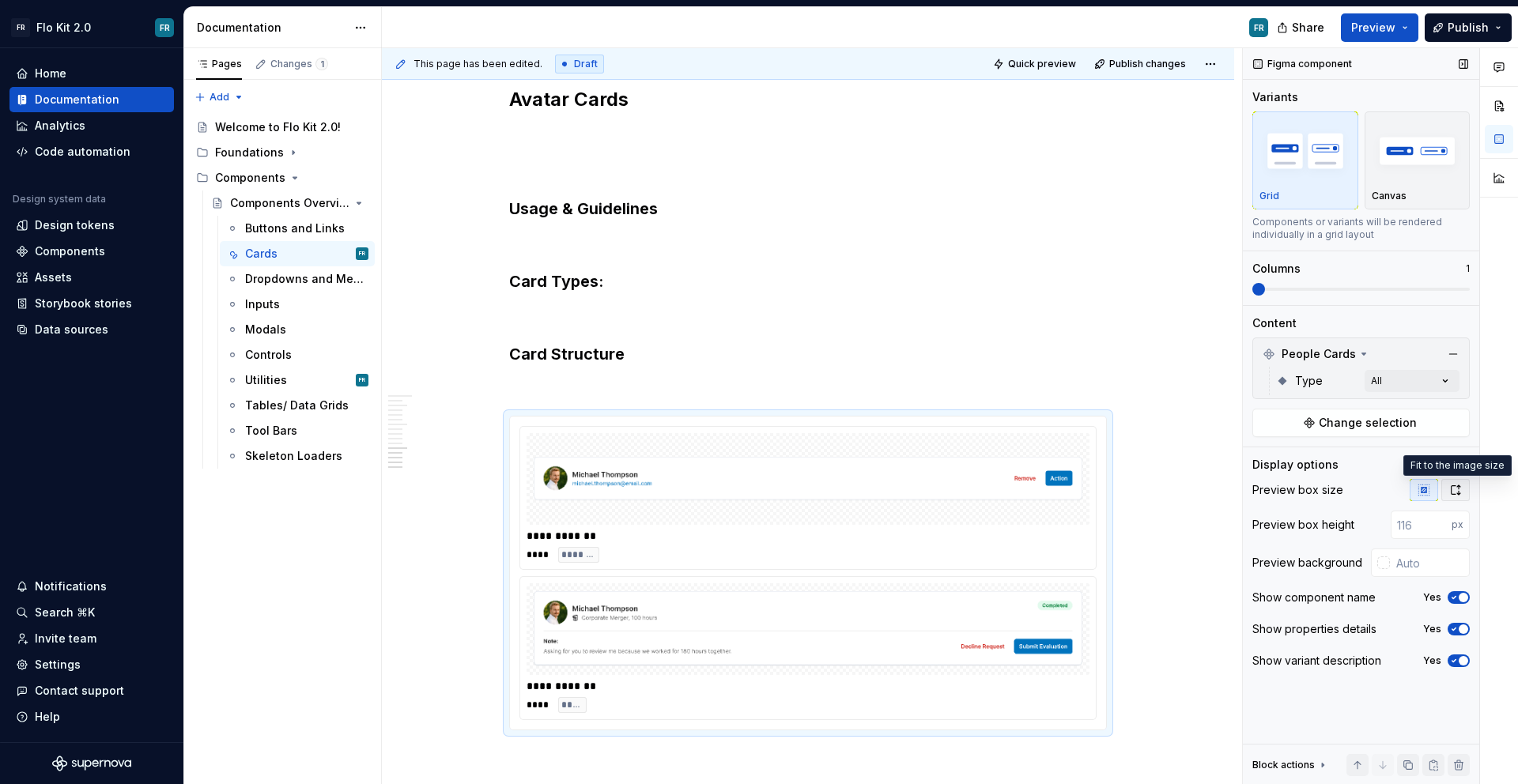
click at [1459, 492] on icon "button" at bounding box center [1455, 490] width 13 height 13
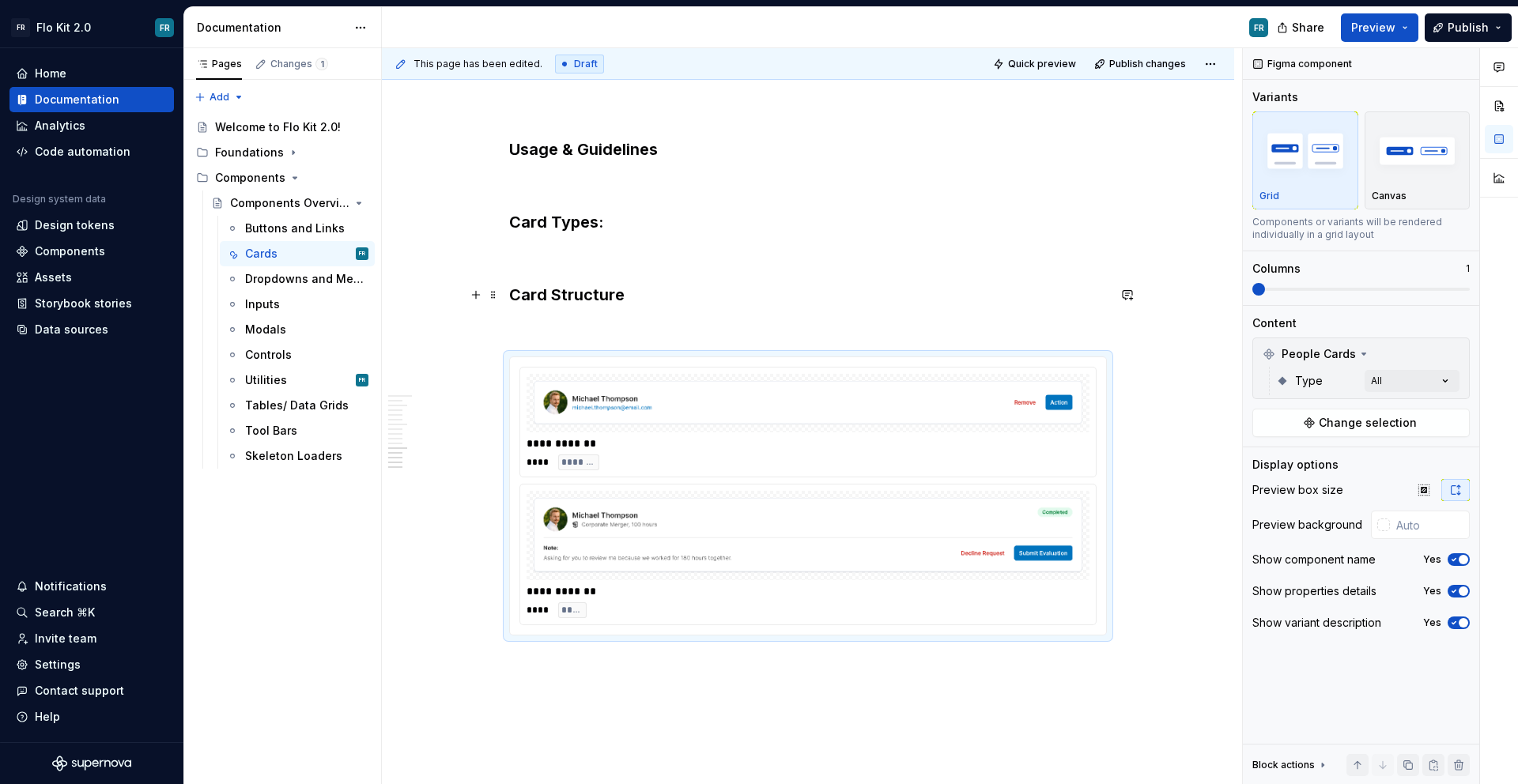
scroll to position [3388, 0]
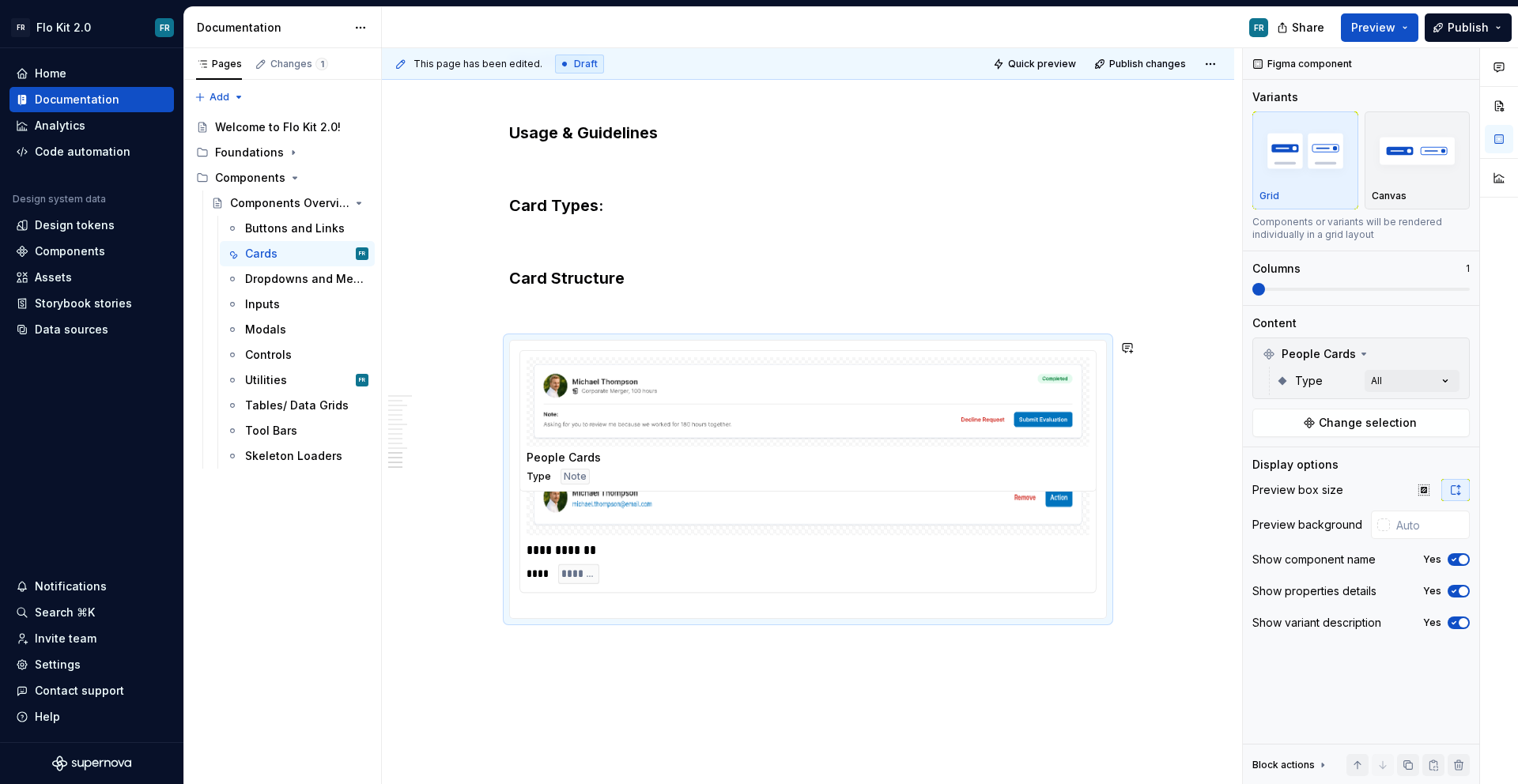
drag, startPoint x: 898, startPoint y: 561, endPoint x: 885, endPoint y: 401, distance: 160.5
click at [885, 401] on body "FR Flo Kit 2.0 FR Home Documentation Analytics Code automation Design system da…" at bounding box center [759, 392] width 1518 height 784
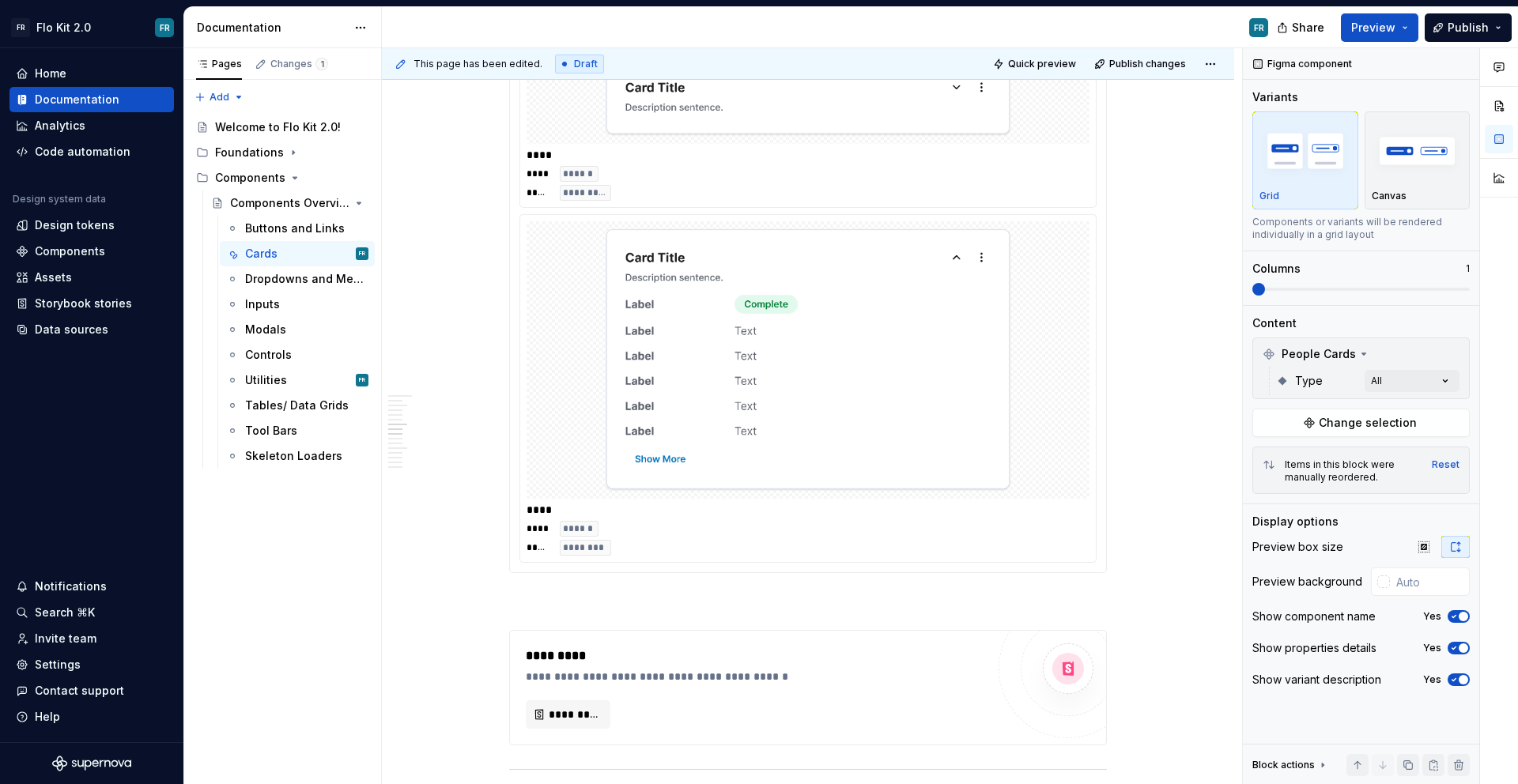
scroll to position [2397, 0]
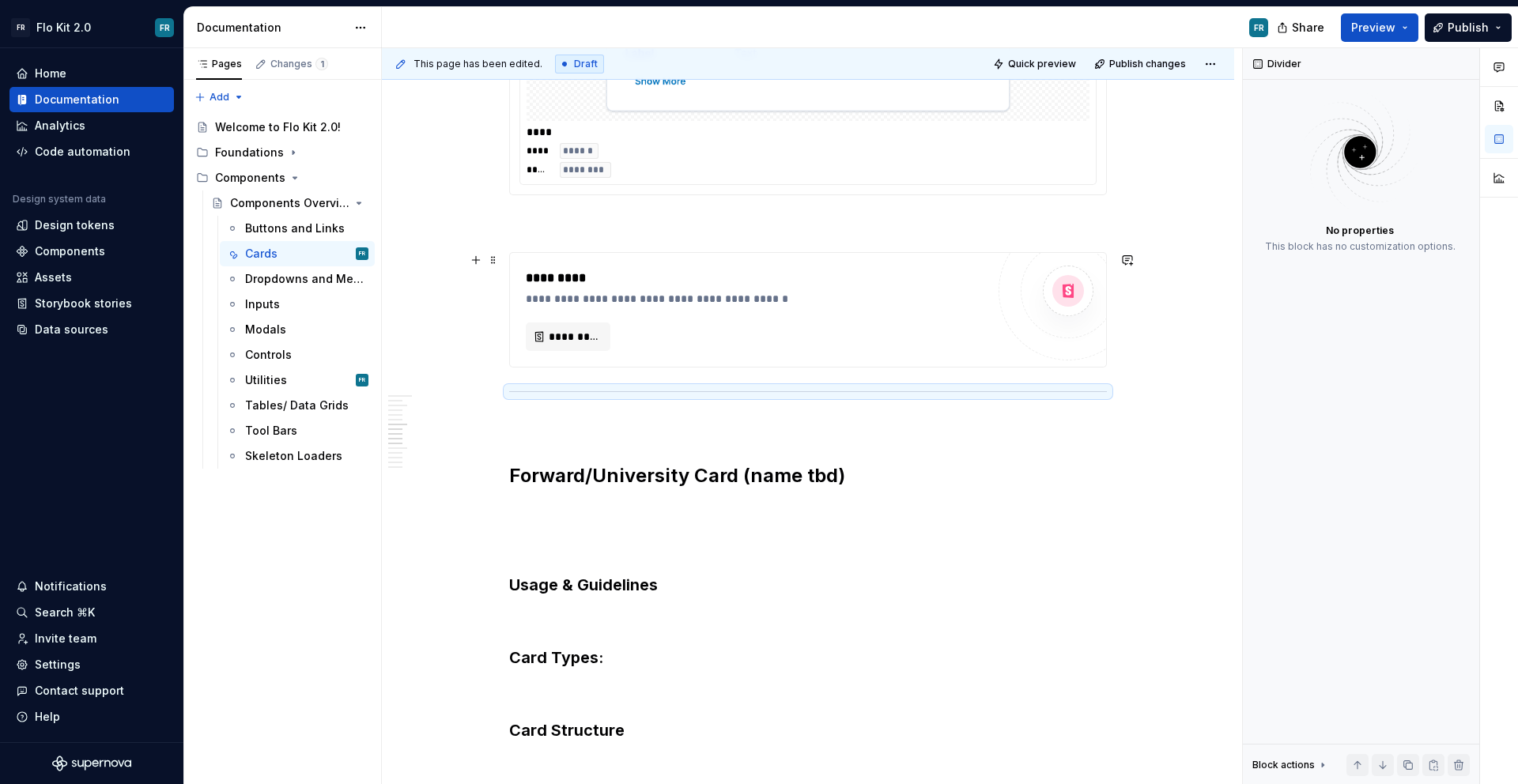
click at [478, 256] on button "button" at bounding box center [476, 260] width 22 height 22
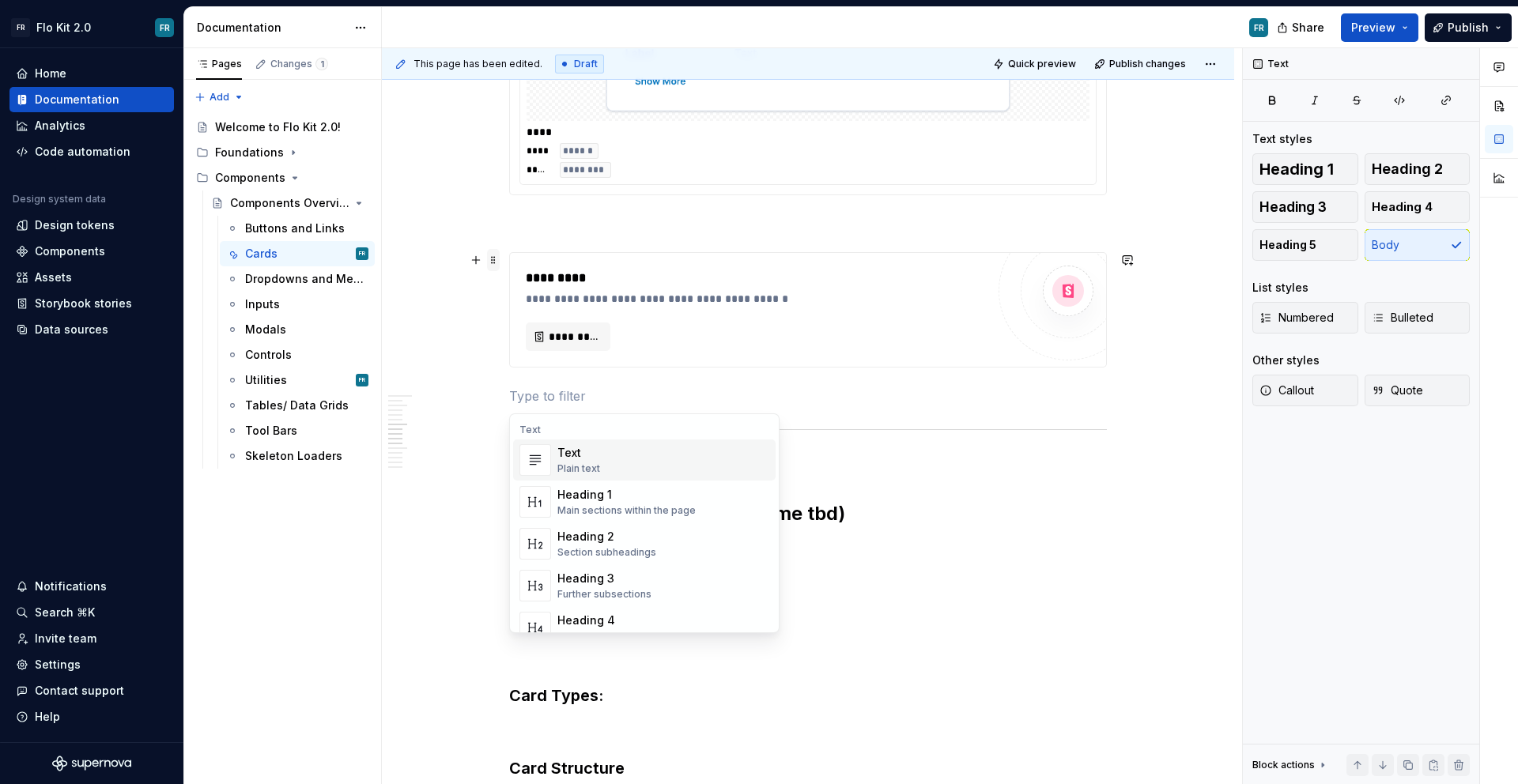
click at [490, 259] on span at bounding box center [493, 260] width 13 height 22
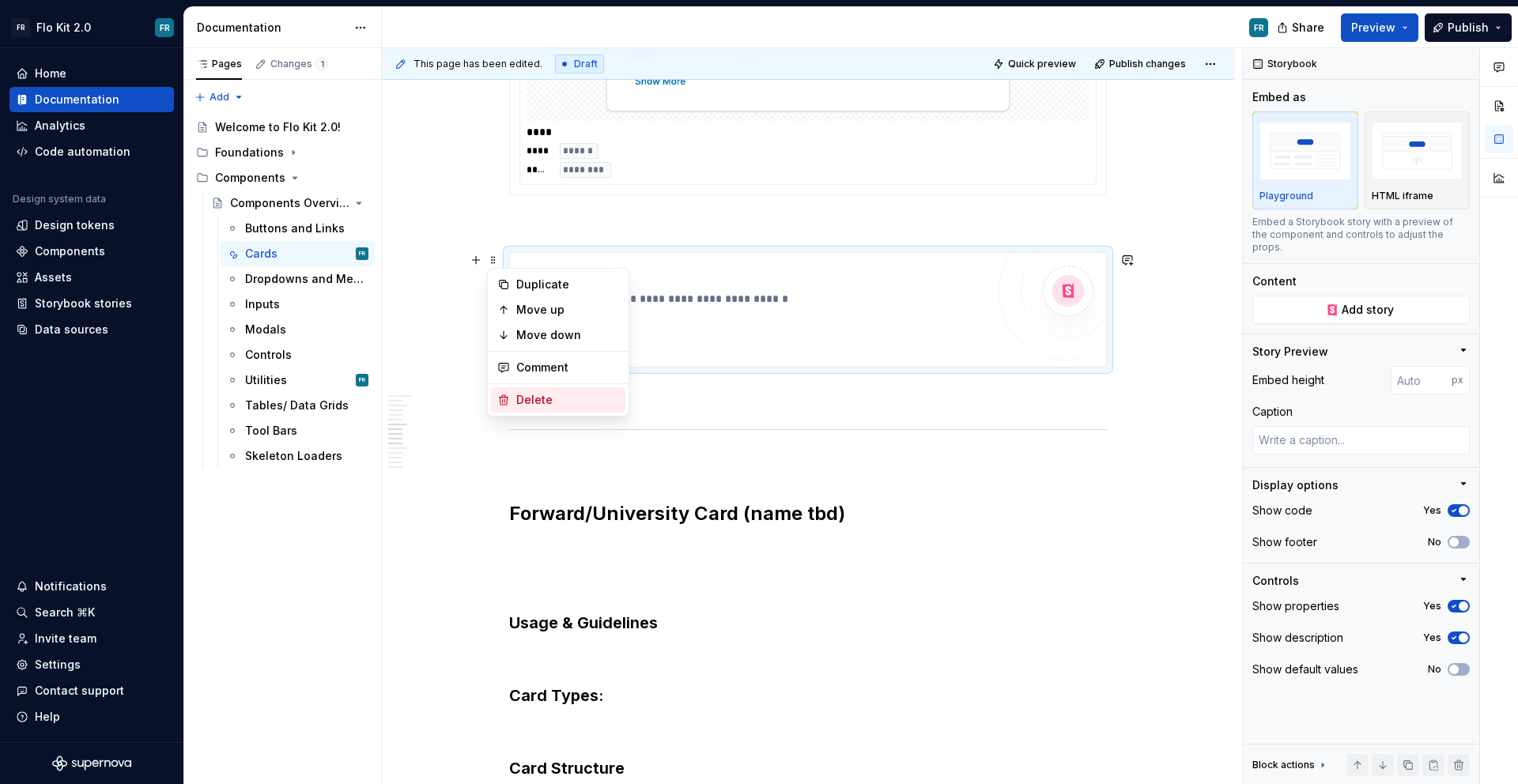
click at [559, 390] on div "Delete" at bounding box center [558, 399] width 135 height 25
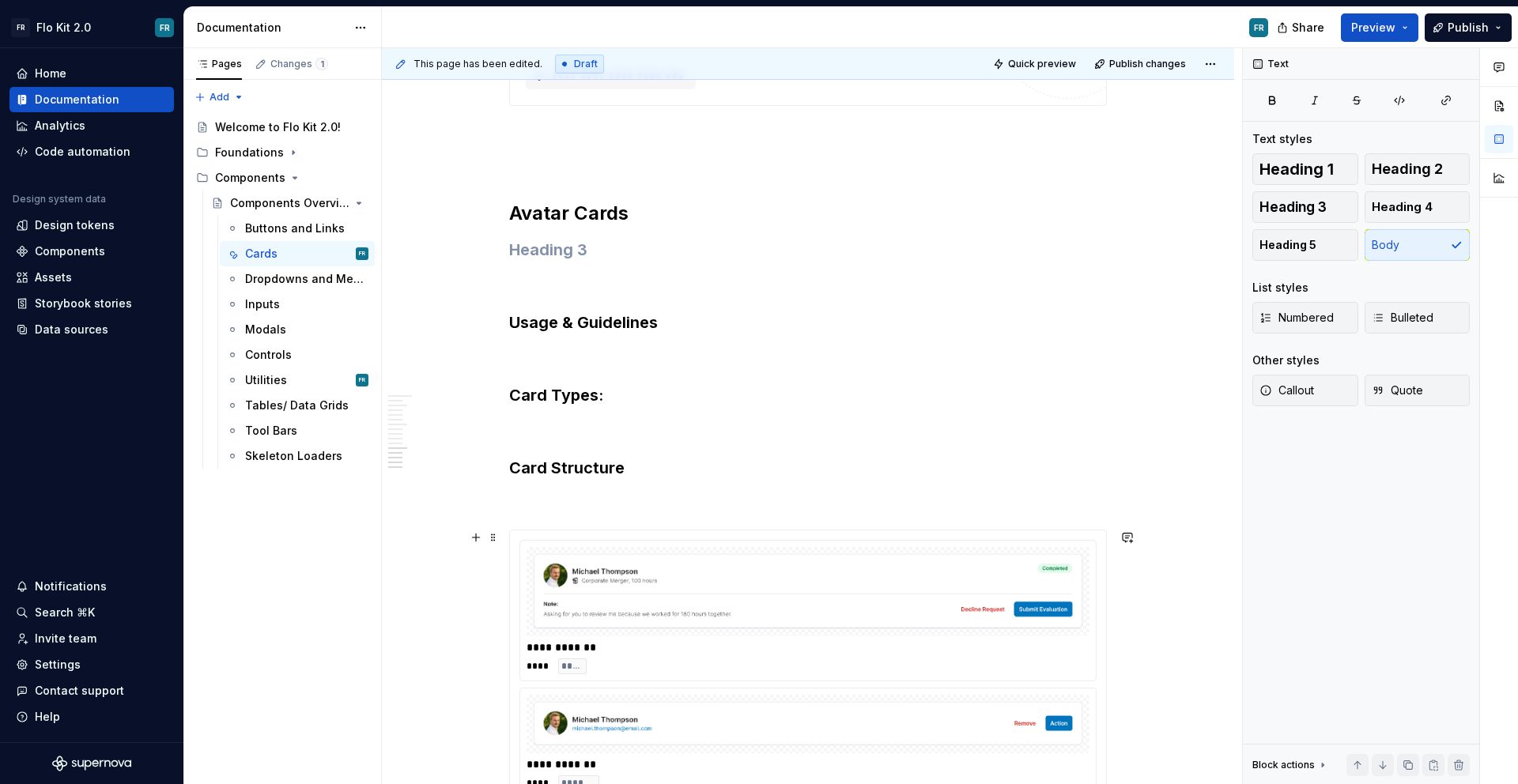
scroll to position [3065, 0]
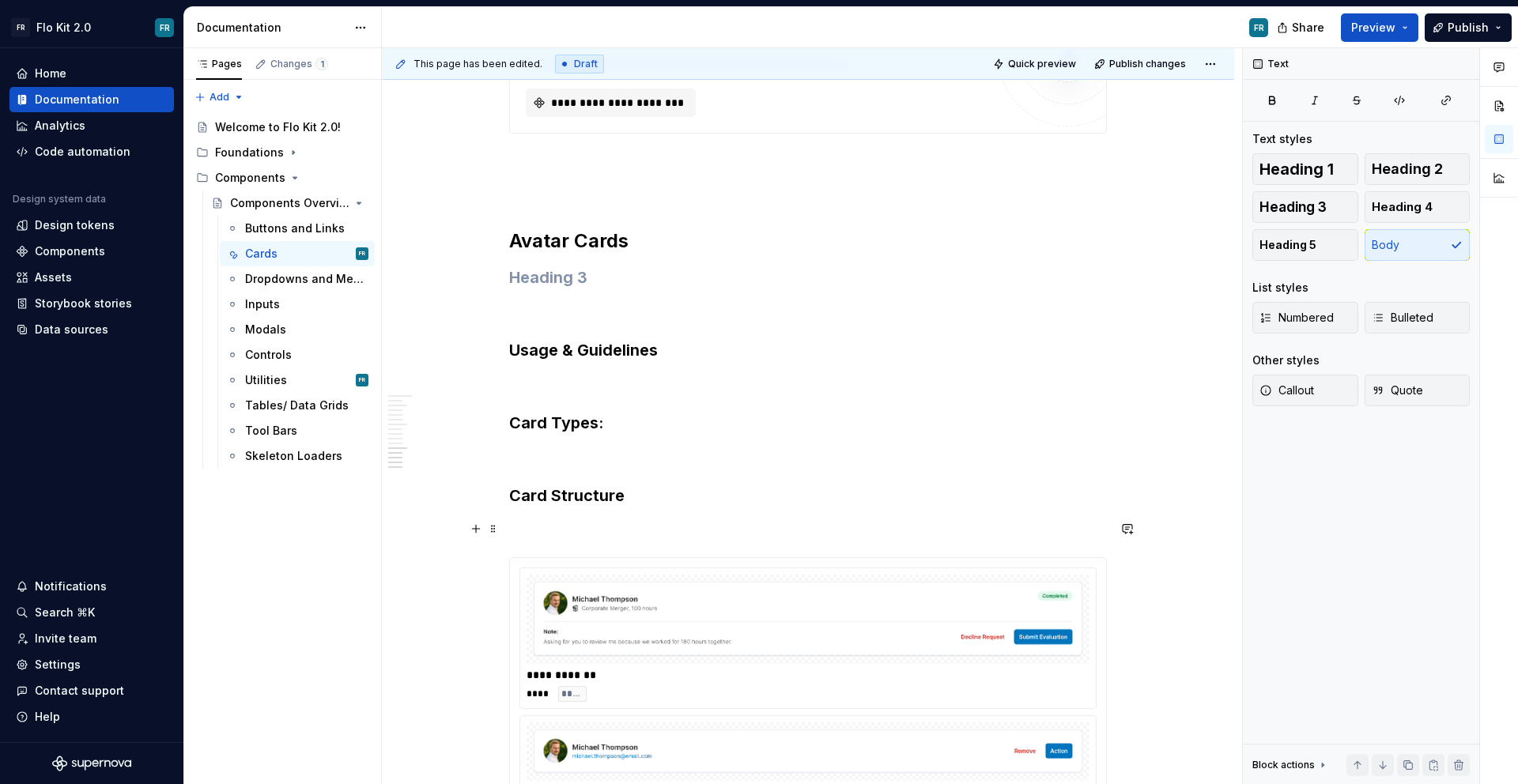
click at [529, 528] on p at bounding box center [807, 528] width 598 height 19
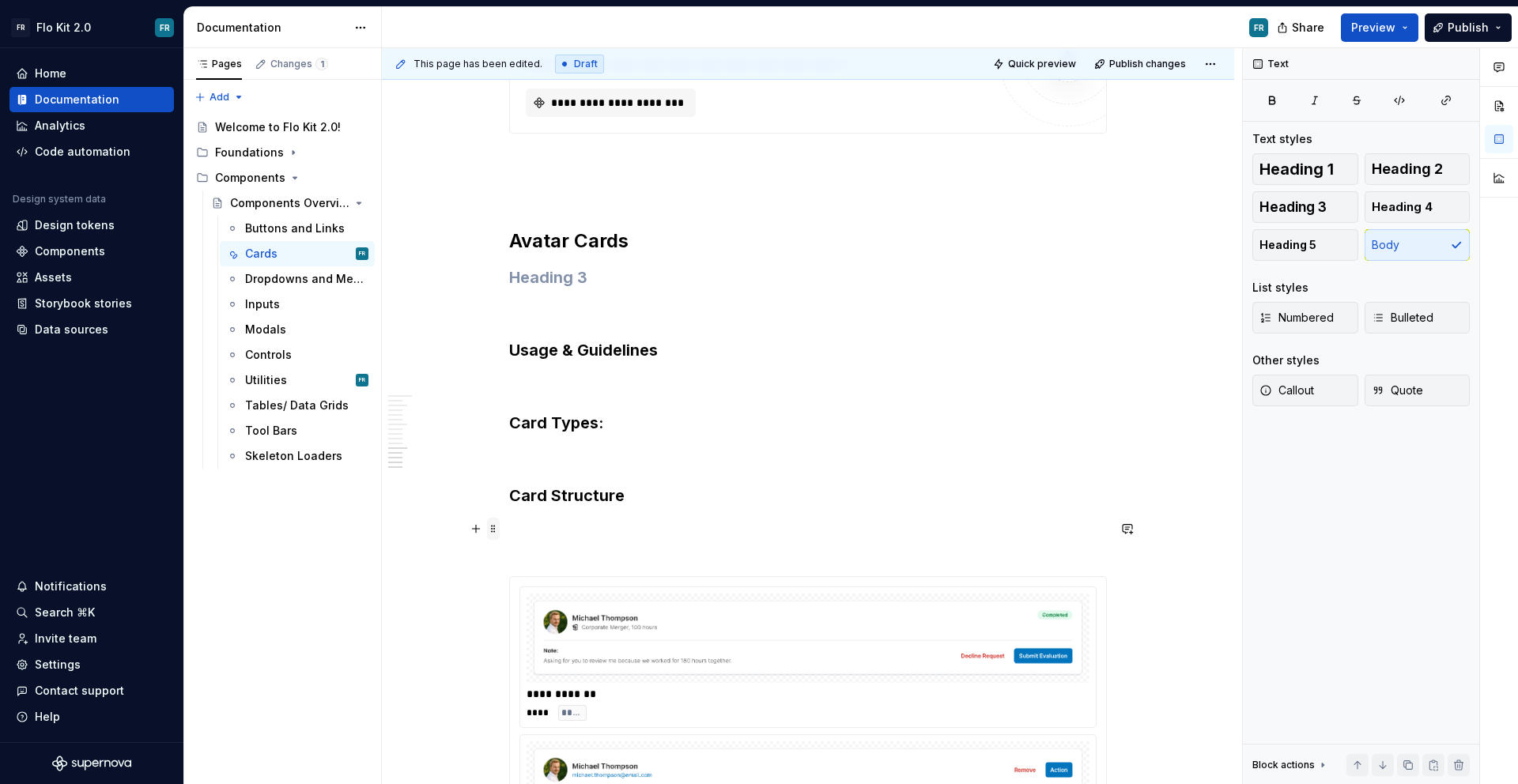
click at [493, 527] on span at bounding box center [493, 529] width 13 height 22
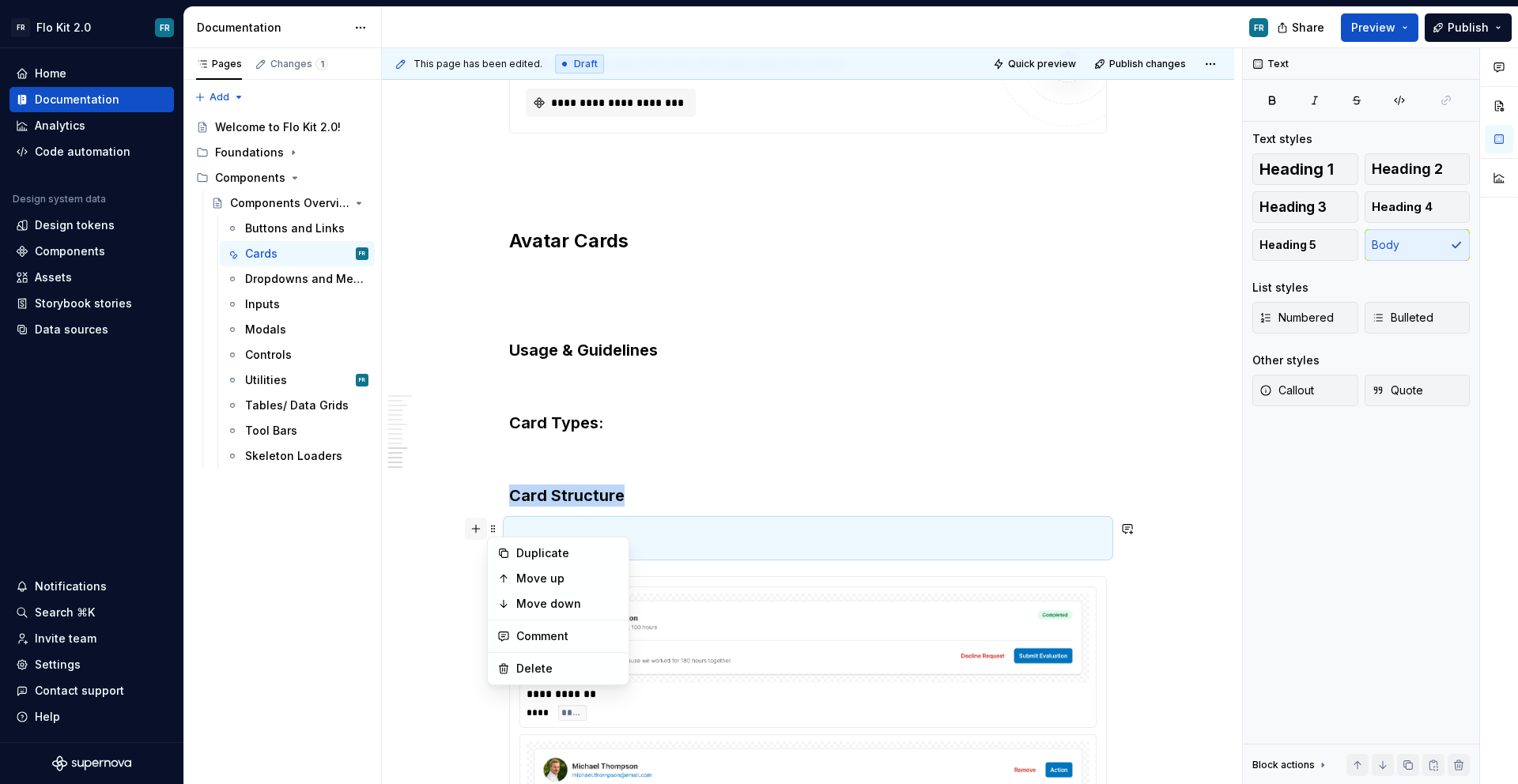
click at [480, 529] on button "button" at bounding box center [476, 529] width 22 height 22
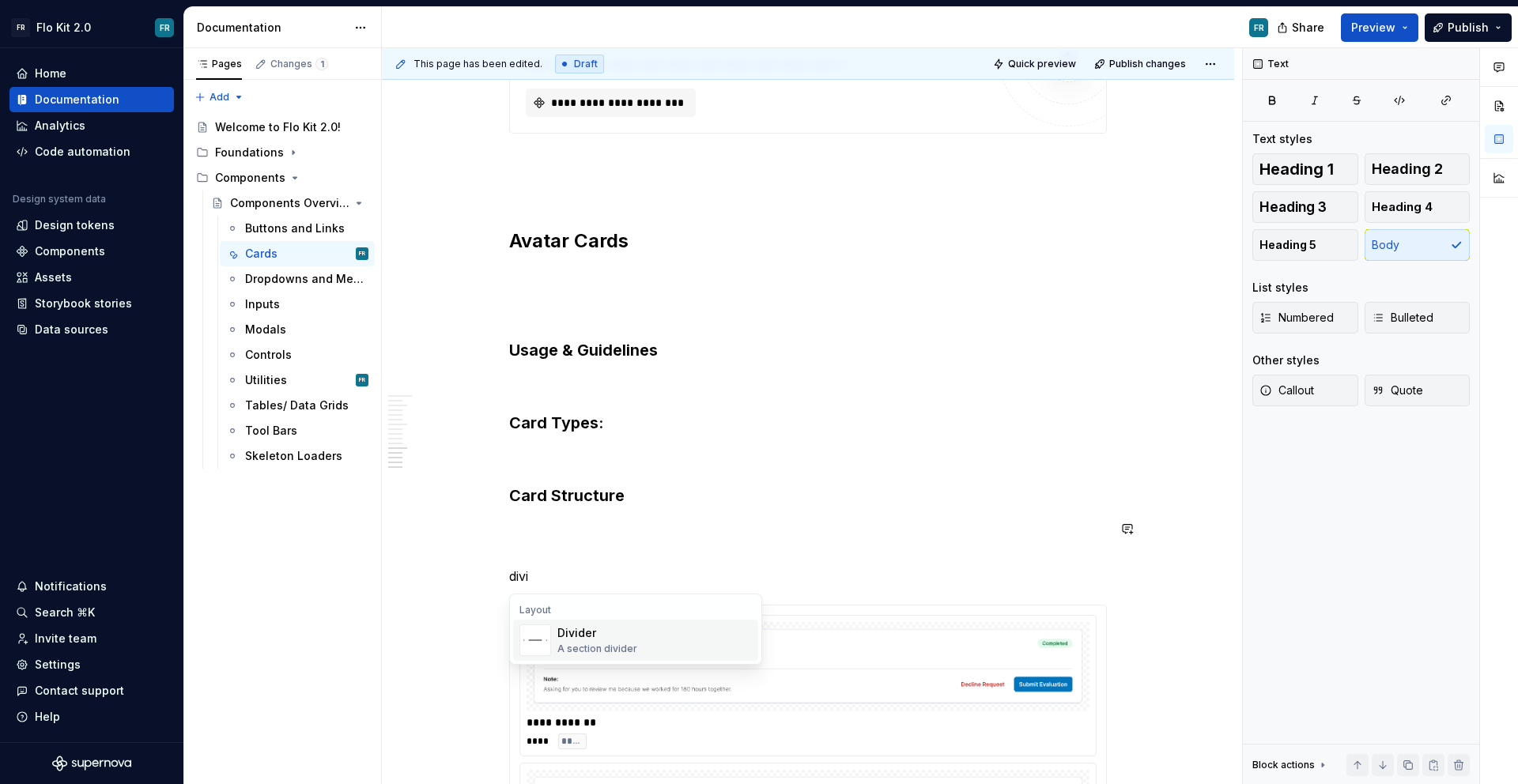
click at [596, 621] on span "Divider A section divider" at bounding box center [636, 639] width 246 height 41
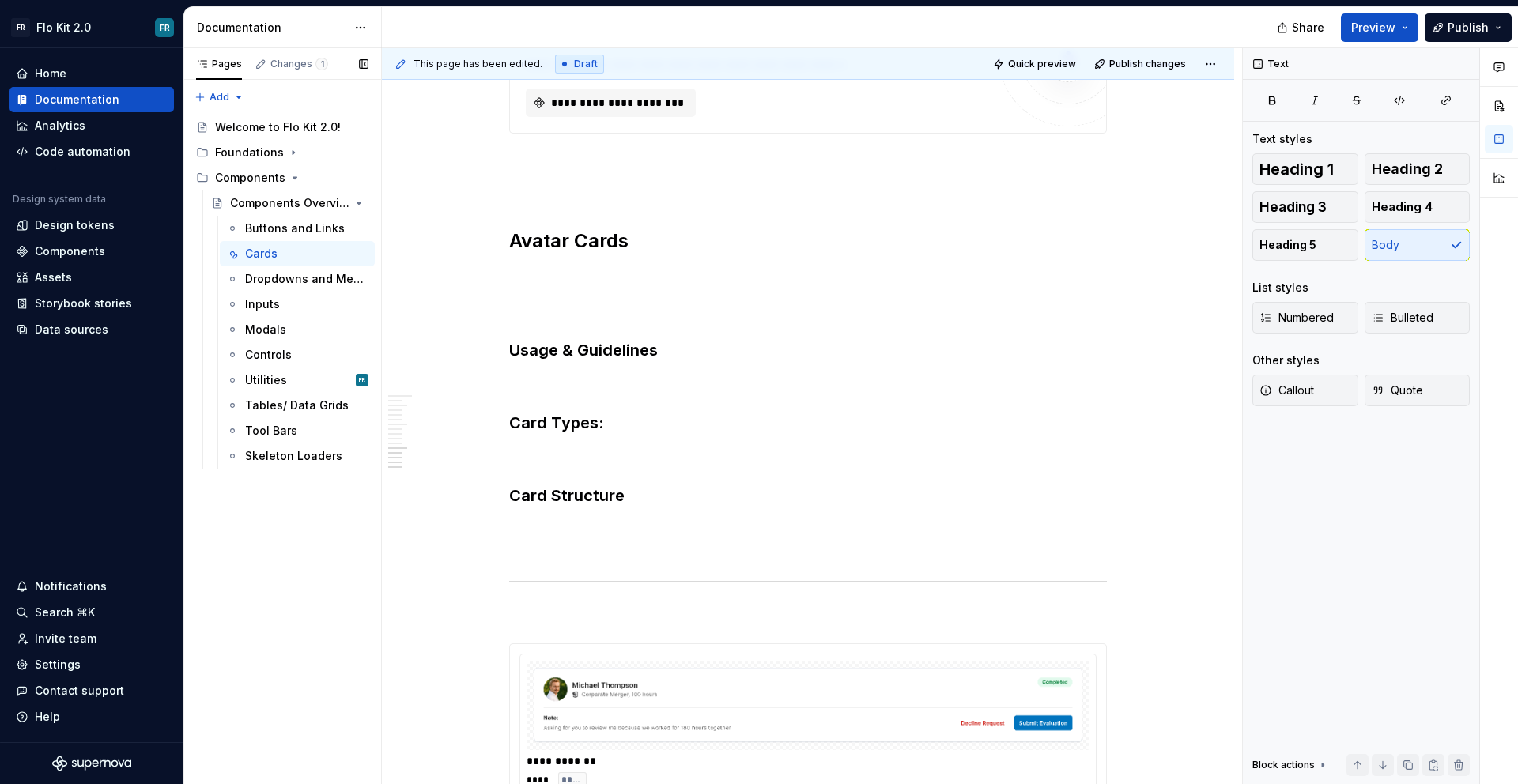
type textarea "*"
